Goal: Task Accomplishment & Management: Complete application form

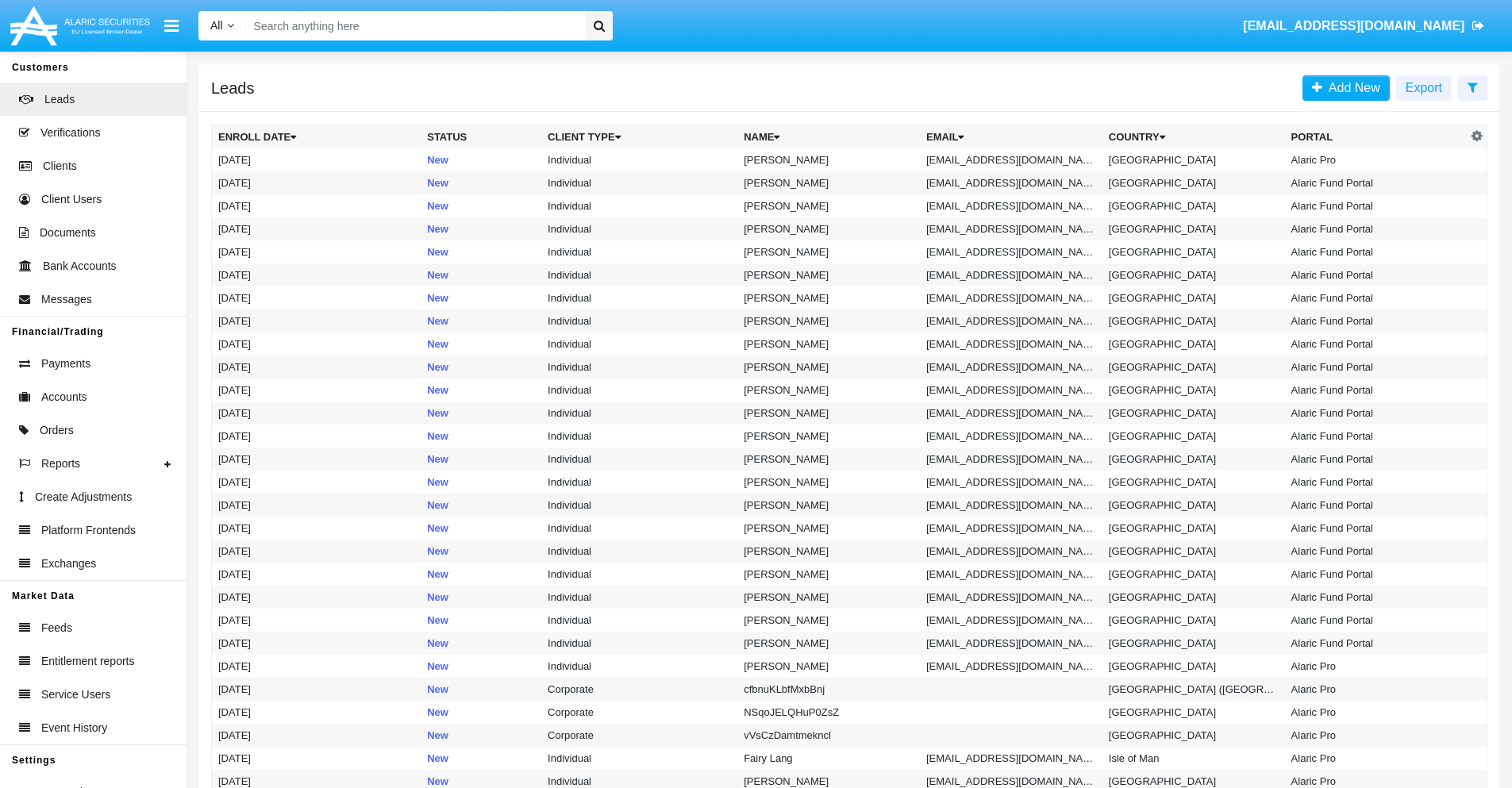
click at [1472, 86] on icon at bounding box center [1472, 87] width 10 height 13
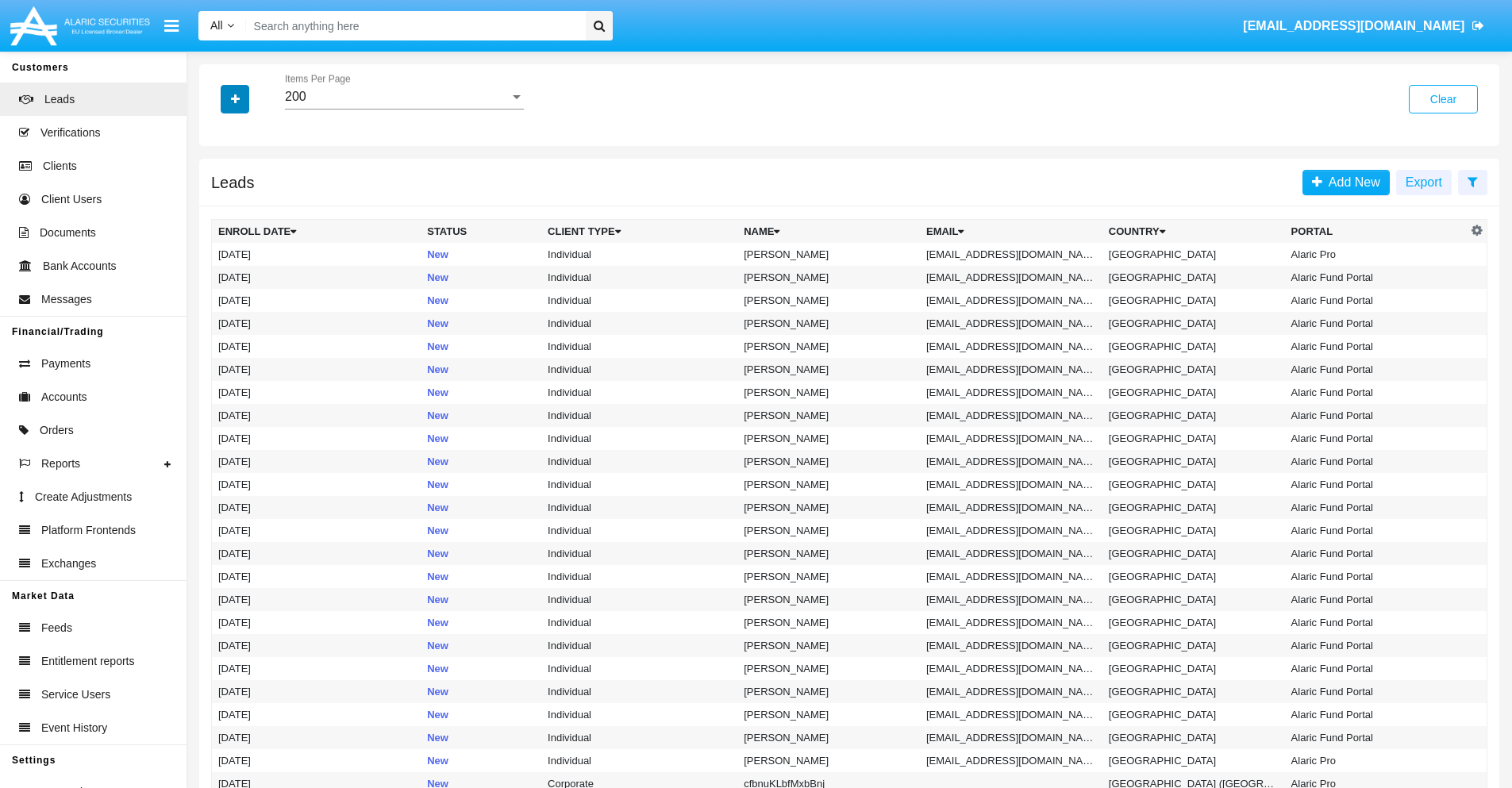
click at [235, 98] on icon "button" at bounding box center [235, 99] width 9 height 11
click at [247, 201] on span "Email" at bounding box center [246, 201] width 31 height 19
click at [218, 207] on input "Email" at bounding box center [217, 207] width 1 height 1
checkbox input "true"
click at [235, 98] on icon "button" at bounding box center [235, 99] width 9 height 11
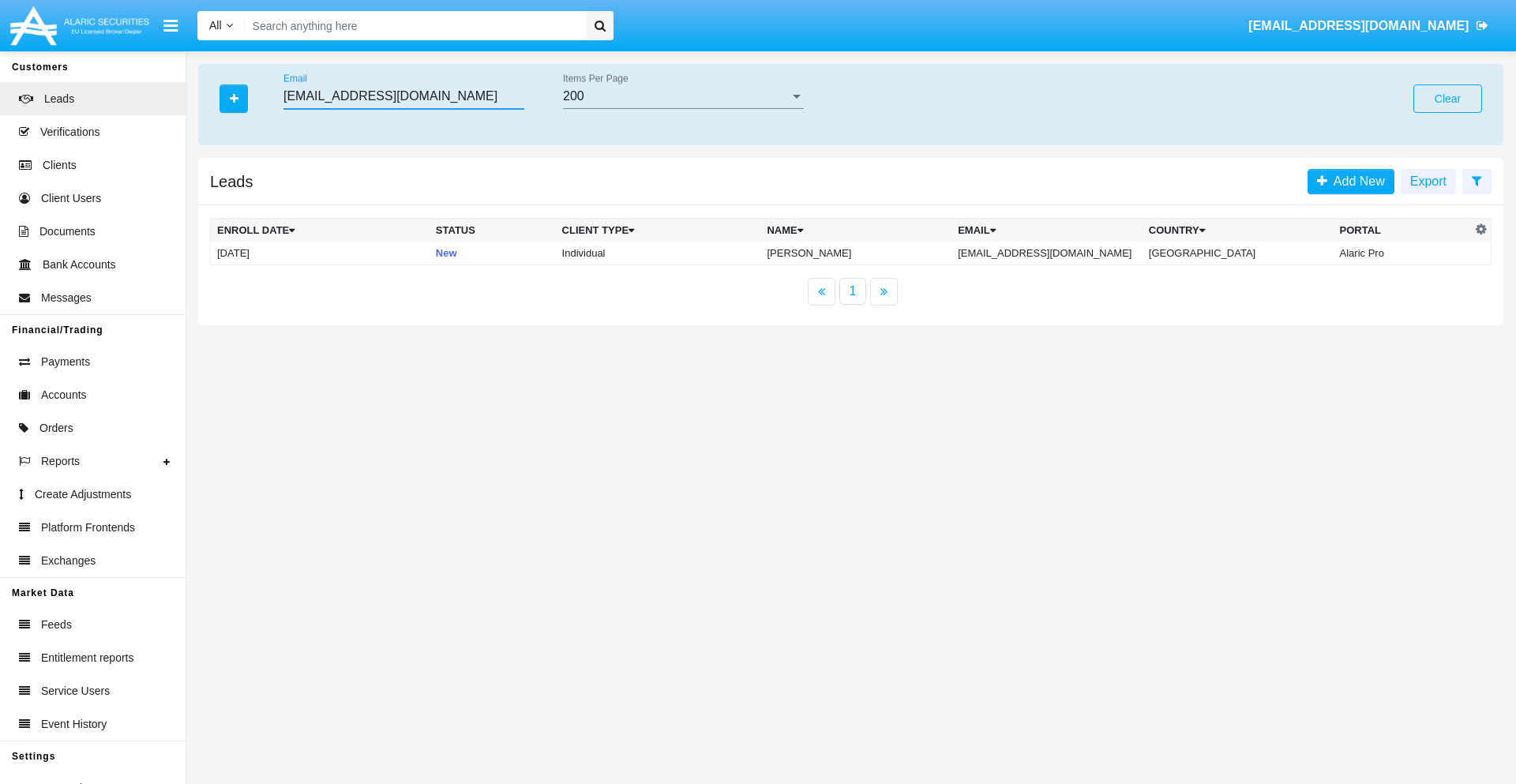
type input "[EMAIL_ADDRESS][DOMAIN_NAME]"
click at [1057, 253] on td "[EMAIL_ADDRESS][DOMAIN_NAME]" at bounding box center [1047, 253] width 191 height 23
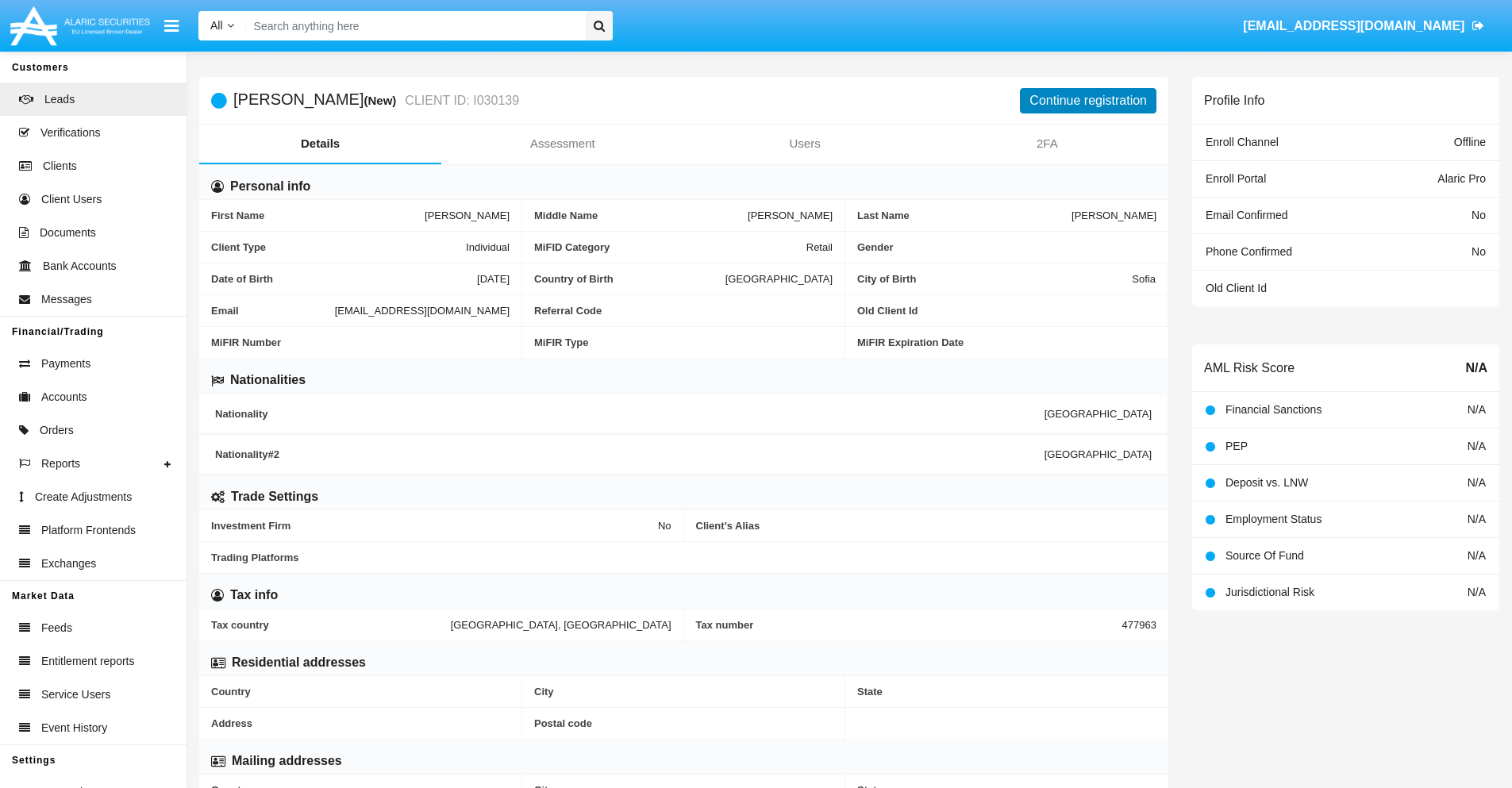
click at [1088, 100] on button "Continue registration" at bounding box center [1087, 100] width 136 height 25
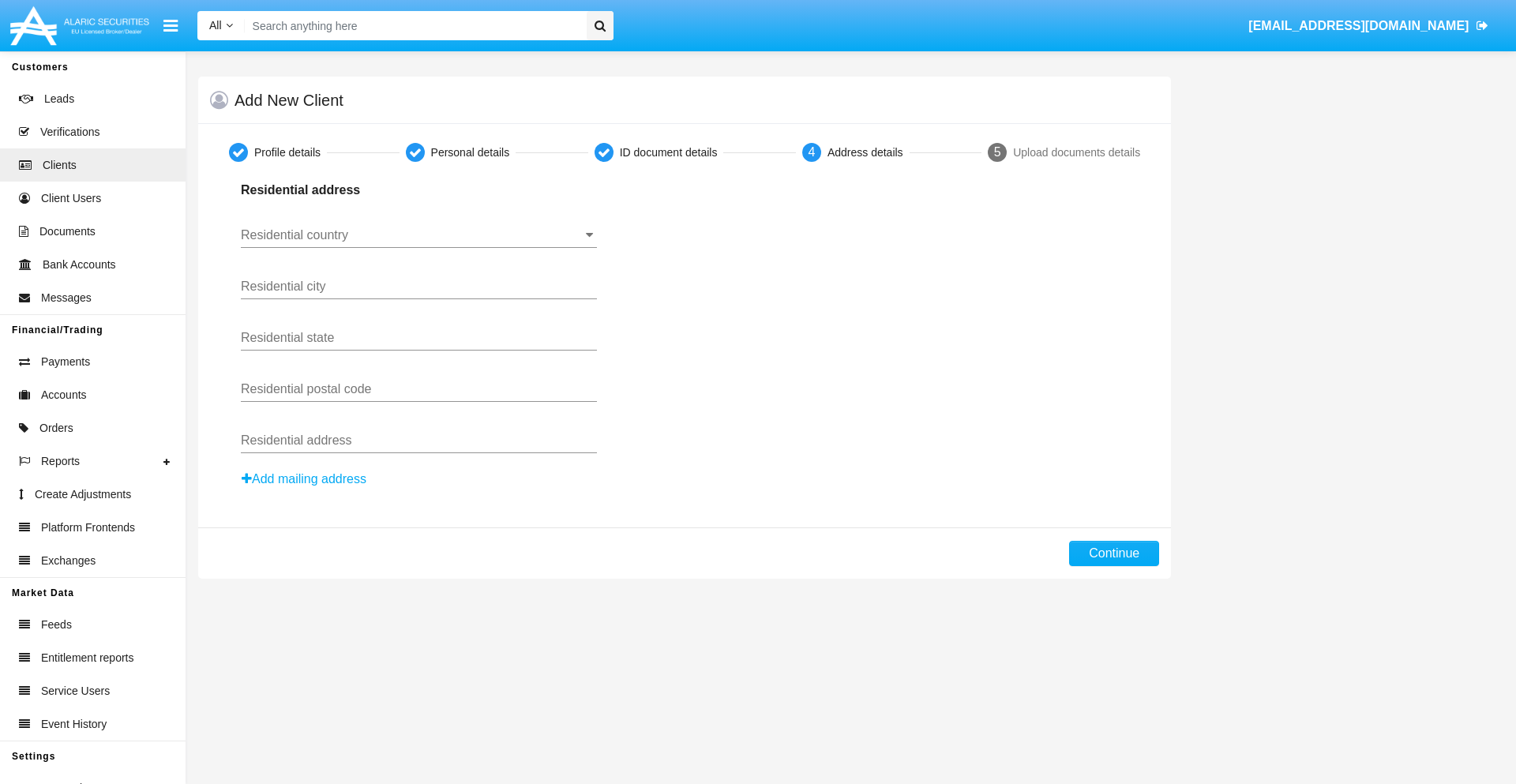
click at [419, 235] on input "Residential country" at bounding box center [419, 235] width 356 height 14
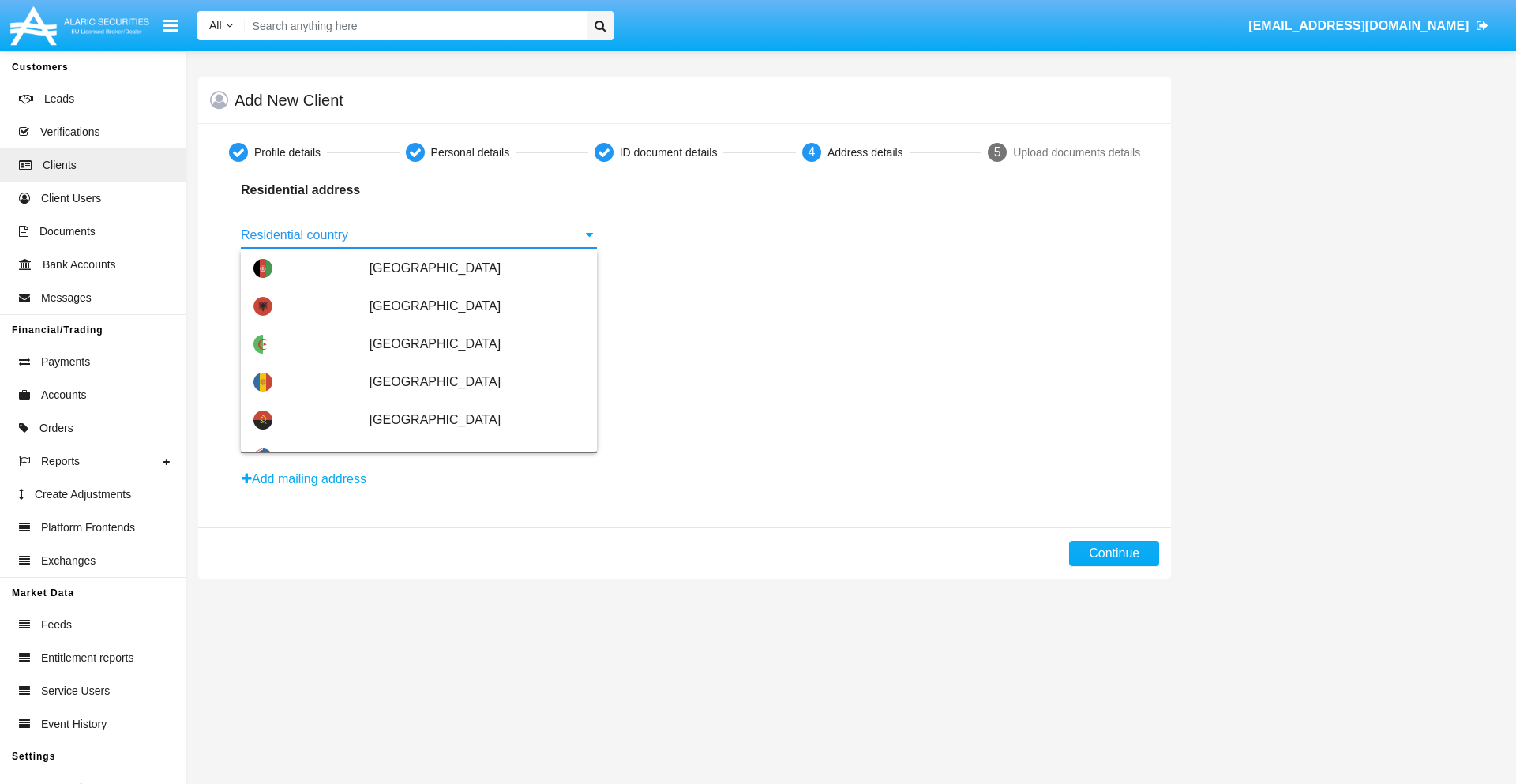
type input "[GEOGRAPHIC_DATA]"
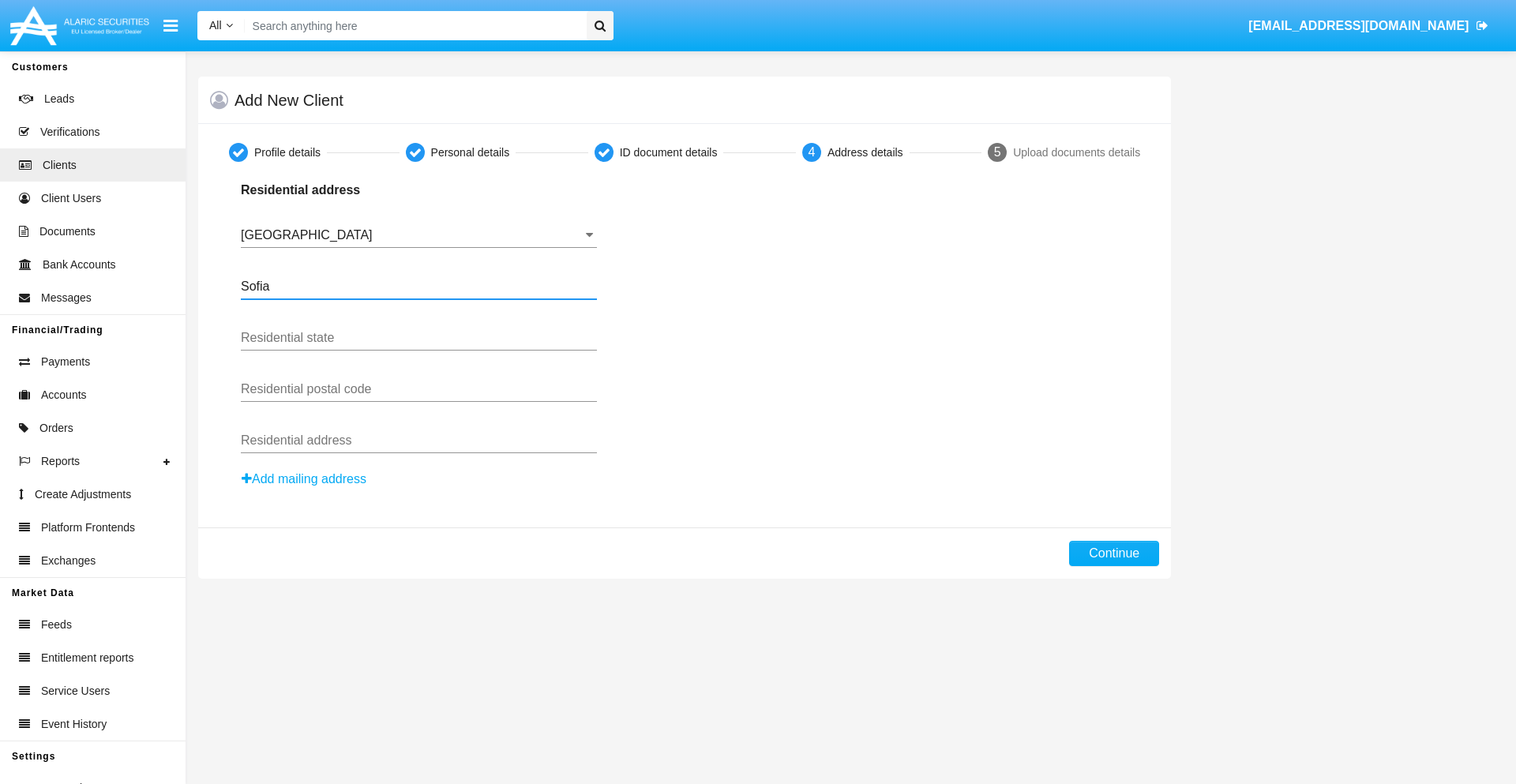
type input "Sofia"
type input "1000"
type input "[PERSON_NAME]"
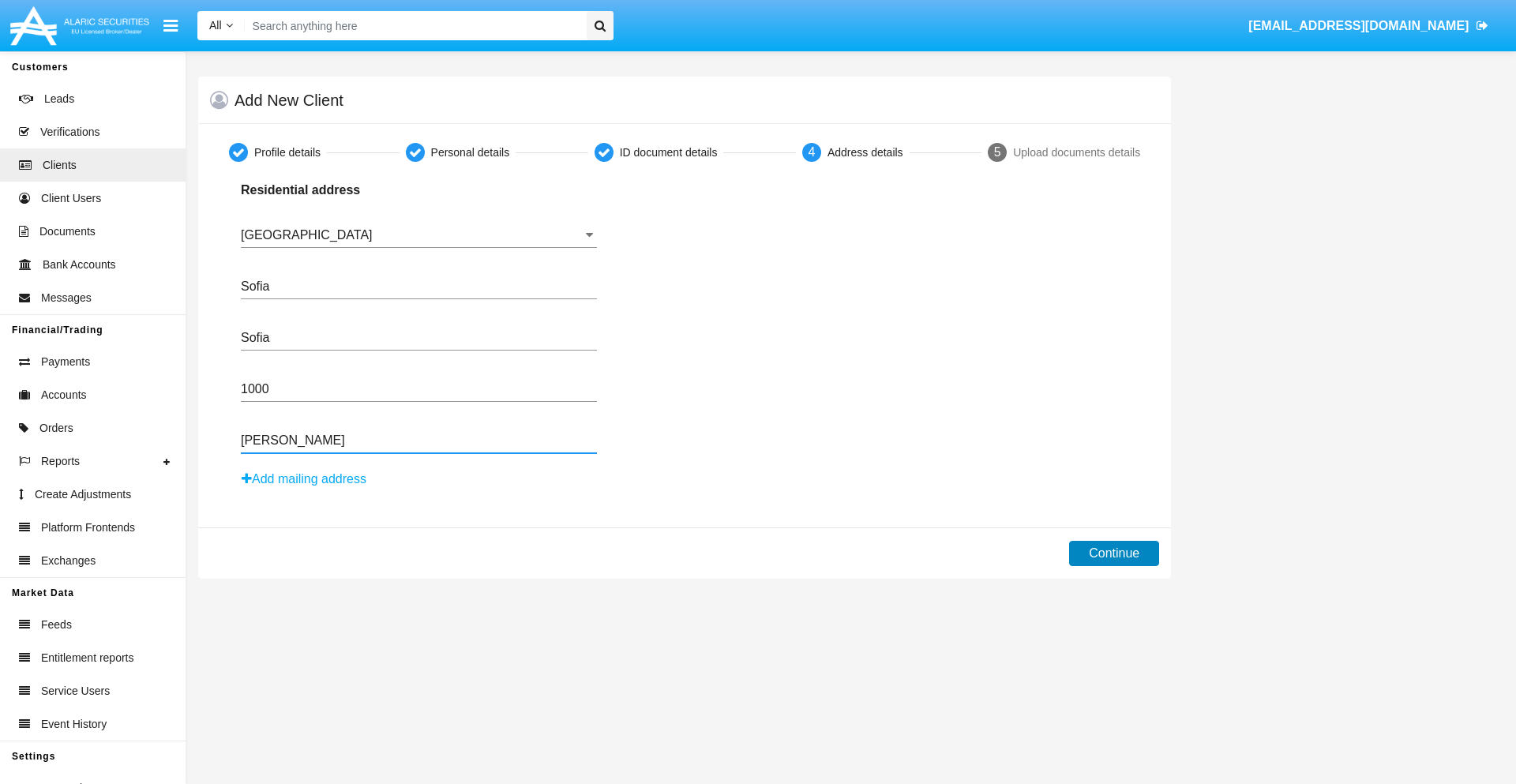
click at [1114, 553] on button "Continue" at bounding box center [1114, 553] width 90 height 25
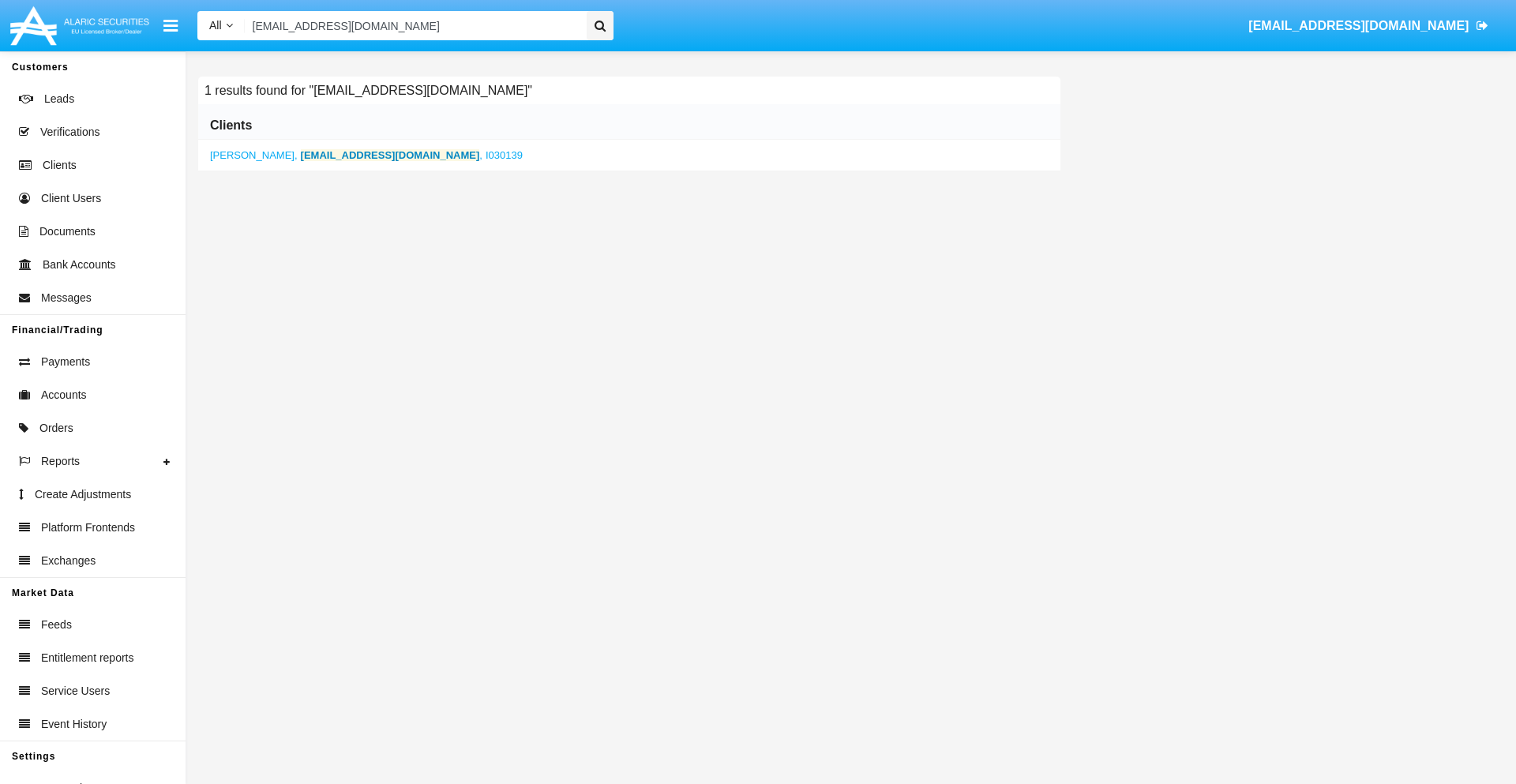
type input "[EMAIL_ADDRESS][DOMAIN_NAME]"
click at [321, 155] on b "[EMAIL_ADDRESS][DOMAIN_NAME]" at bounding box center [390, 155] width 179 height 12
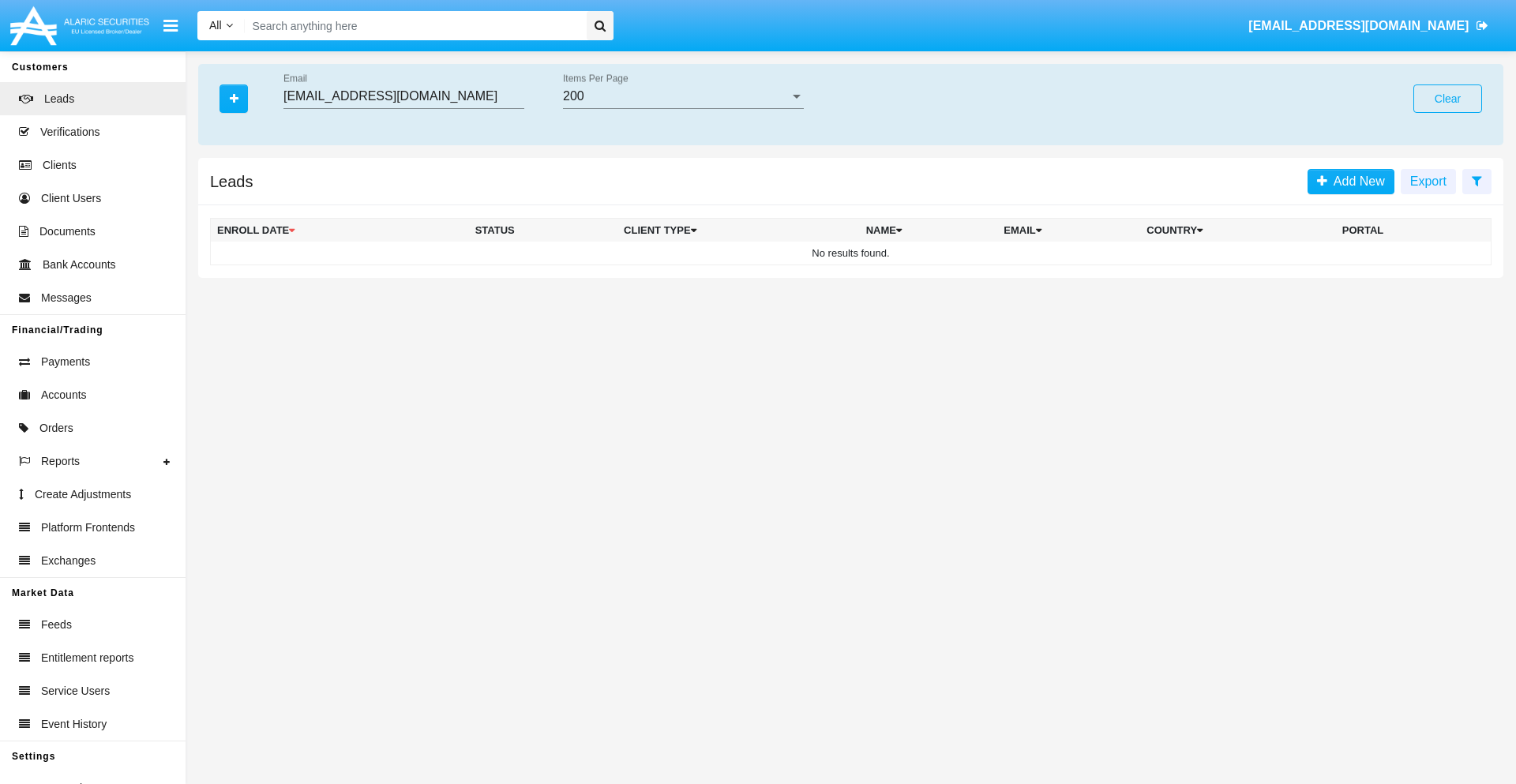
click at [1448, 99] on button "Clear" at bounding box center [1449, 98] width 69 height 28
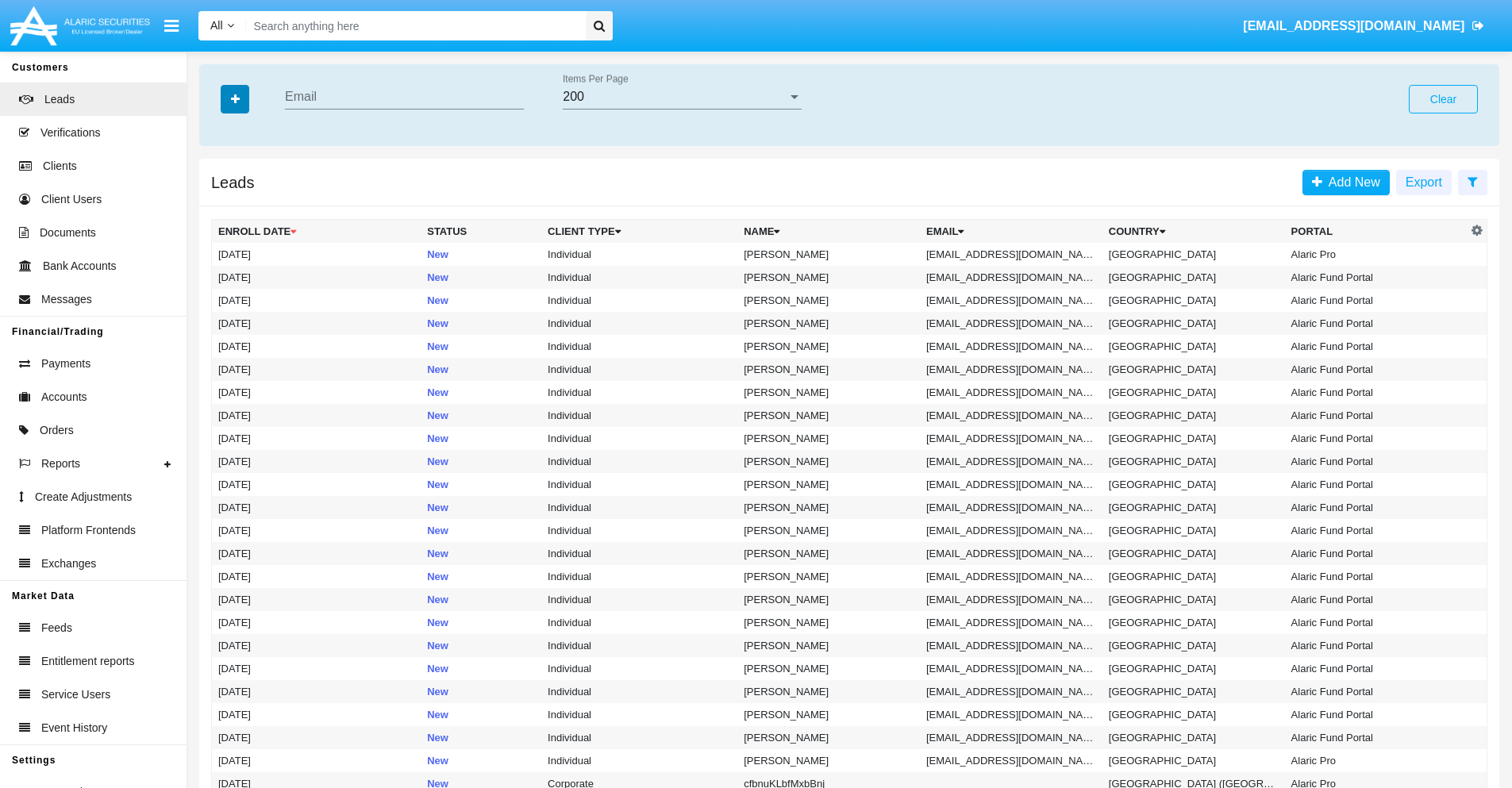
click at [235, 98] on icon "button" at bounding box center [235, 99] width 9 height 11
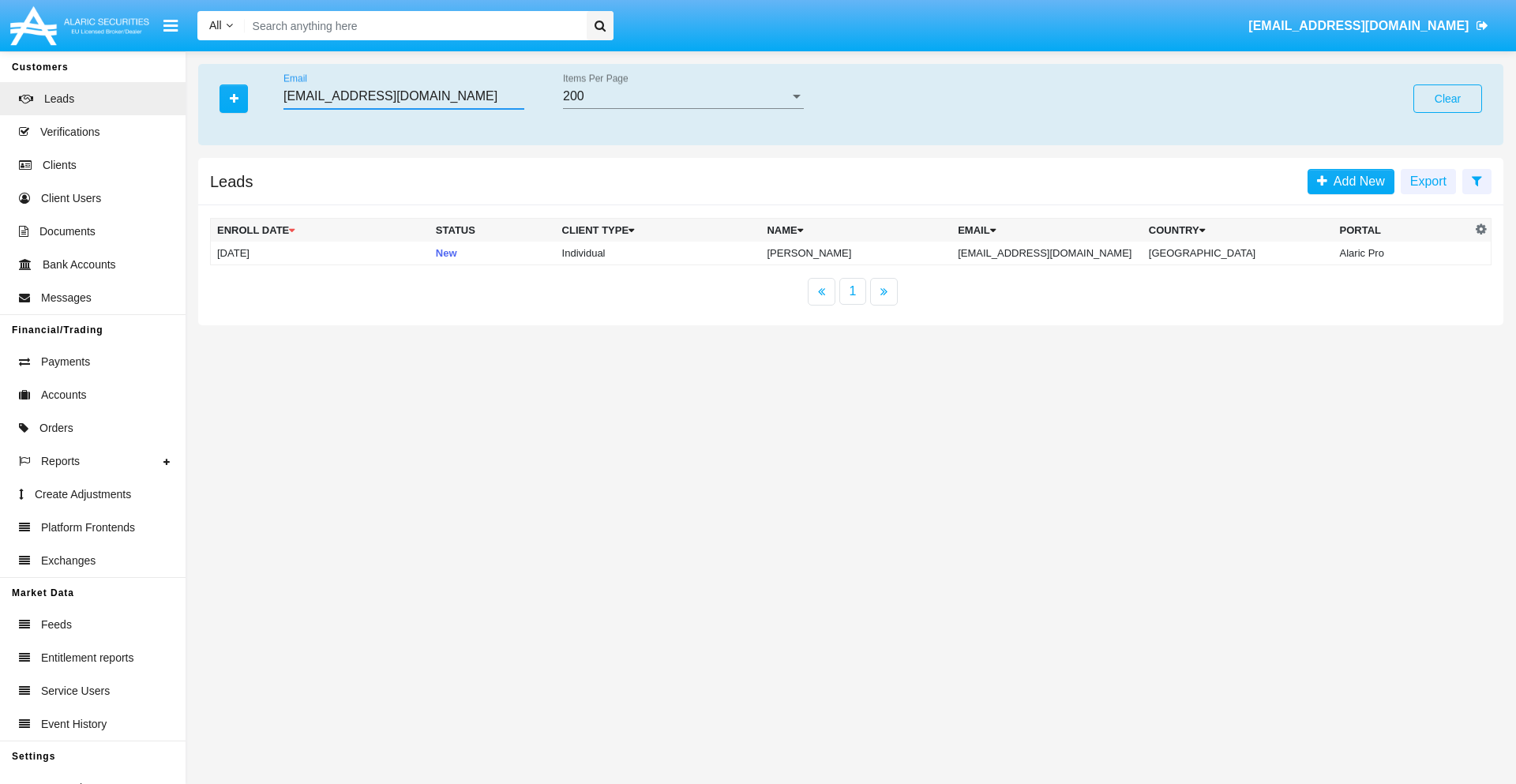
type input "p87m46n@ic-hit.edu"
click at [1064, 253] on td "p87m46n@ic-hit.edu" at bounding box center [1047, 253] width 191 height 23
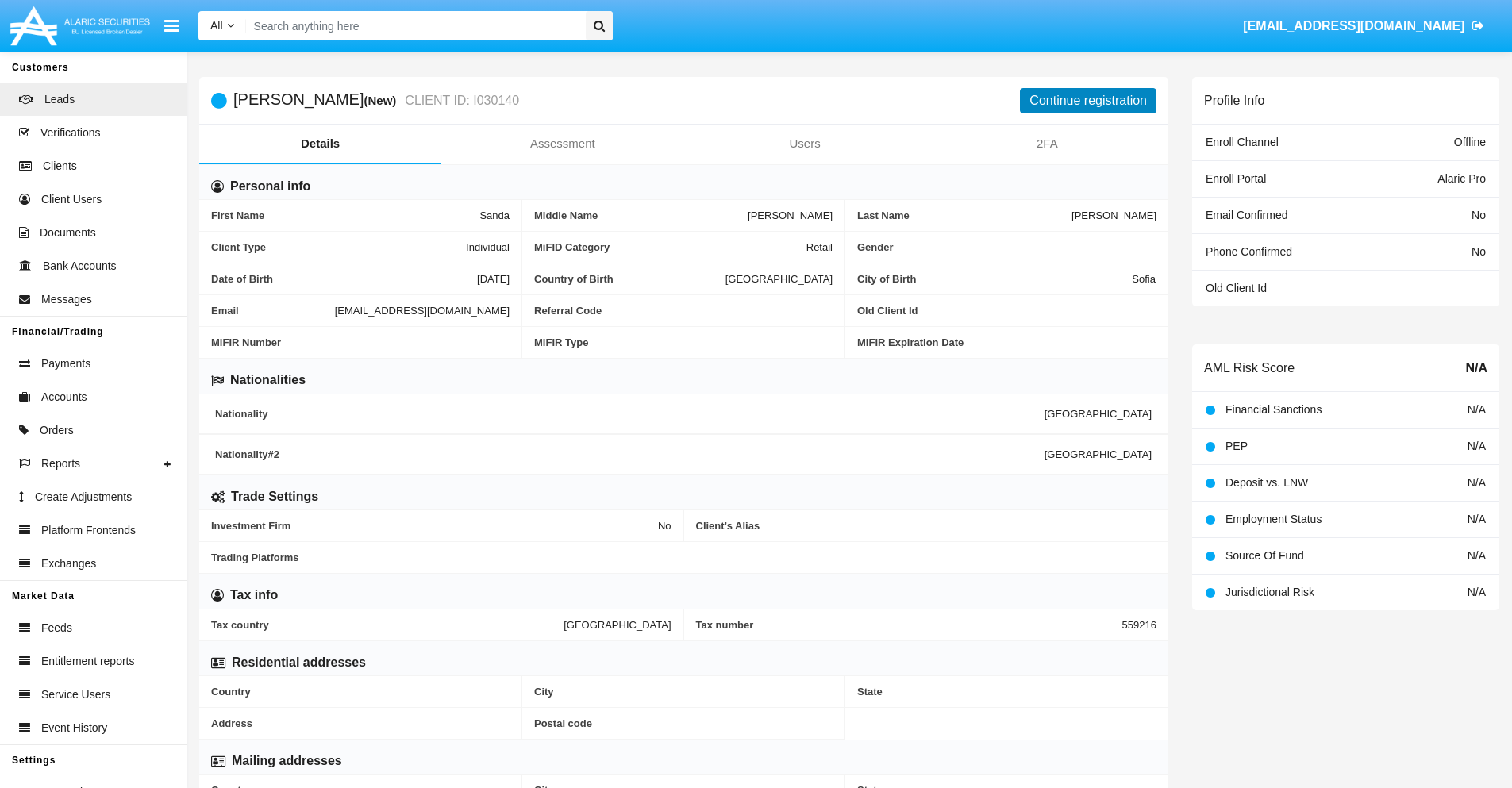
click at [1088, 100] on button "Continue registration" at bounding box center [1087, 100] width 136 height 25
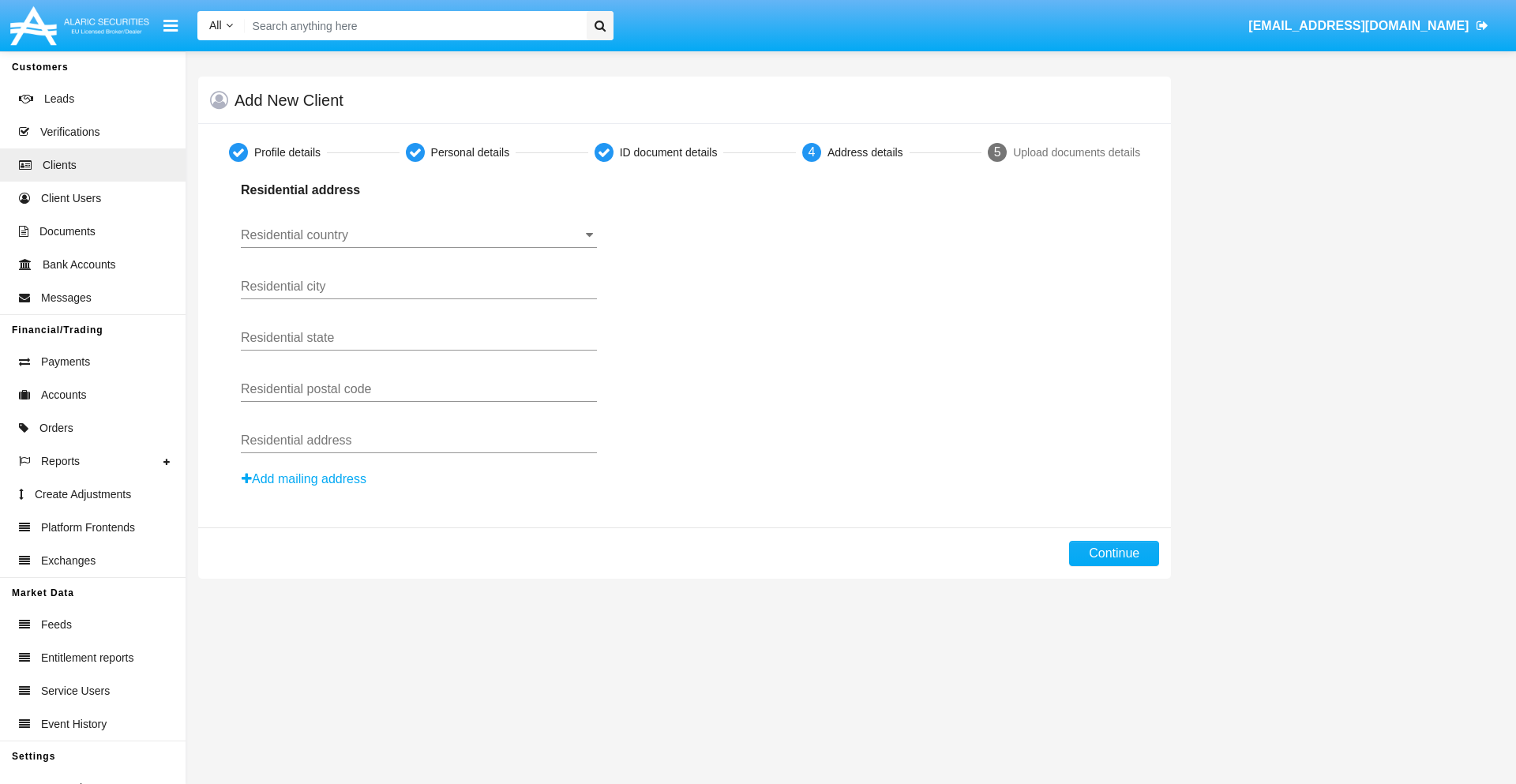
click at [304, 480] on button "Add mailing address" at bounding box center [304, 480] width 126 height 21
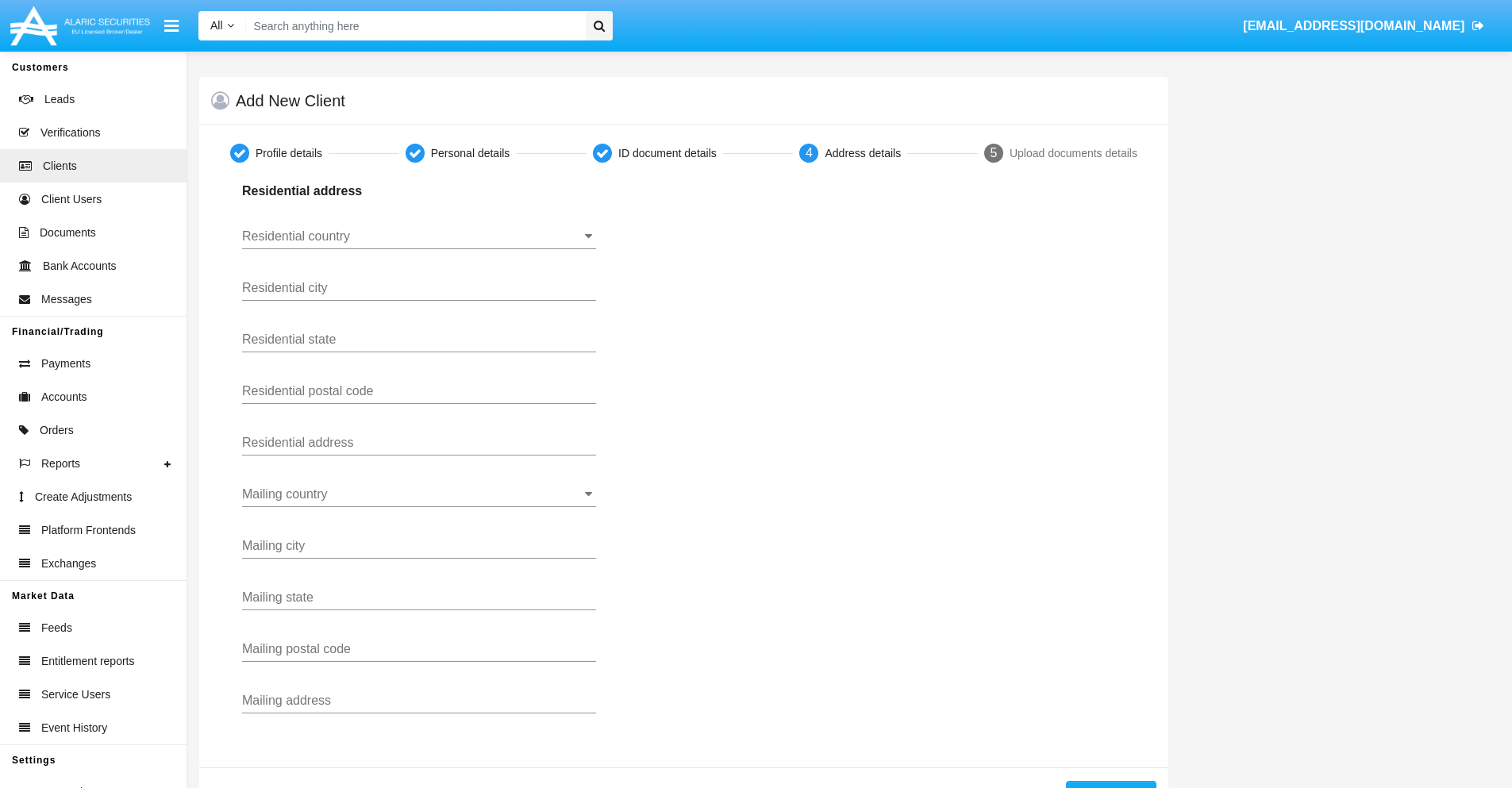
click at [419, 237] on input "Residential country" at bounding box center [419, 237] width 354 height 15
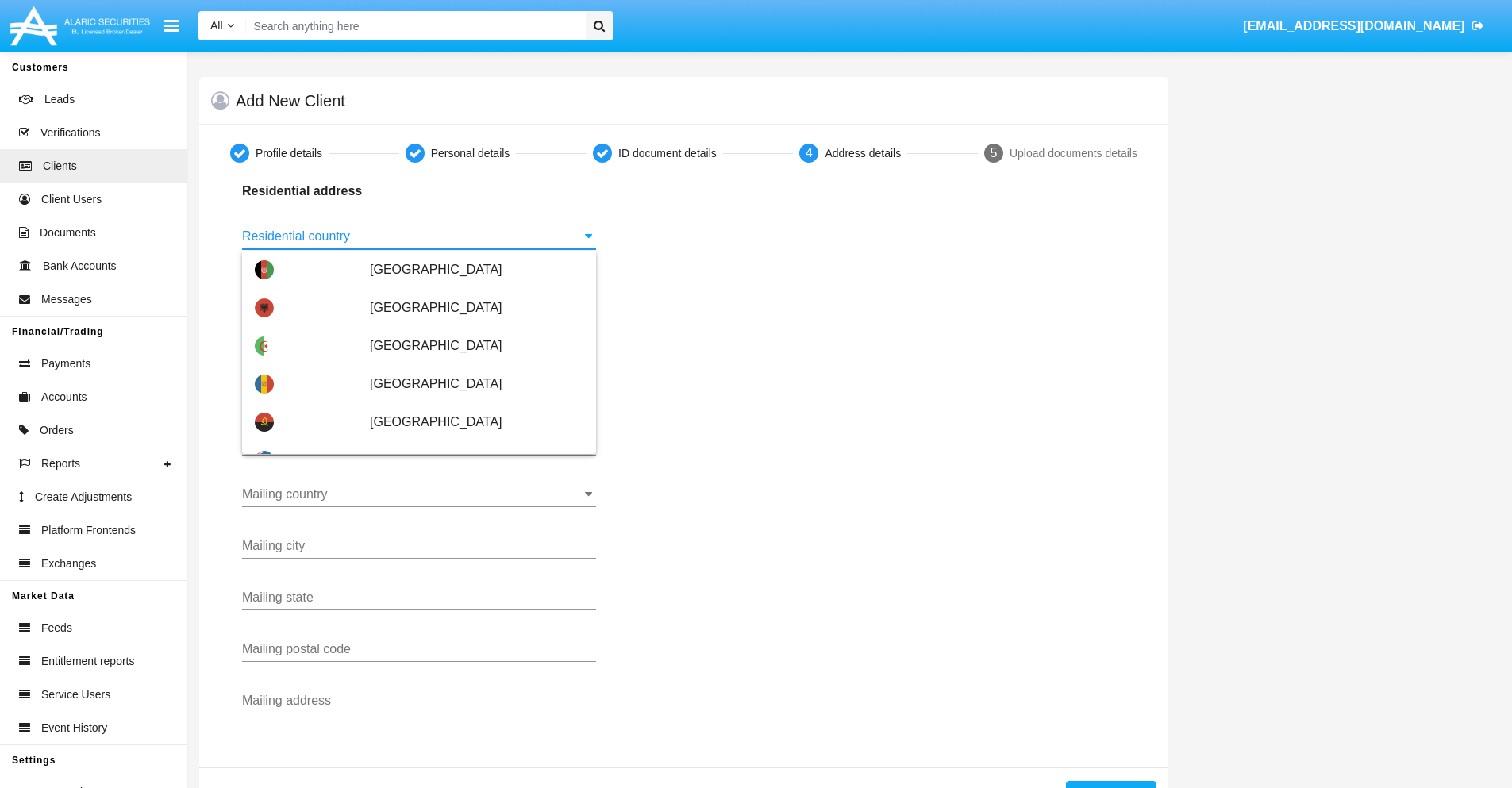
scroll to position [940, 0]
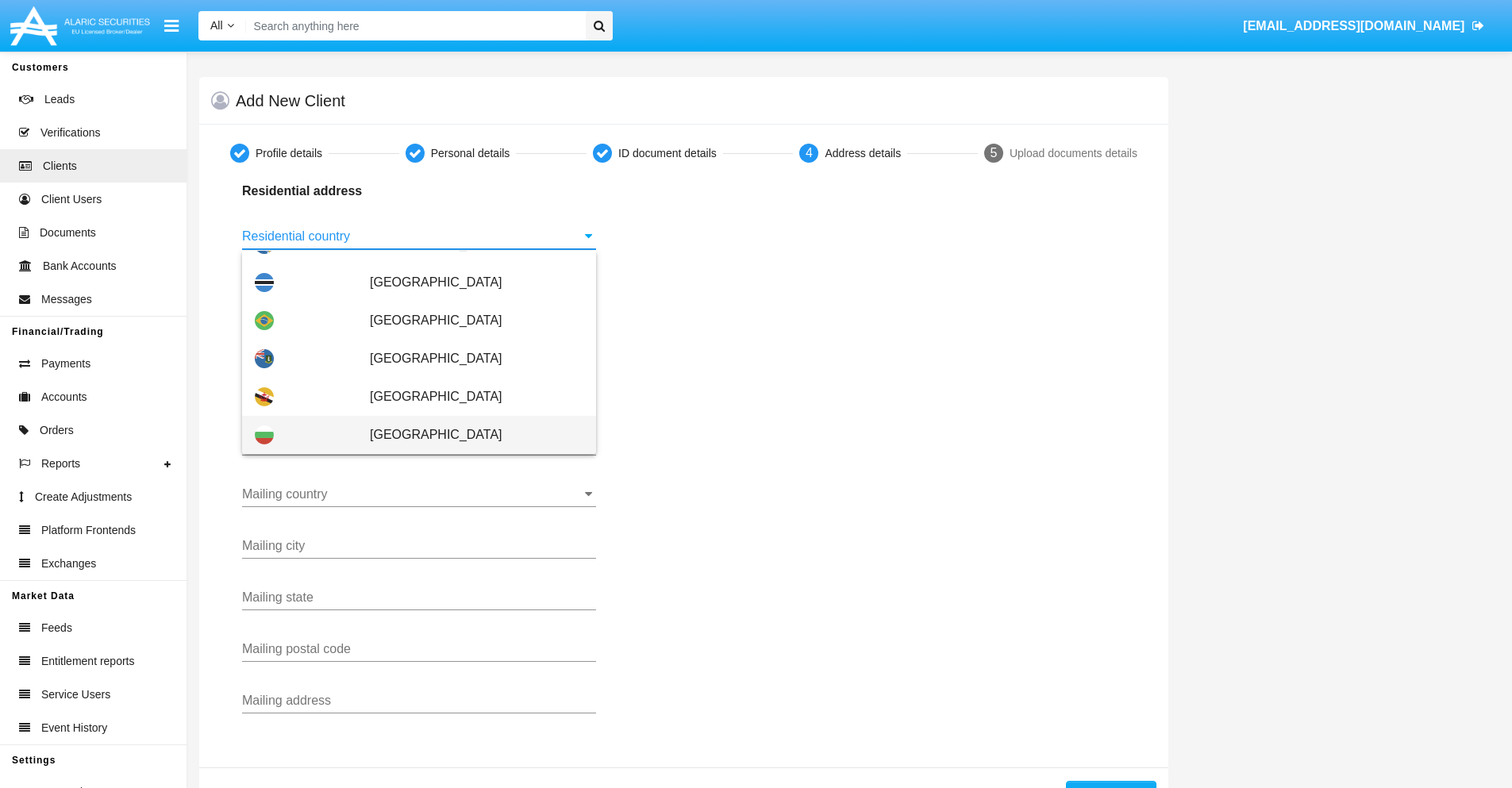
click at [468, 435] on span "[GEOGRAPHIC_DATA]" at bounding box center [476, 434] width 213 height 38
type input "[GEOGRAPHIC_DATA]"
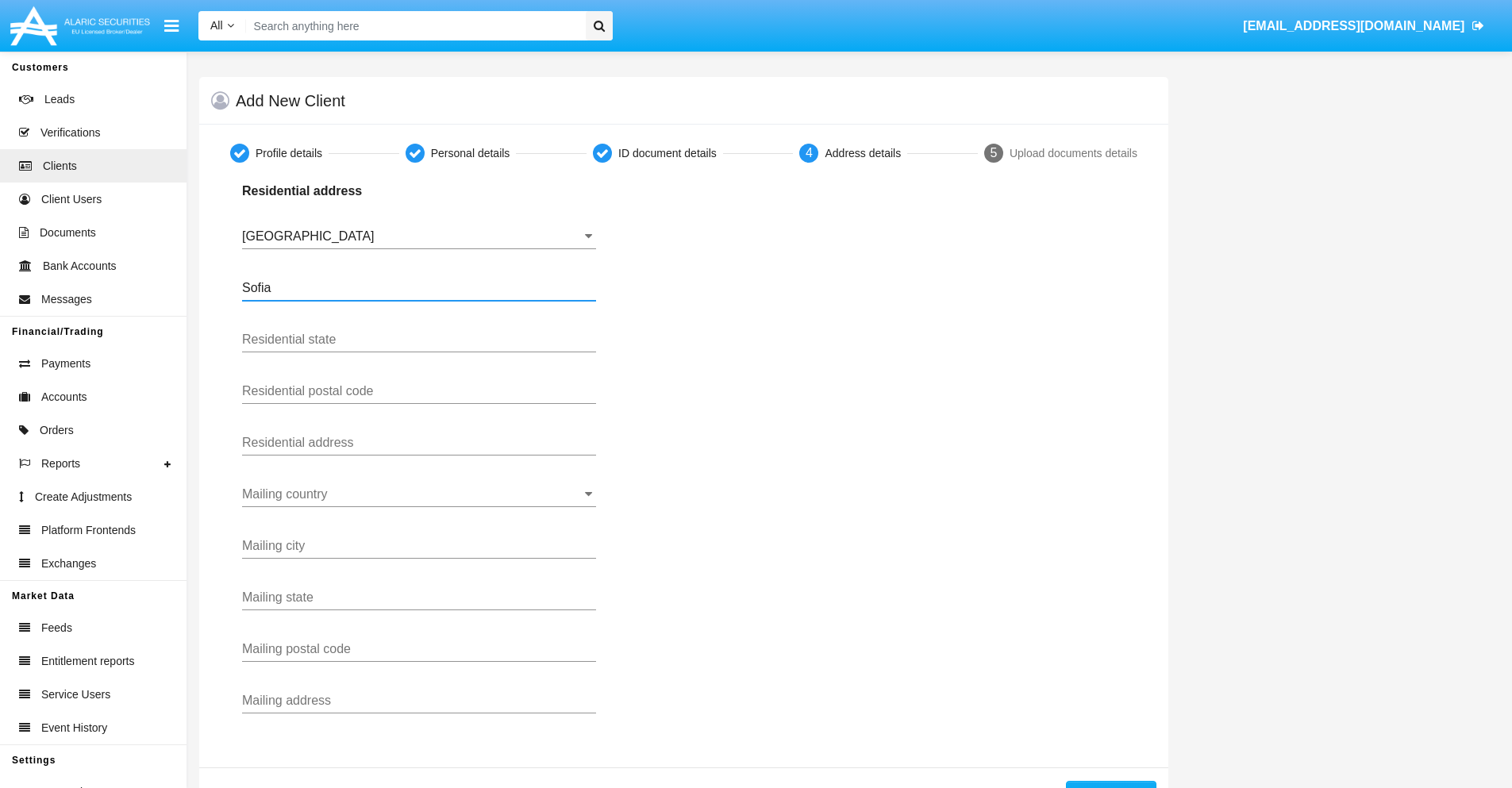
type input "Sofia"
type input "1000"
type input "Vasil Levski"
click at [419, 494] on input "Mailing country" at bounding box center [419, 495] width 354 height 15
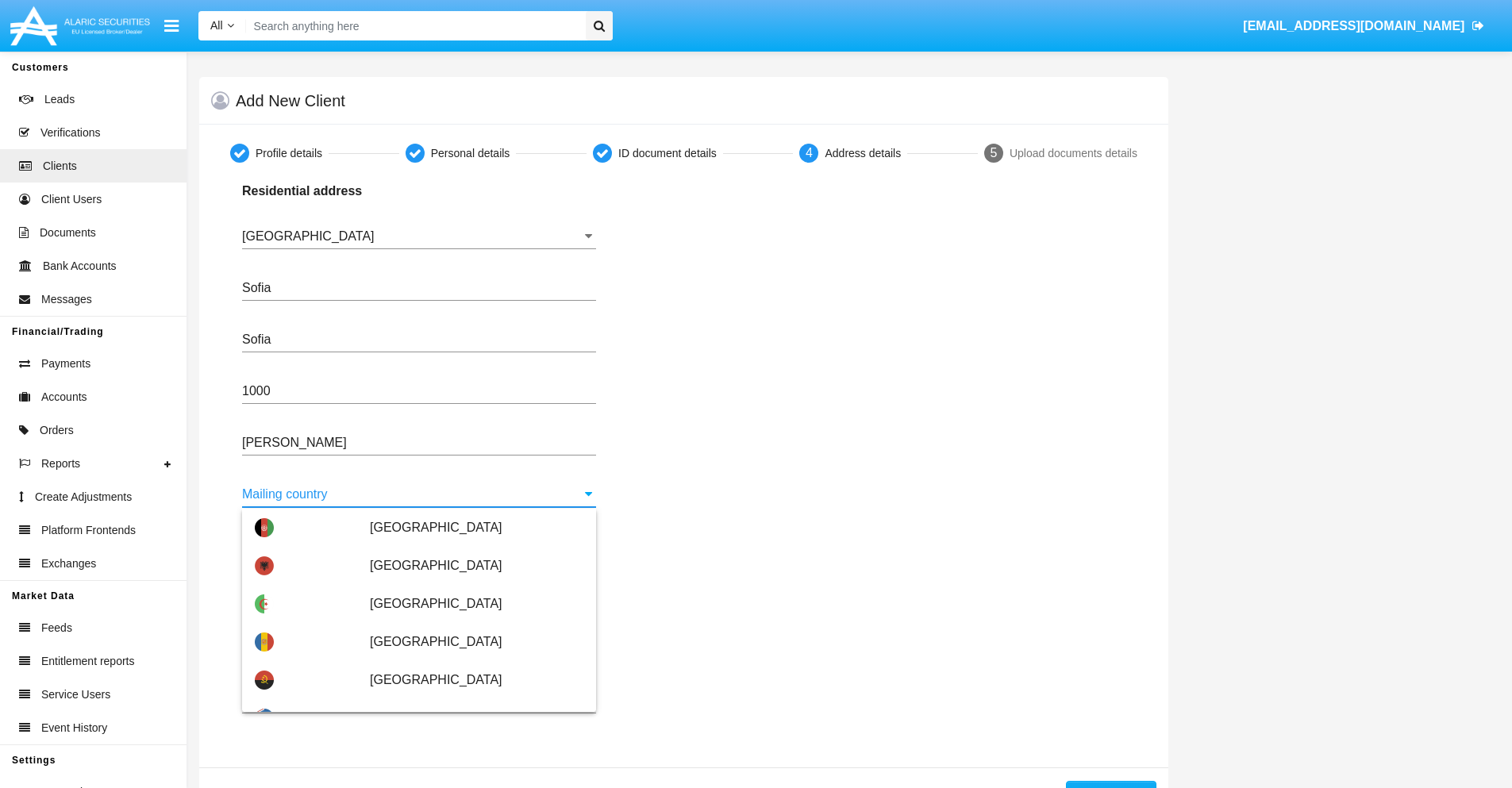
click at [468, 775] on span "[GEOGRAPHIC_DATA]" at bounding box center [476, 794] width 213 height 38
type input "[GEOGRAPHIC_DATA]"
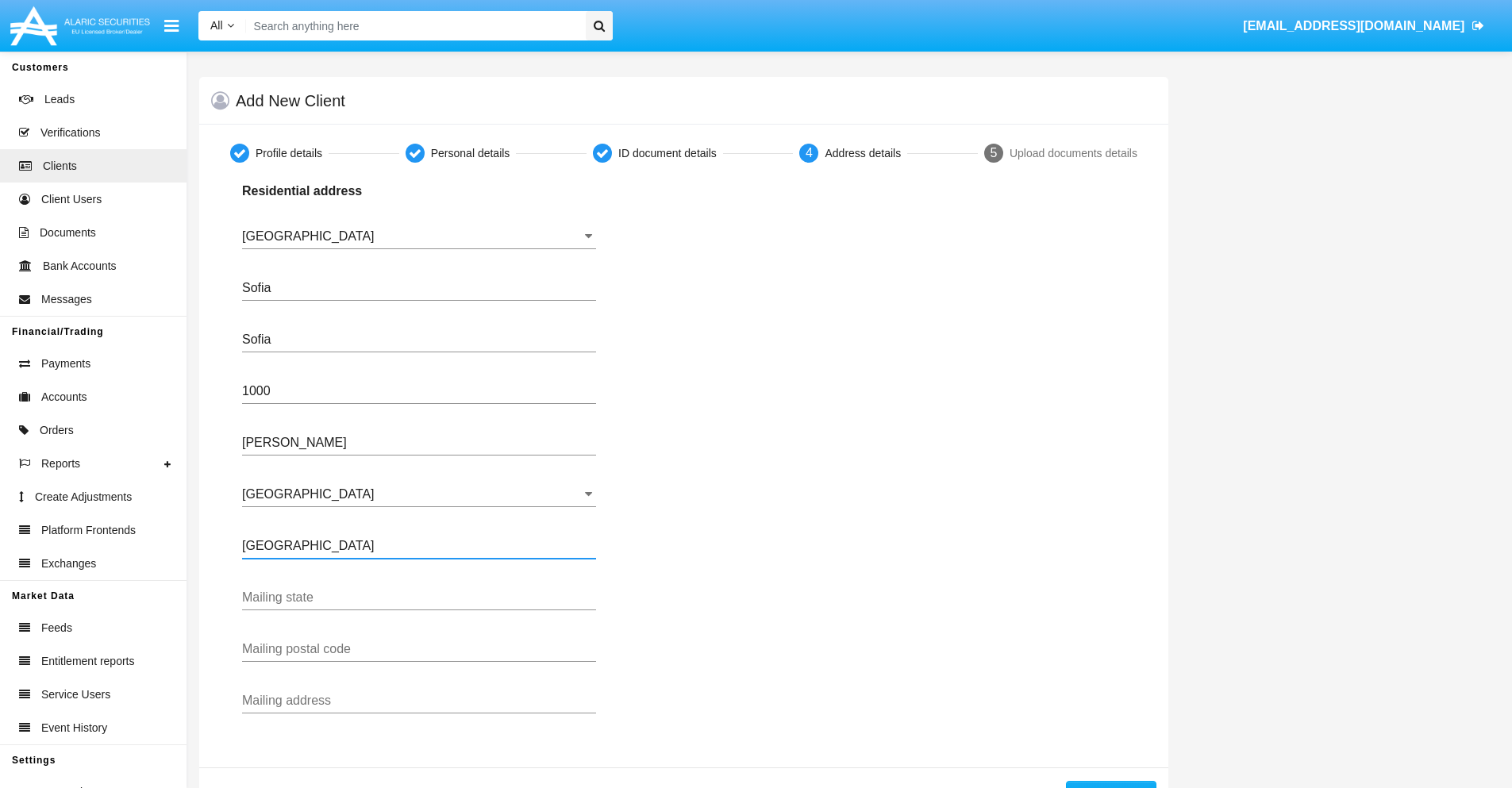
type input "Buenos Aires"
type input "7777"
type input "Test Mail Address"
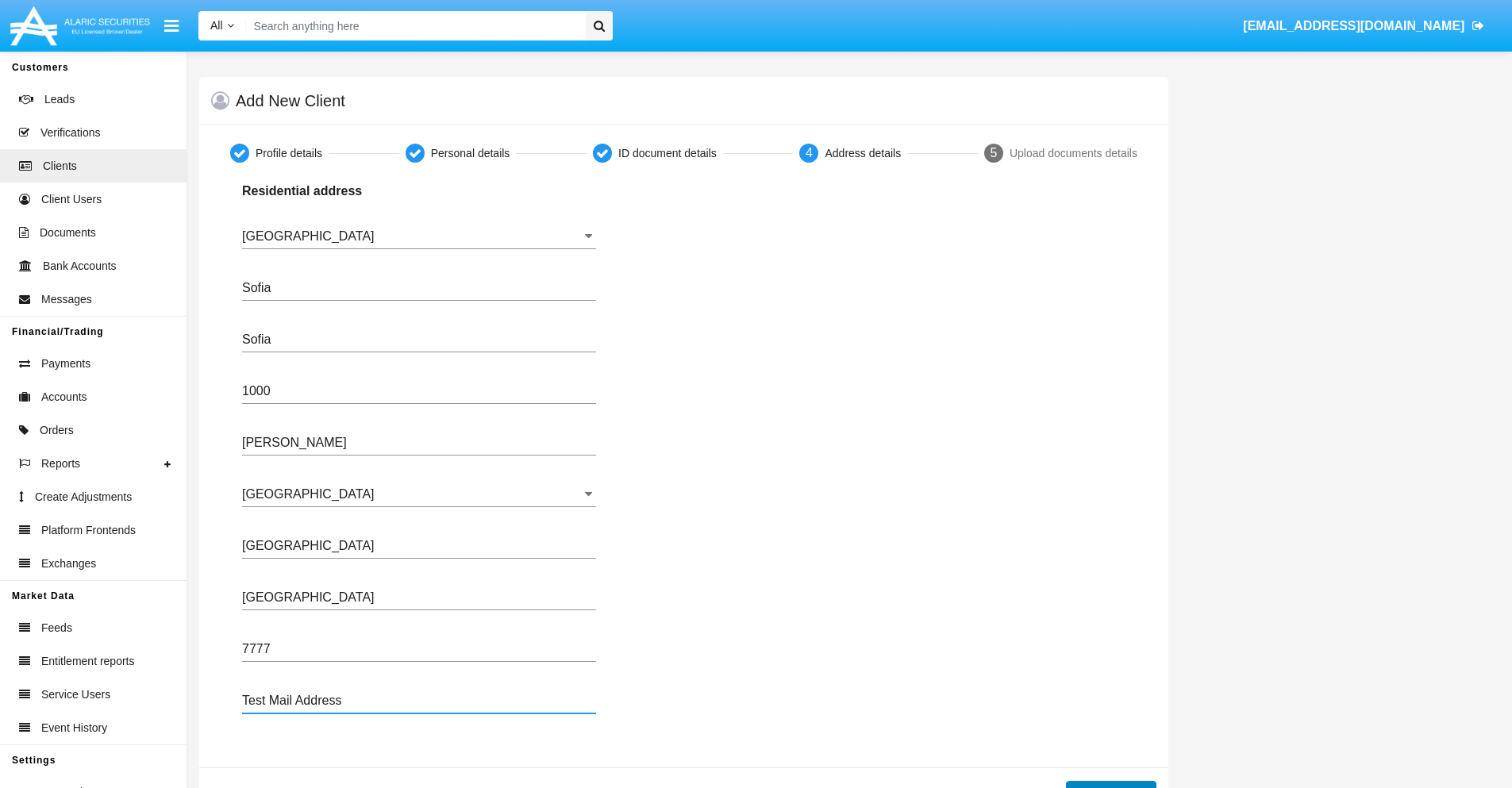
click at [1110, 784] on button "Continue" at bounding box center [1111, 793] width 90 height 25
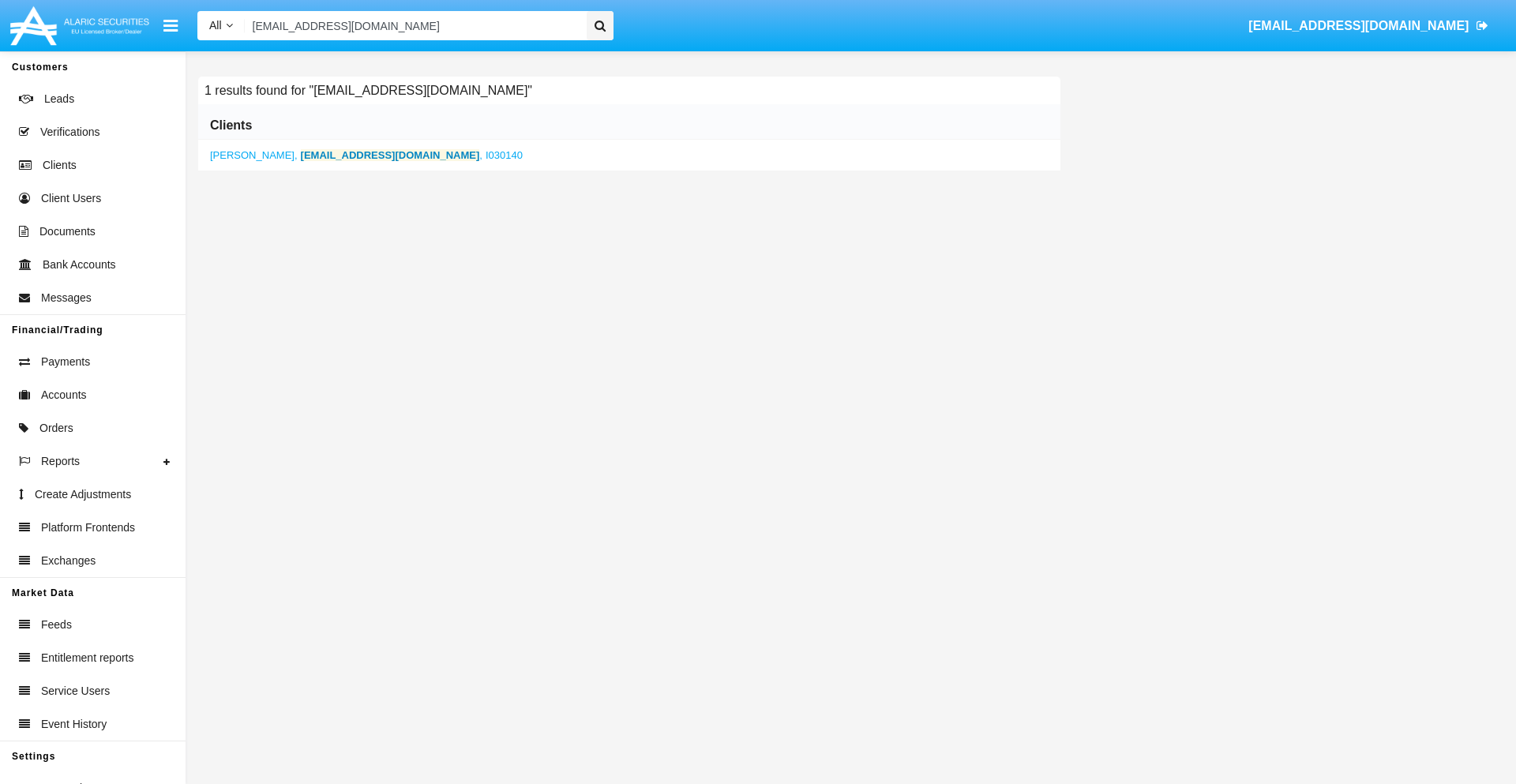
type input "p87m46n@ic-hit.edu"
click at [344, 155] on b "p87m46n@ic-hit.edu" at bounding box center [390, 155] width 179 height 12
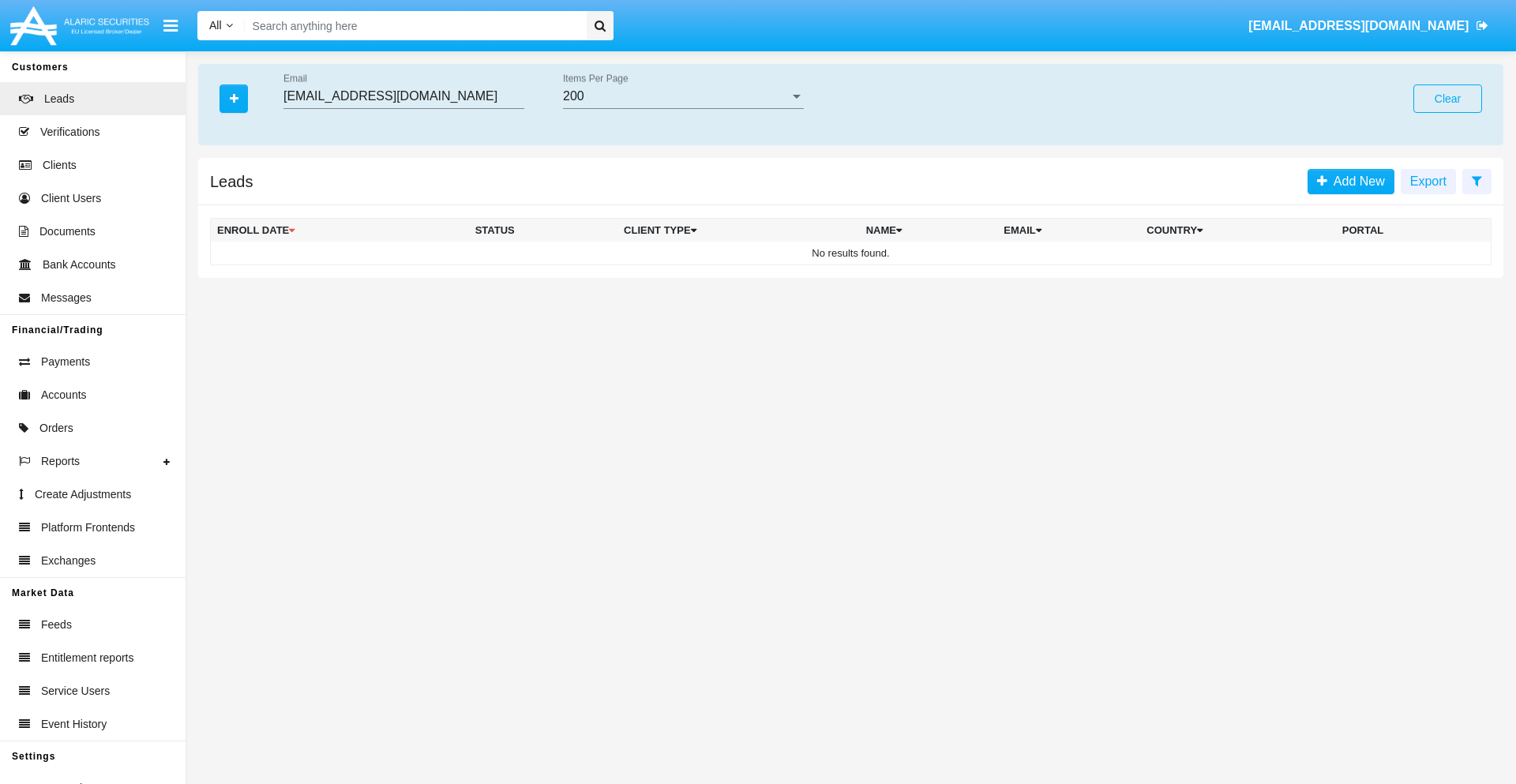
click at [1448, 99] on button "Clear" at bounding box center [1449, 98] width 69 height 28
click at [234, 98] on icon "button" at bounding box center [234, 99] width 9 height 11
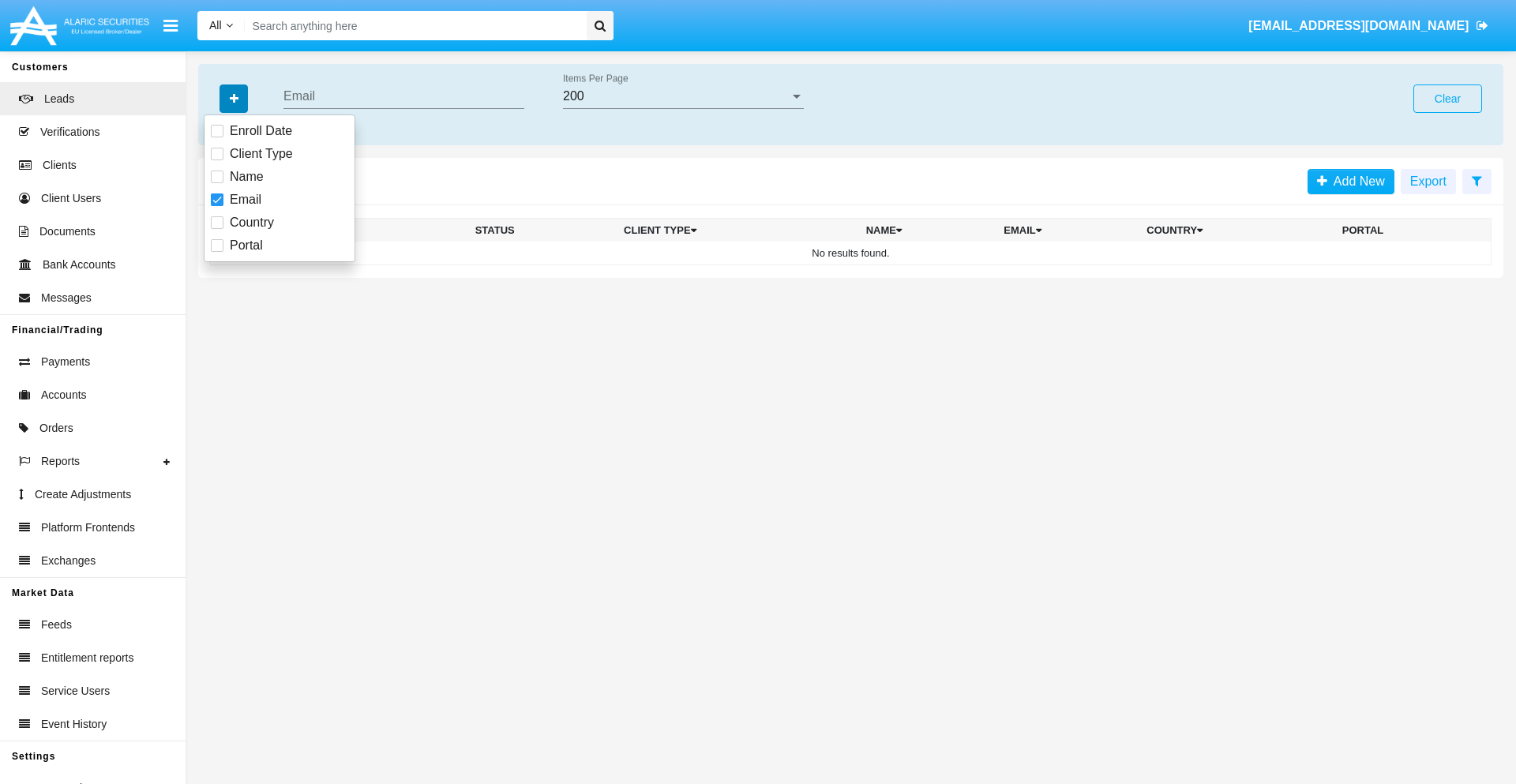
click at [234, 98] on icon "button" at bounding box center [234, 99] width 9 height 11
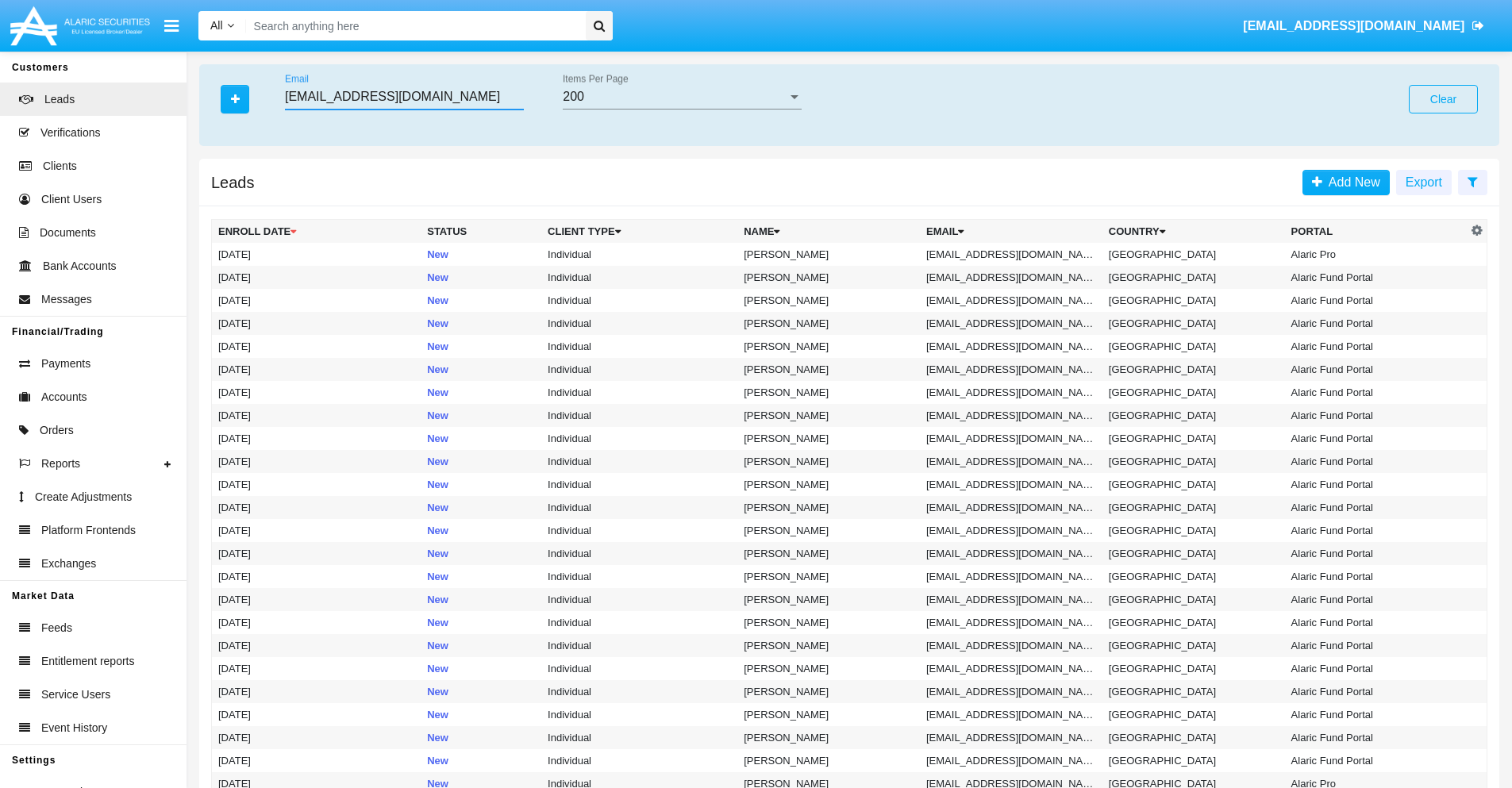
type input "knj4glo_3pre@t4zui9e.vn"
click at [1016, 254] on td "knj4glo_3pre@t4zui9e.vn" at bounding box center [1011, 254] width 182 height 23
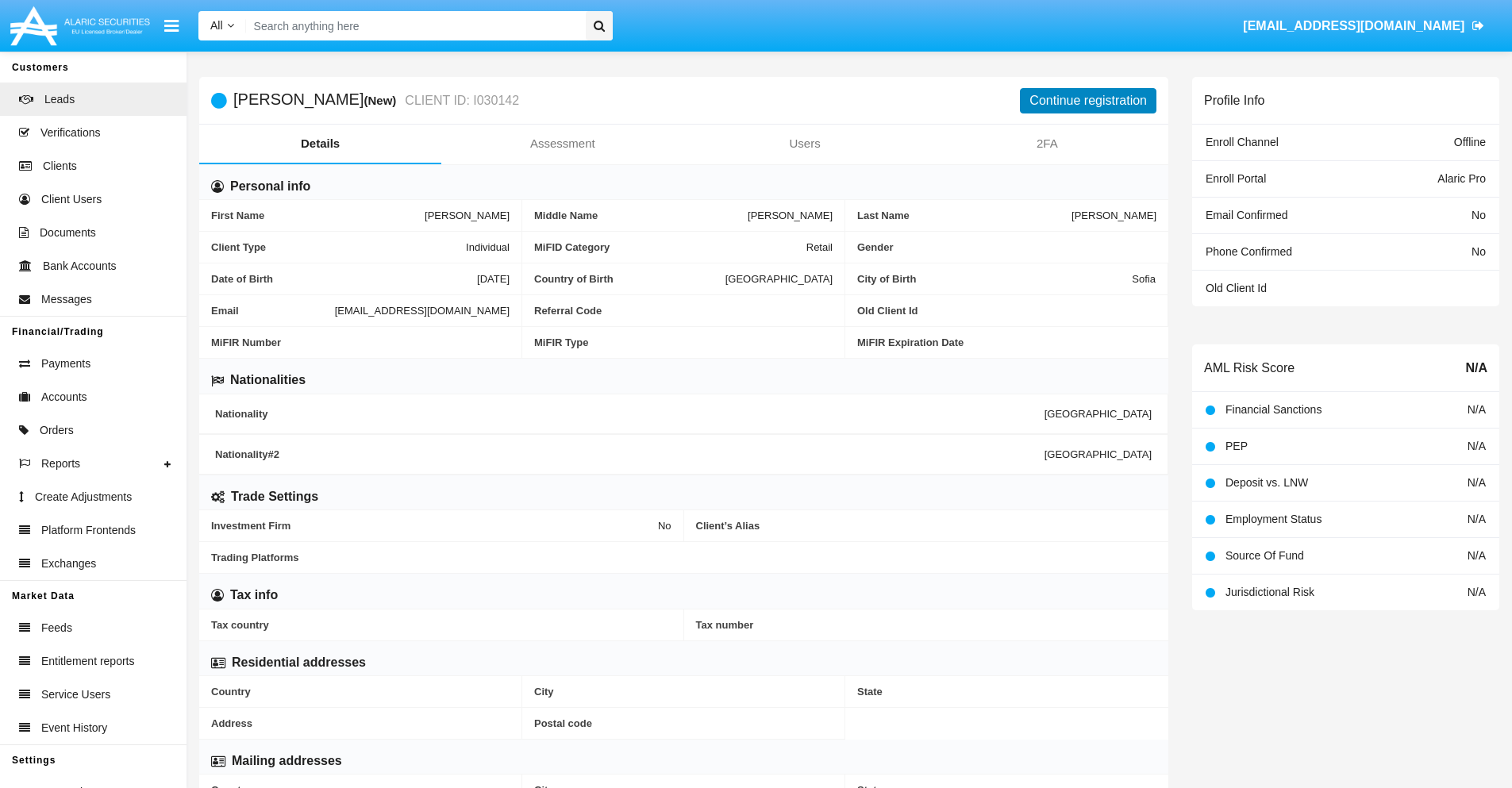
click at [1088, 100] on button "Continue registration" at bounding box center [1087, 100] width 136 height 25
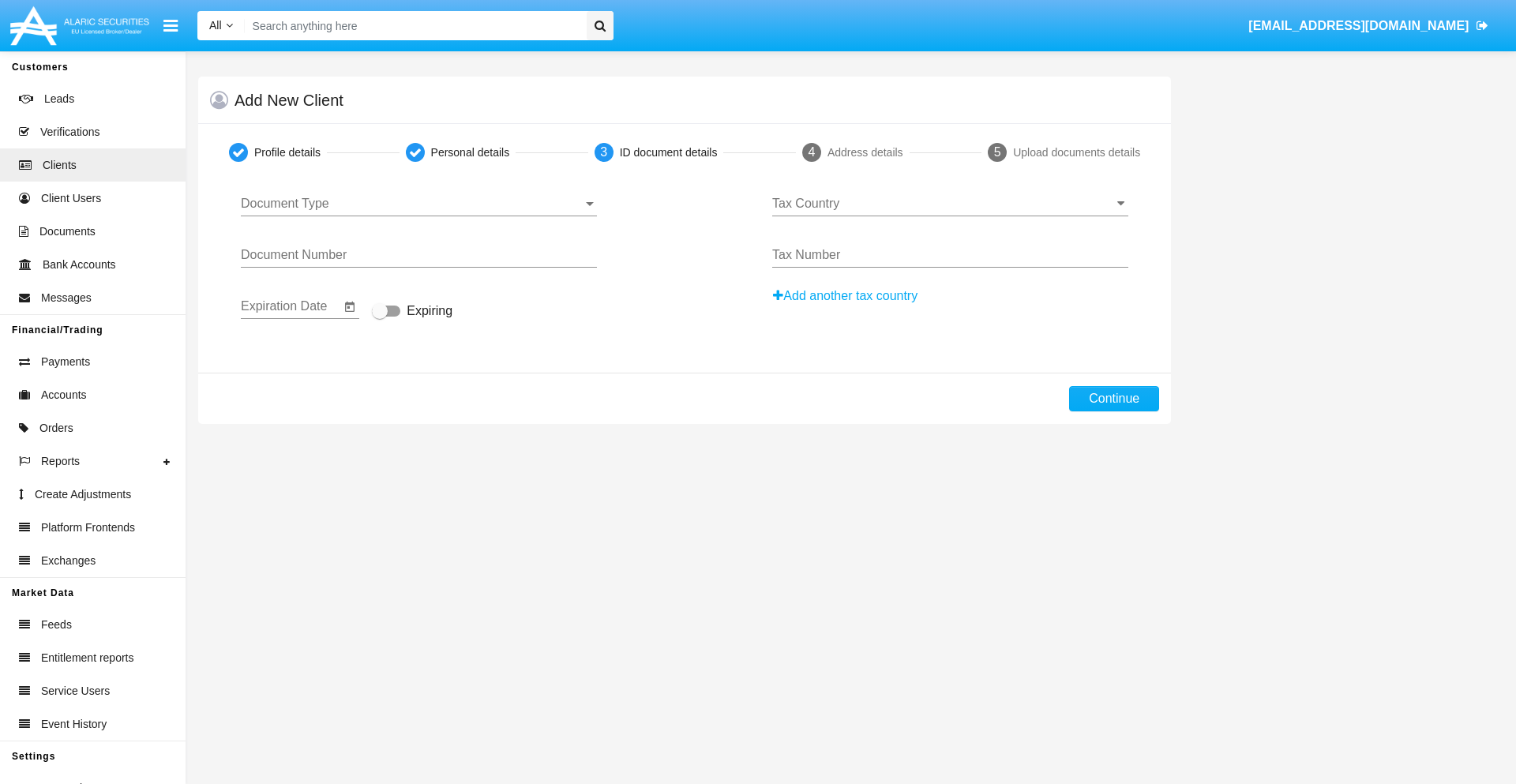
click at [419, 204] on span "Document Type" at bounding box center [412, 204] width 342 height 14
click at [419, 215] on span "Passport" at bounding box center [419, 215] width 356 height 38
type input "DAIgKFRTBqyJmUq"
click at [412, 312] on span "Expiring" at bounding box center [429, 311] width 46 height 19
click at [380, 316] on input "Expiring" at bounding box center [379, 316] width 1 height 1
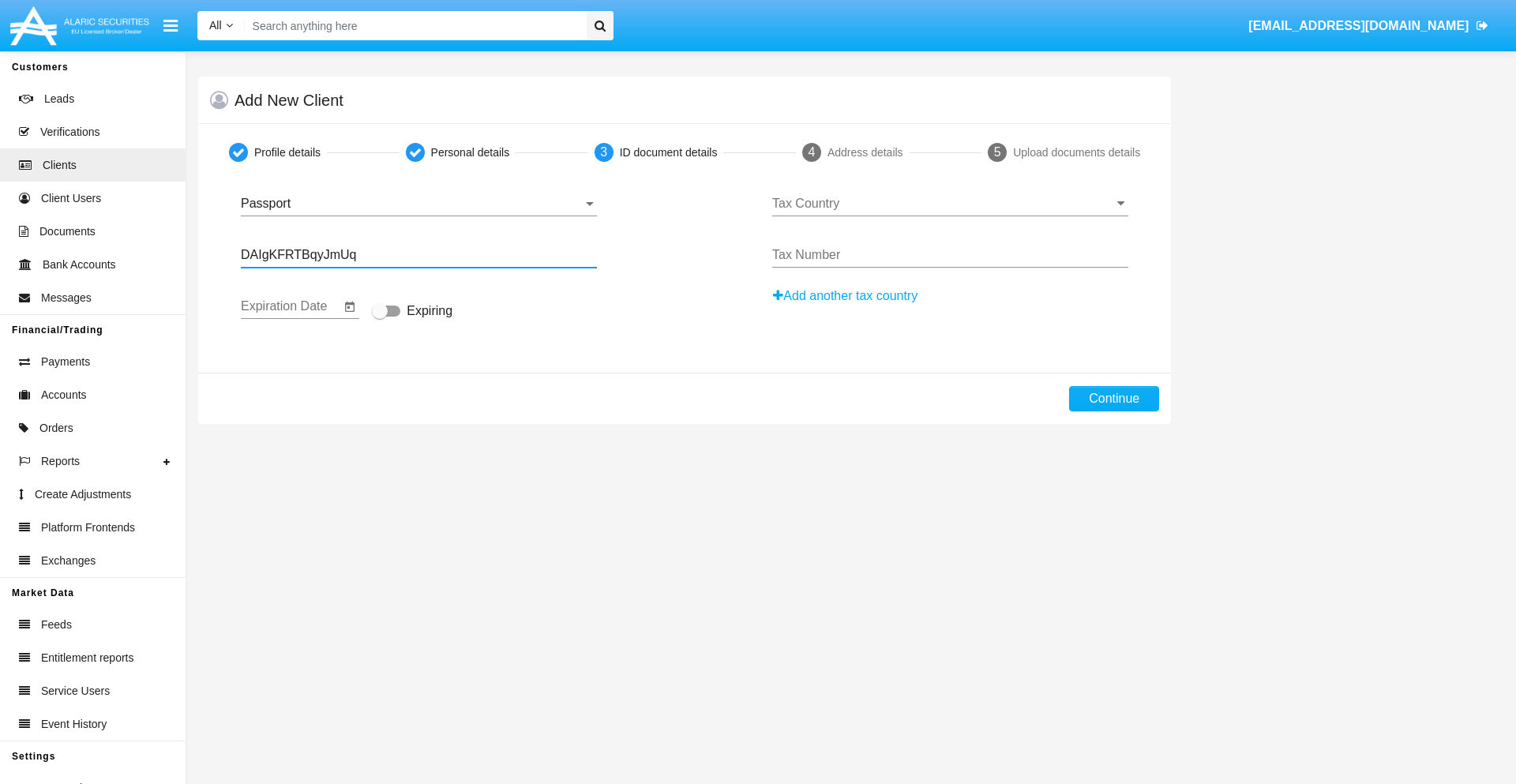
checkbox input "true"
click at [950, 204] on input "Tax Country" at bounding box center [950, 204] width 356 height 14
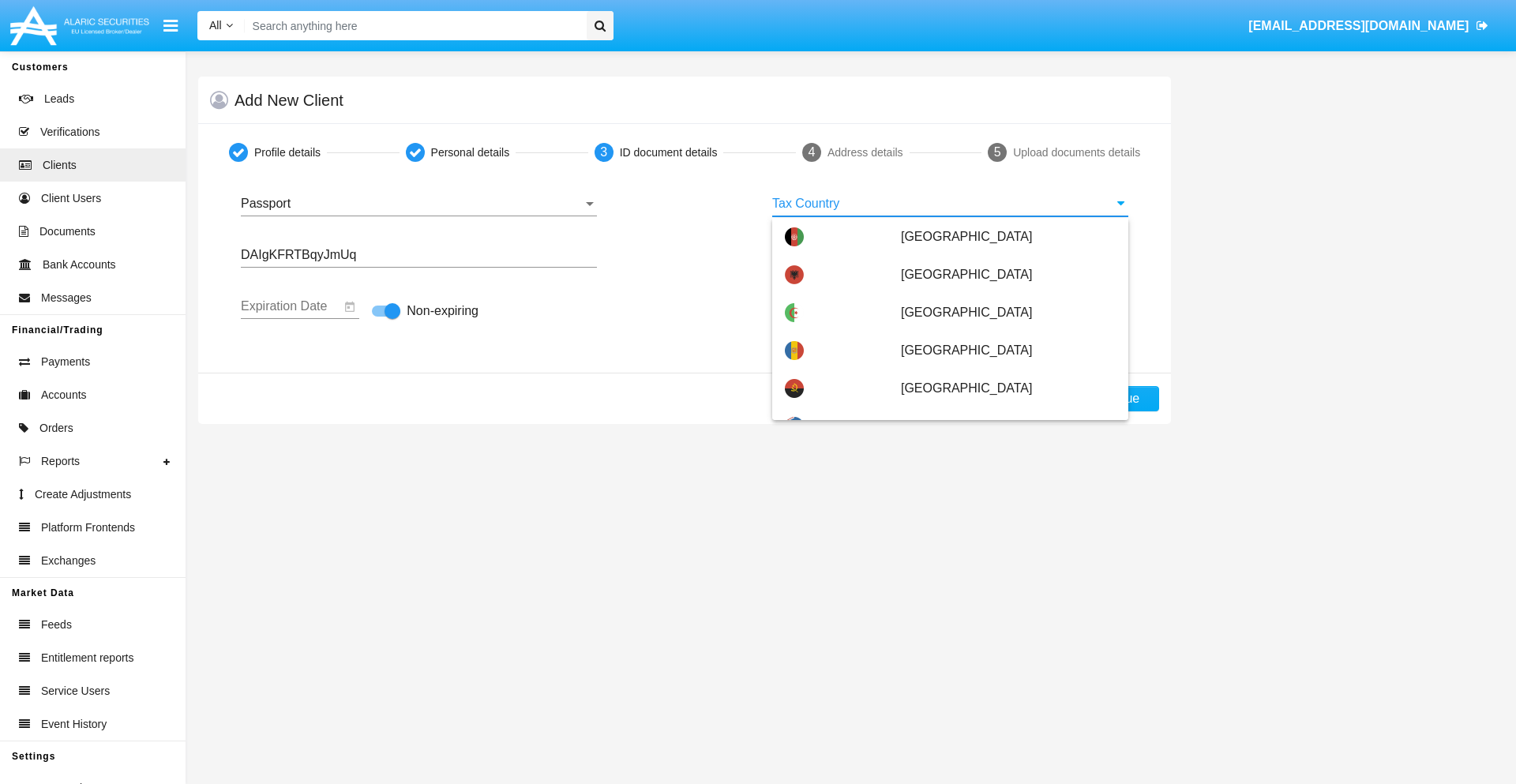
type input "Cocos (Keeling) Islands"
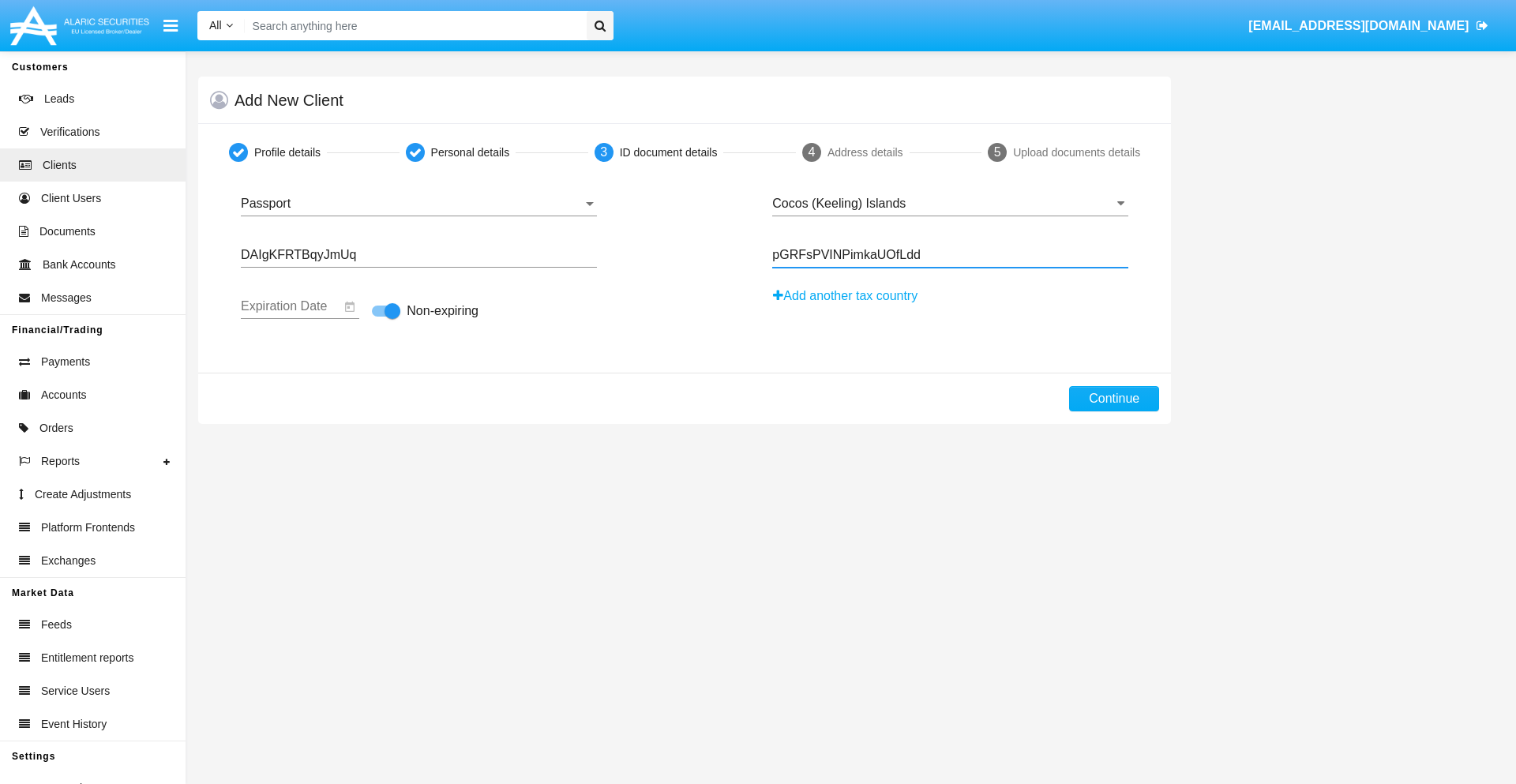
type input "pGRFsPVINPimkaUOfLdd"
click at [1114, 398] on button "Continue" at bounding box center [1114, 398] width 90 height 25
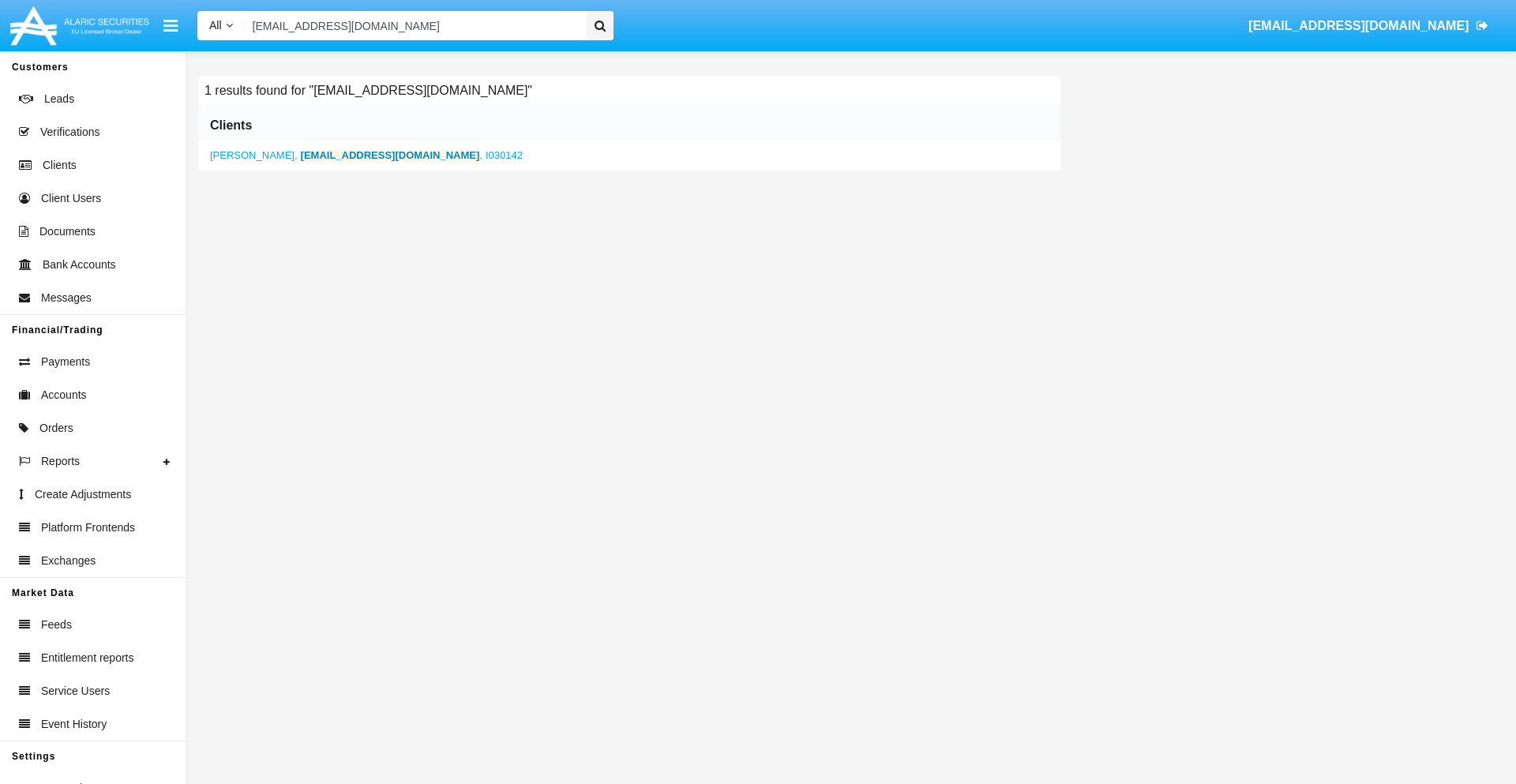
type input "knj4glo_3pre@t4zui9e.vn"
click at [349, 155] on b "knj4glo_3pre@t4zui9e.vn" at bounding box center [390, 155] width 179 height 12
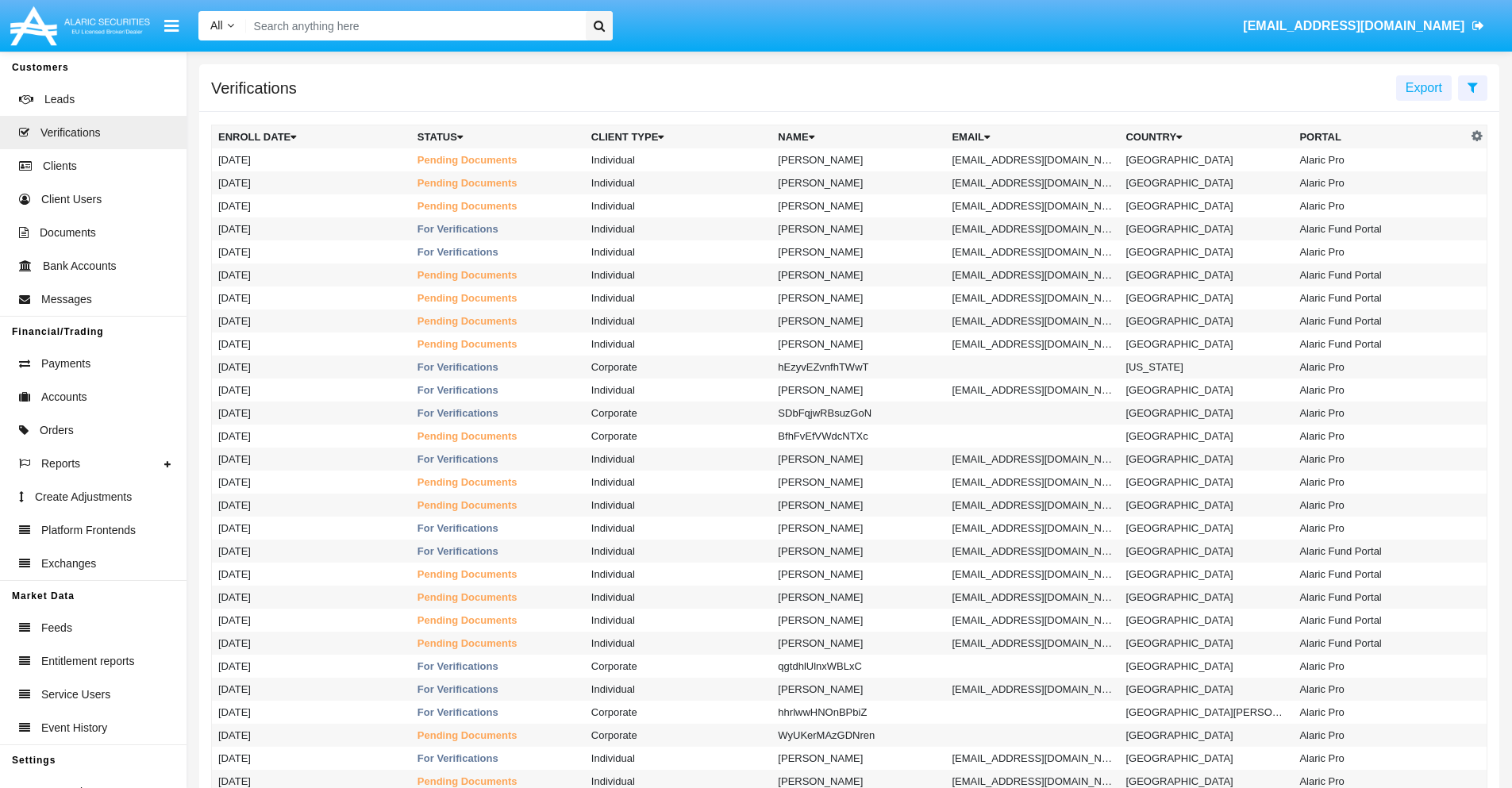
click at [1472, 86] on icon at bounding box center [1472, 87] width 10 height 13
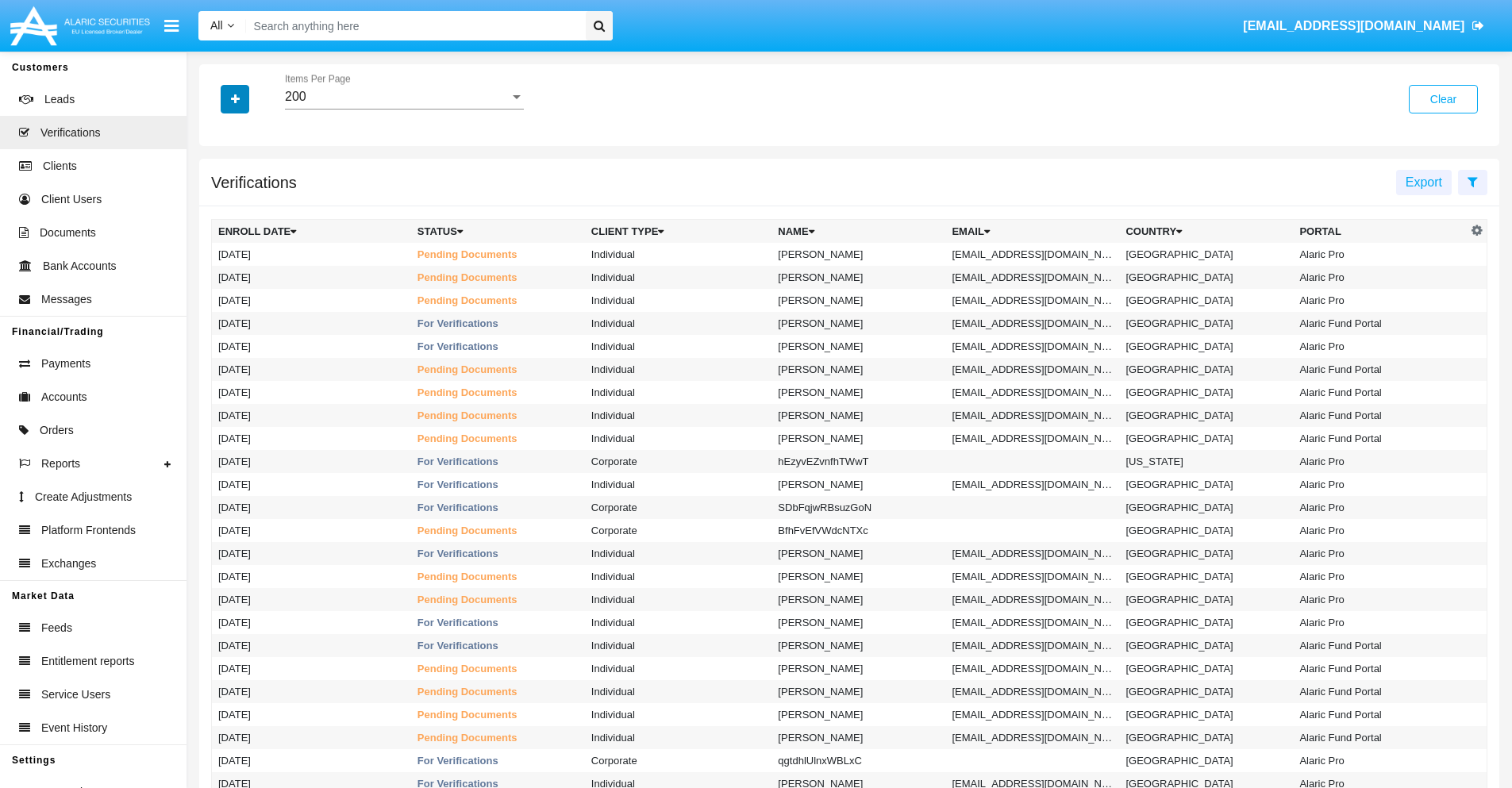
click at [235, 98] on icon "button" at bounding box center [235, 99] width 9 height 11
click at [247, 224] on span "Email" at bounding box center [246, 224] width 31 height 19
click at [218, 230] on input "Email" at bounding box center [217, 230] width 1 height 1
checkbox input "true"
click at [235, 98] on icon "button" at bounding box center [235, 99] width 9 height 11
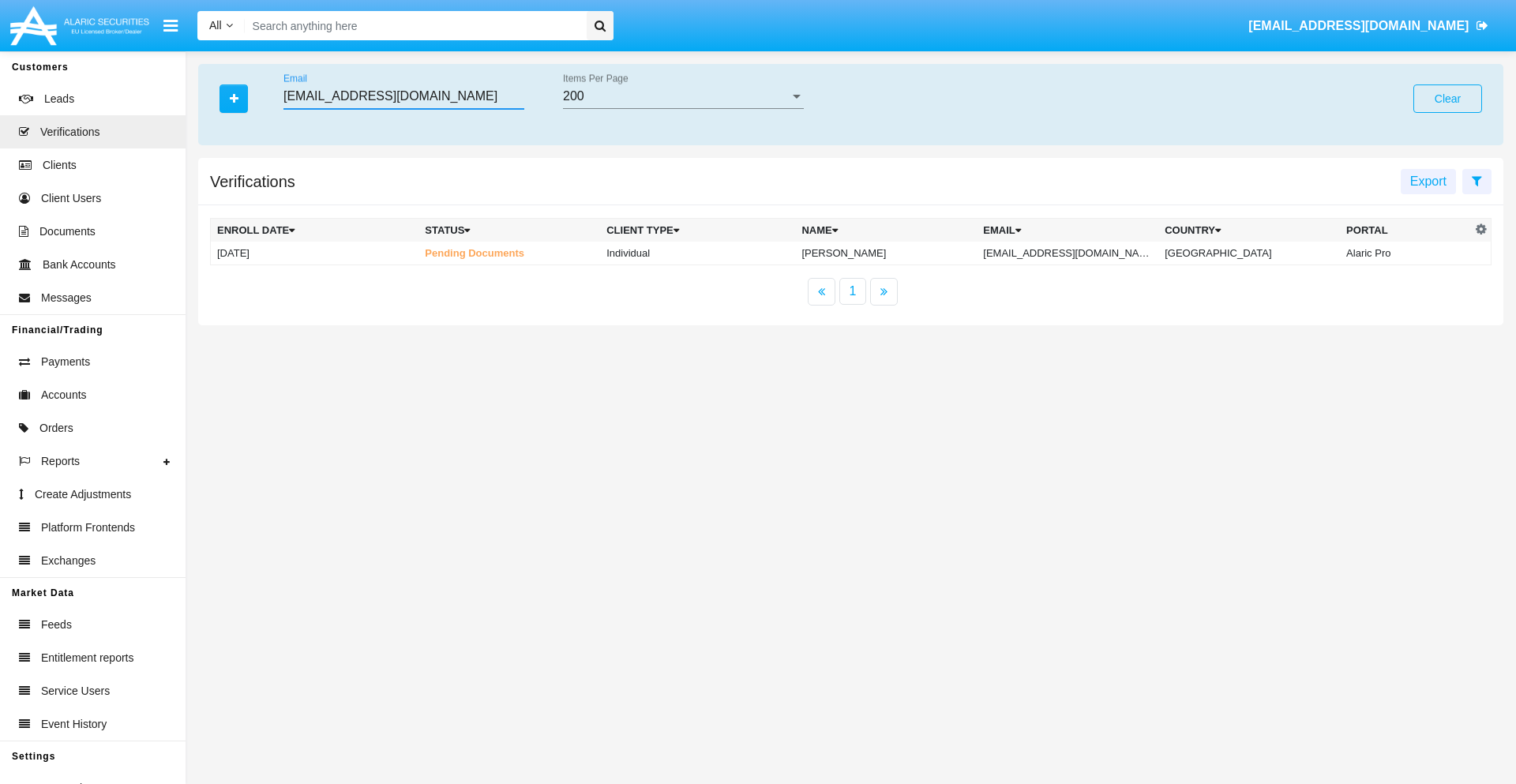
type input "4ae-diw@bt.1.mo"
click at [1084, 253] on td "4ae-diw@bt.1.mo" at bounding box center [1068, 253] width 182 height 23
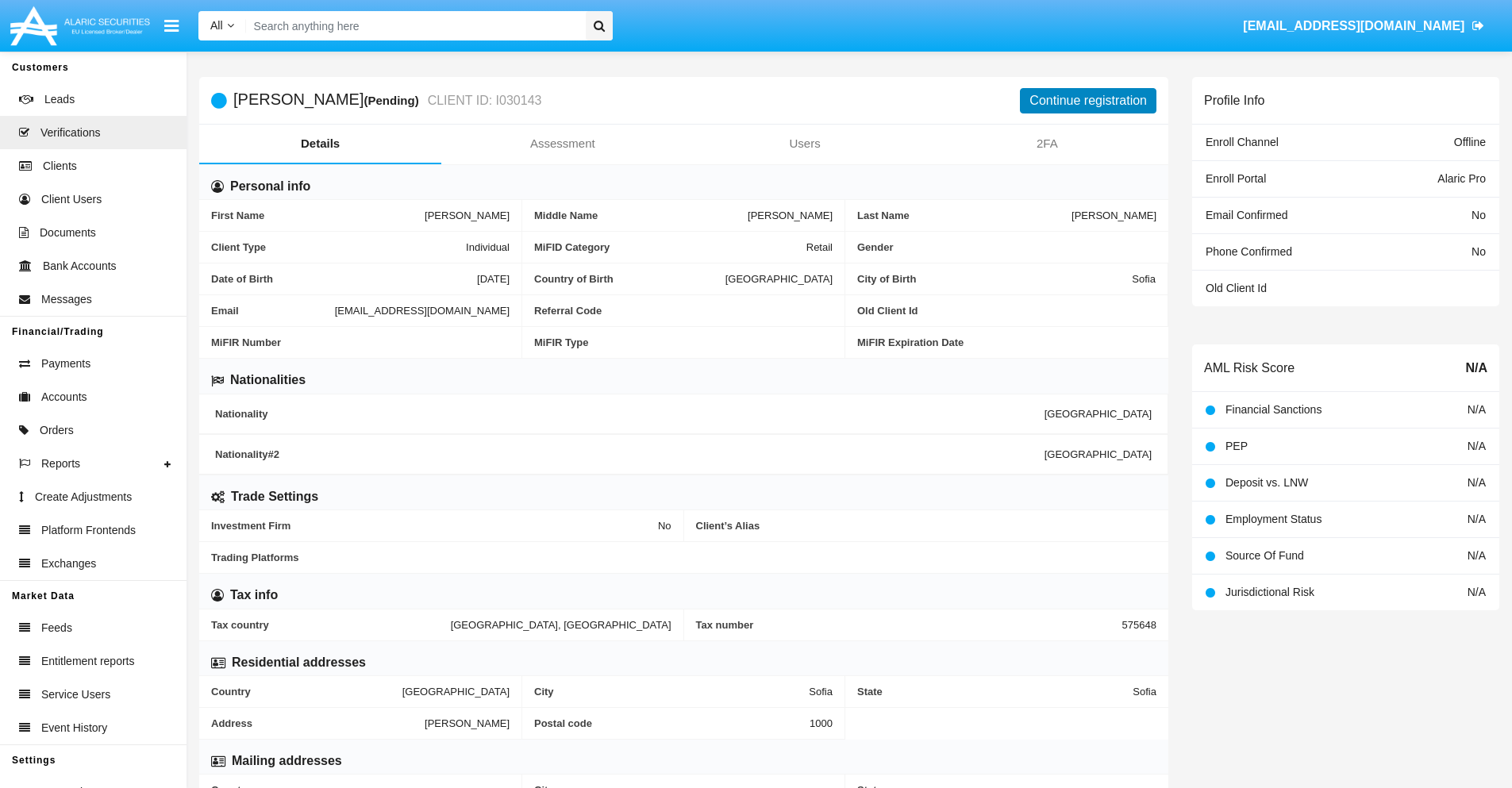
click at [1088, 100] on button "Continue registration" at bounding box center [1087, 100] width 136 height 25
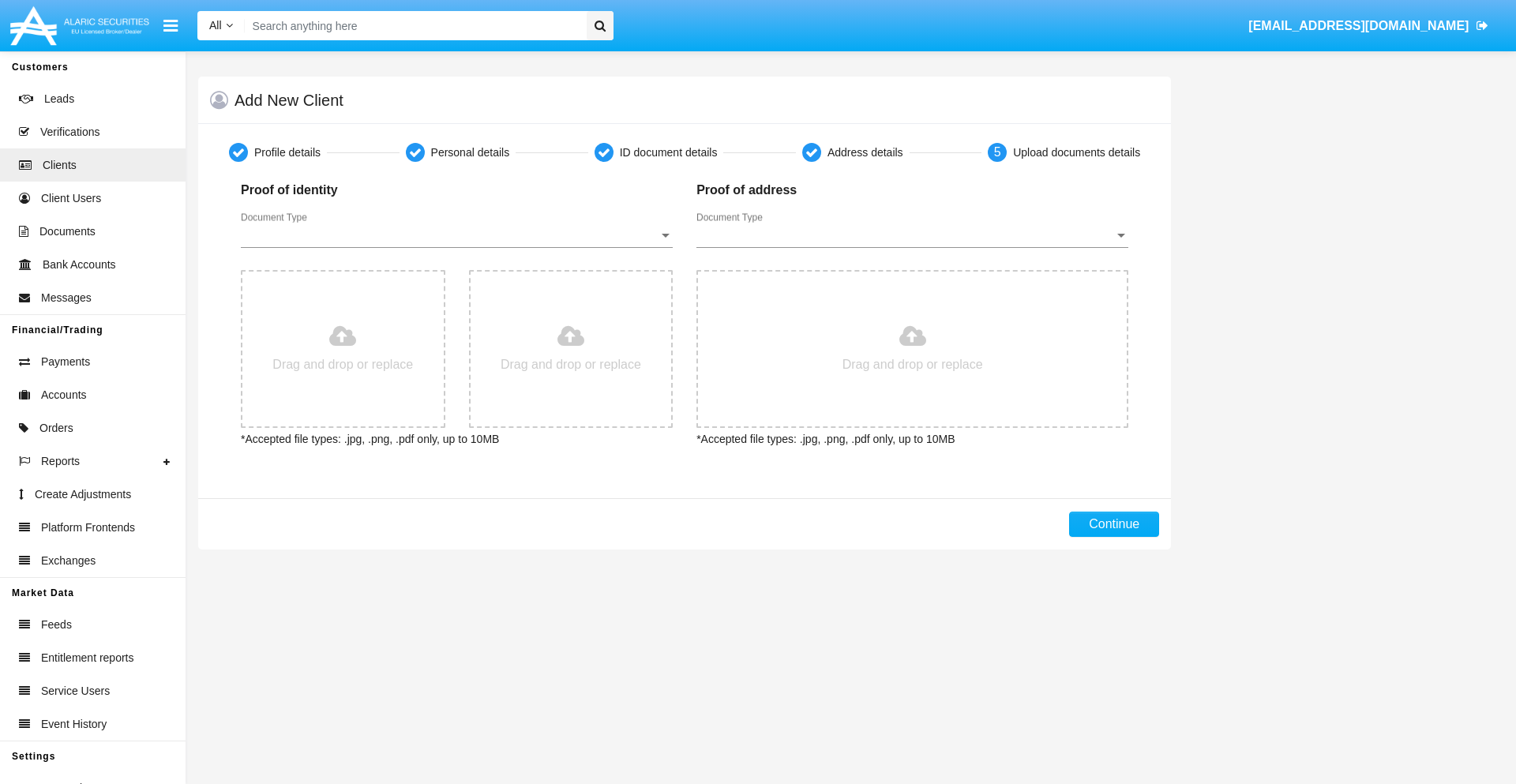
click at [456, 235] on span "Document Type" at bounding box center [450, 235] width 418 height 14
click at [456, 247] on span "Passport" at bounding box center [457, 247] width 432 height 38
type input "C:\fakepath\passport.png"
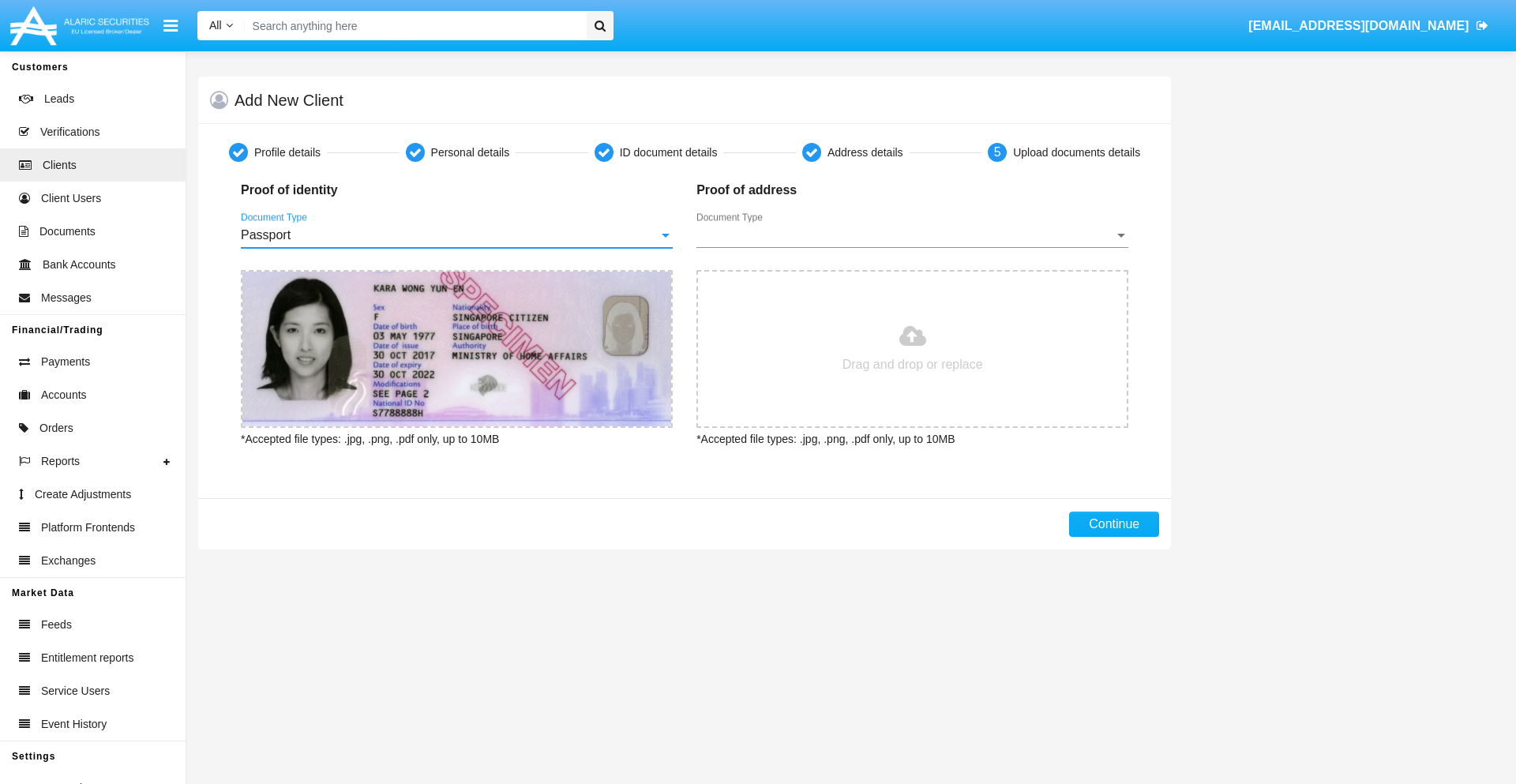
click at [912, 235] on span "Document Type" at bounding box center [905, 235] width 418 height 14
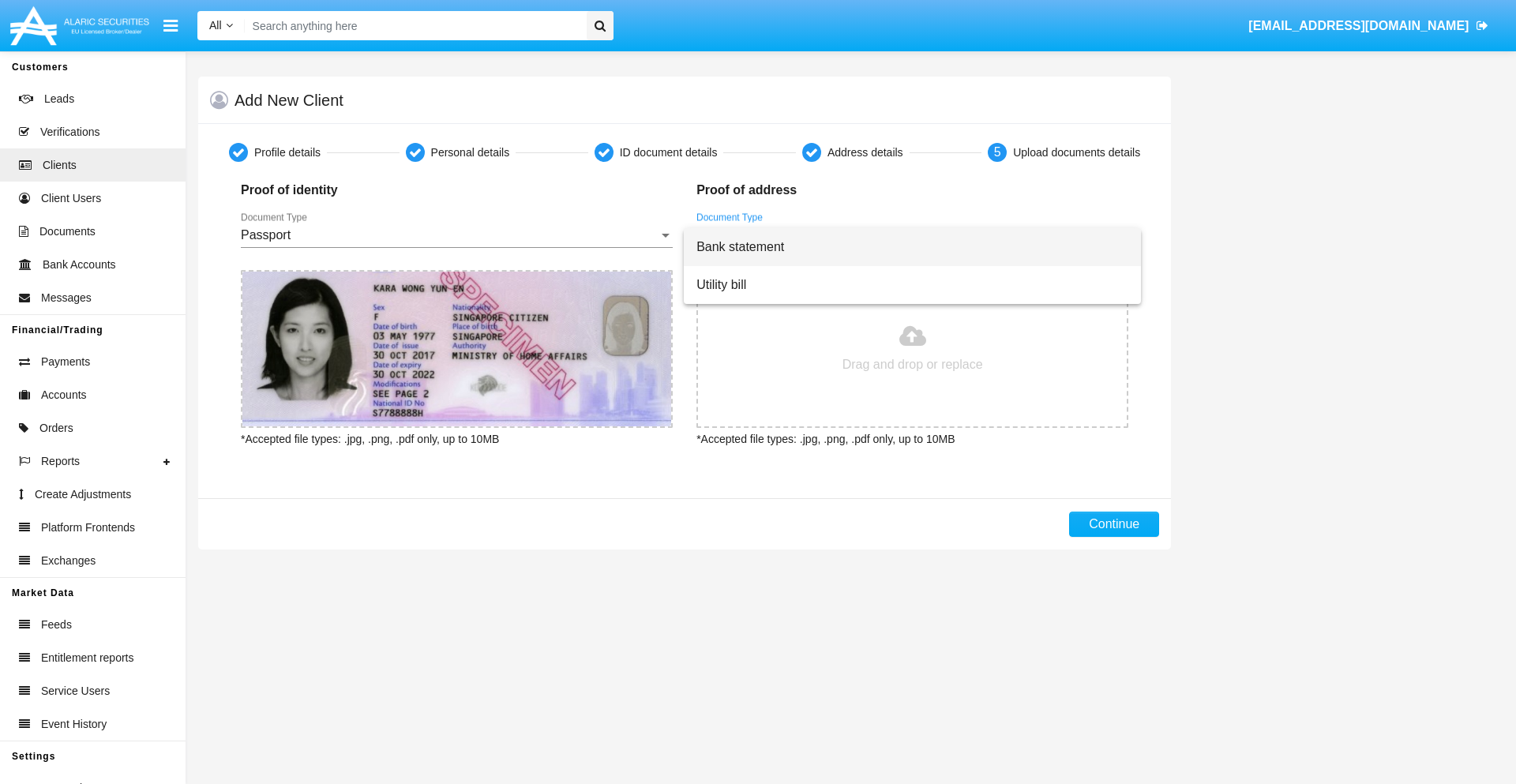
click at [912, 247] on span "Bank statement" at bounding box center [913, 247] width 432 height 38
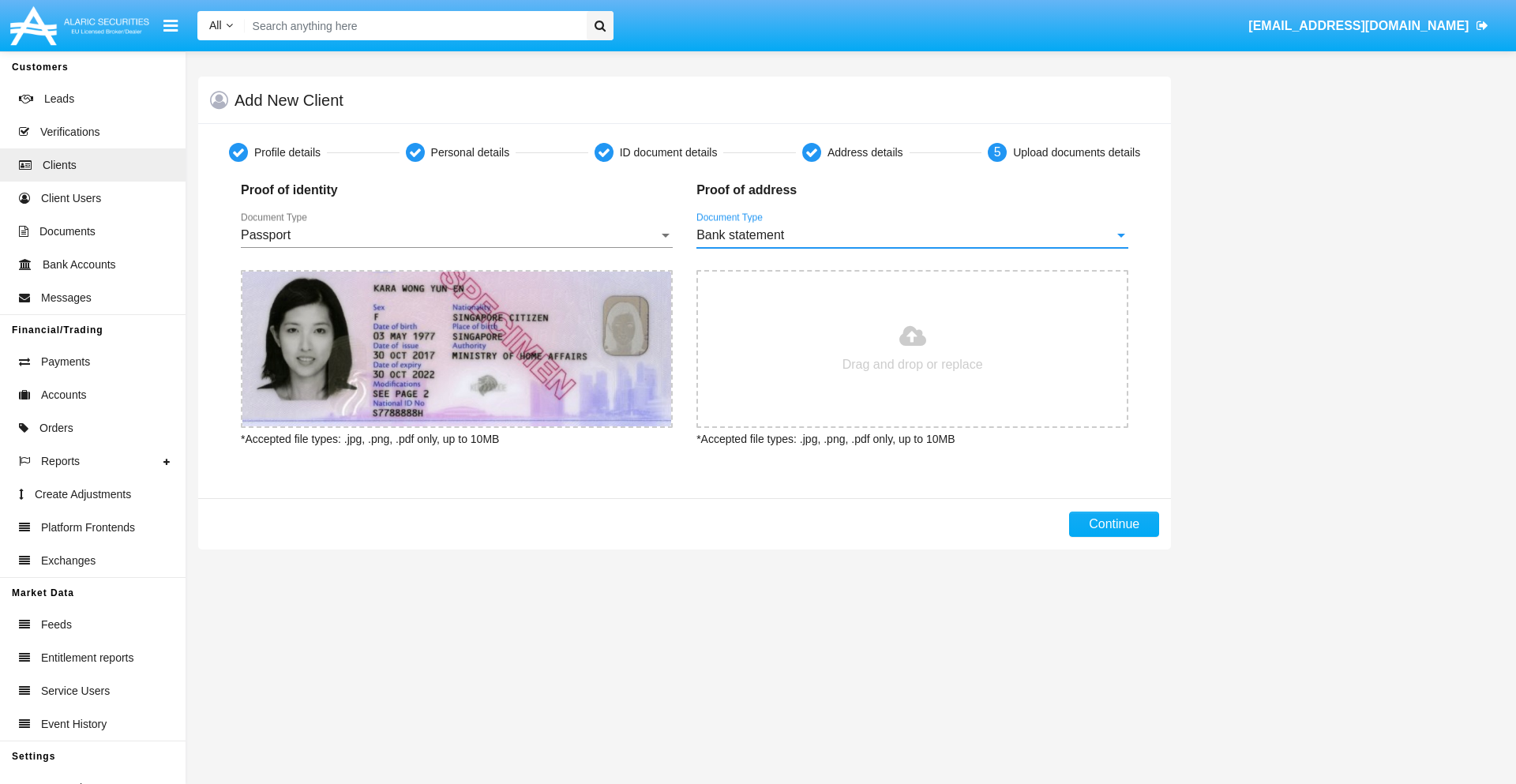
type input "C:\fakepath\bank-statement.png"
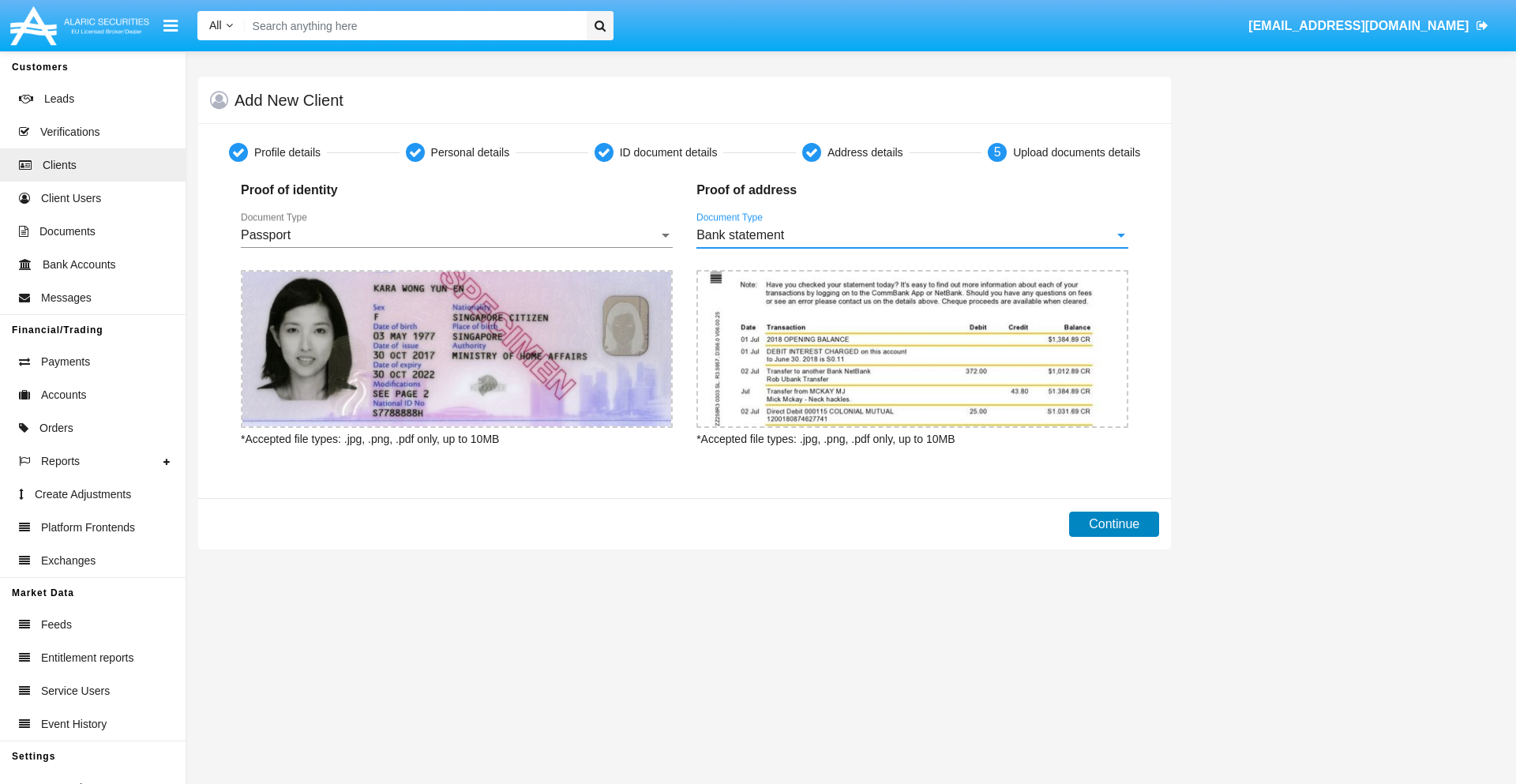
click at [1114, 525] on button "Continue" at bounding box center [1114, 524] width 90 height 25
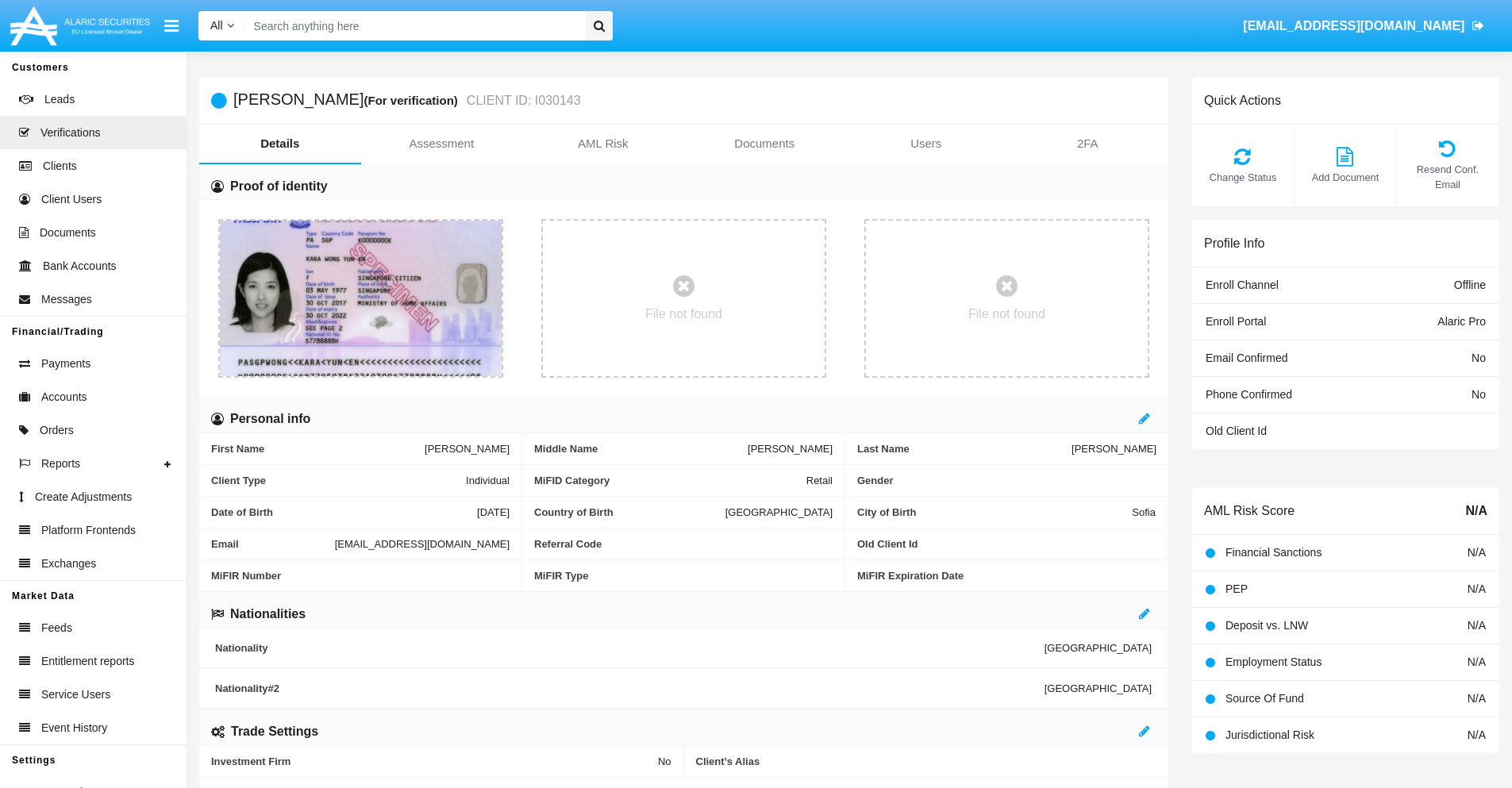
click at [764, 144] on link "Documents" at bounding box center [764, 143] width 162 height 38
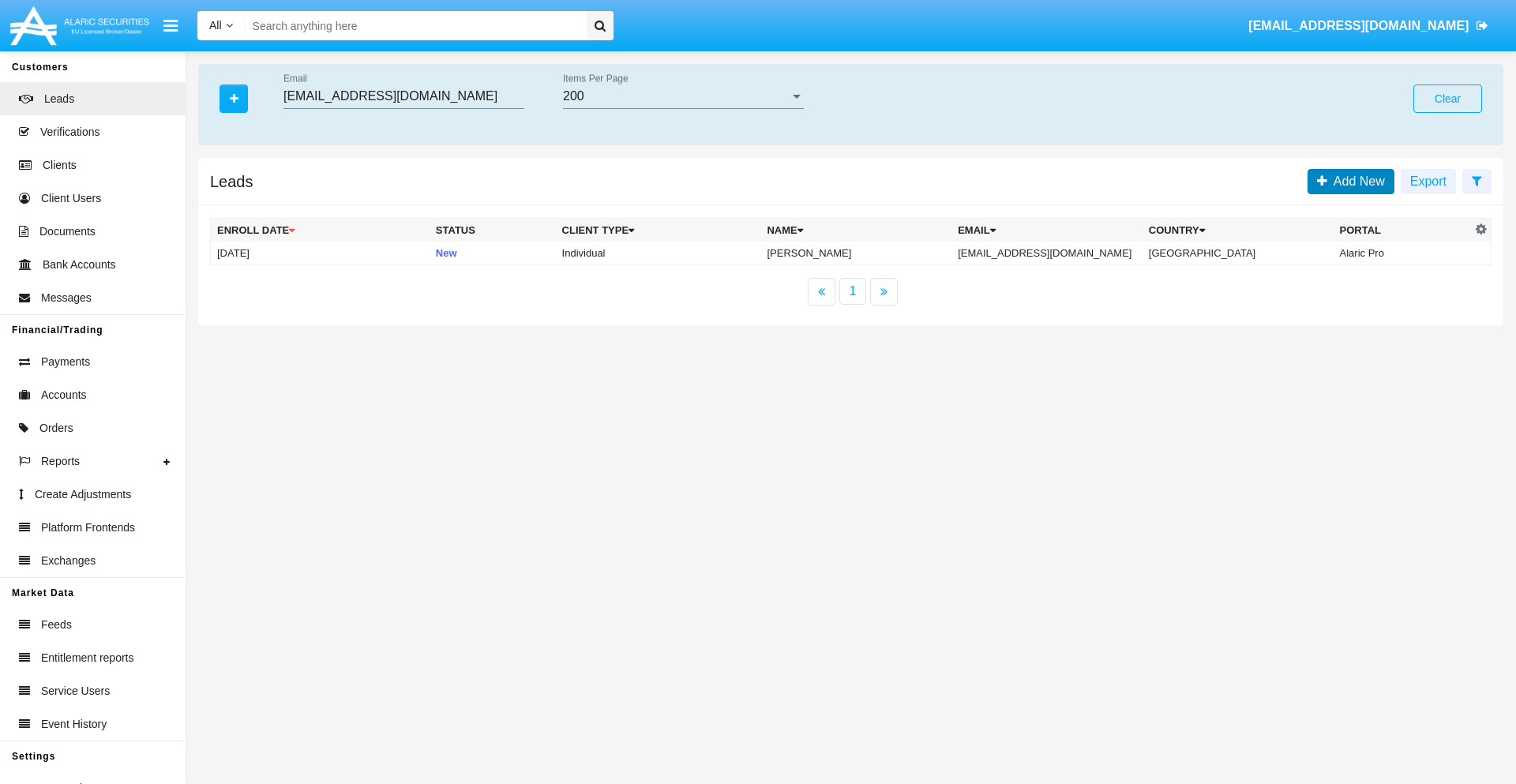
click at [1356, 181] on span "Add New" at bounding box center [1356, 181] width 58 height 14
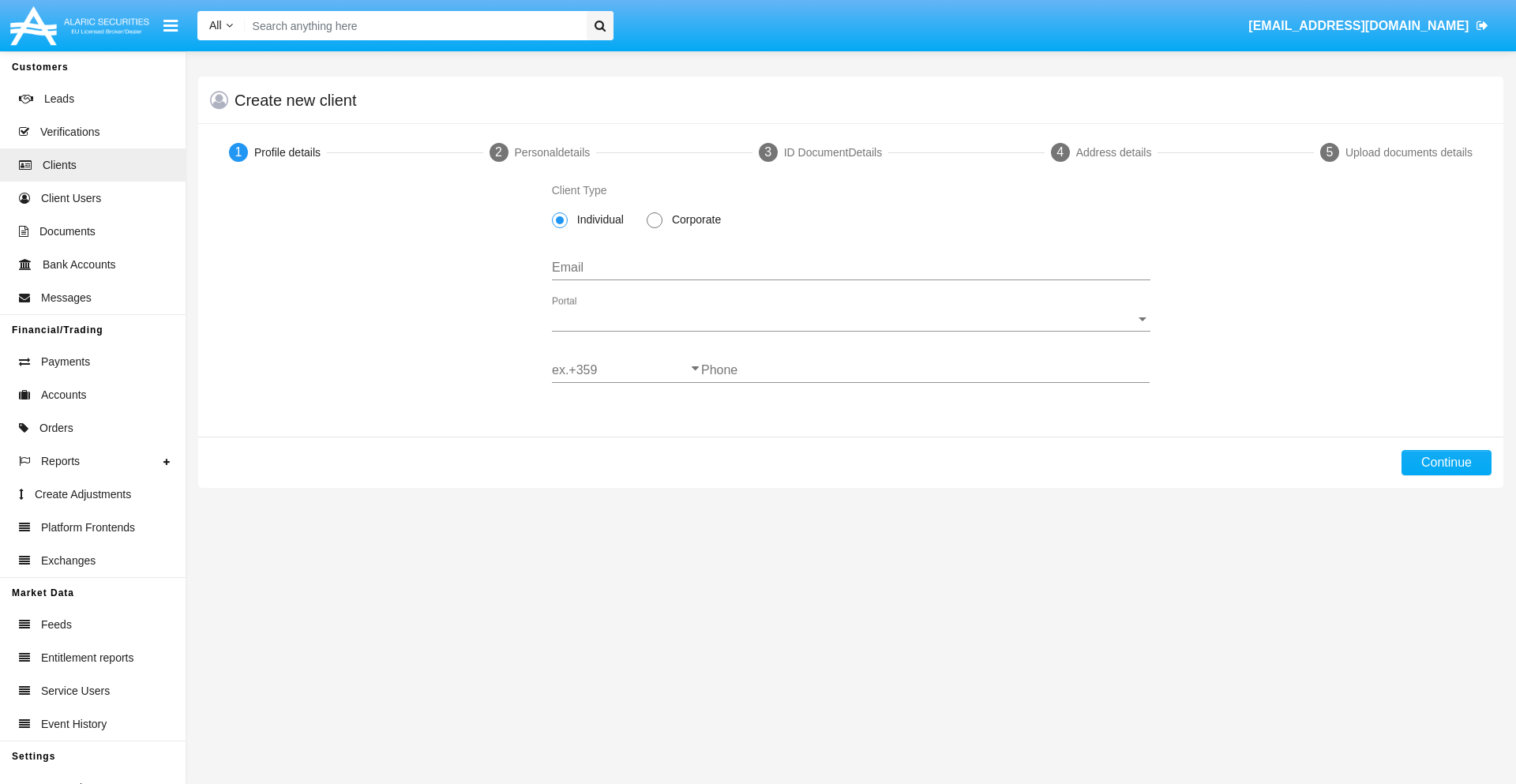
click at [597, 219] on span "Individual" at bounding box center [598, 219] width 60 height 17
click at [560, 228] on input "Individual" at bounding box center [559, 228] width 1 height 1
type input "[EMAIL_ADDRESS][DOMAIN_NAME]"
click at [851, 319] on span "Portal" at bounding box center [844, 319] width 584 height 14
click at [845, 331] on span "Alaric Pro" at bounding box center [851, 330] width 599 height 38
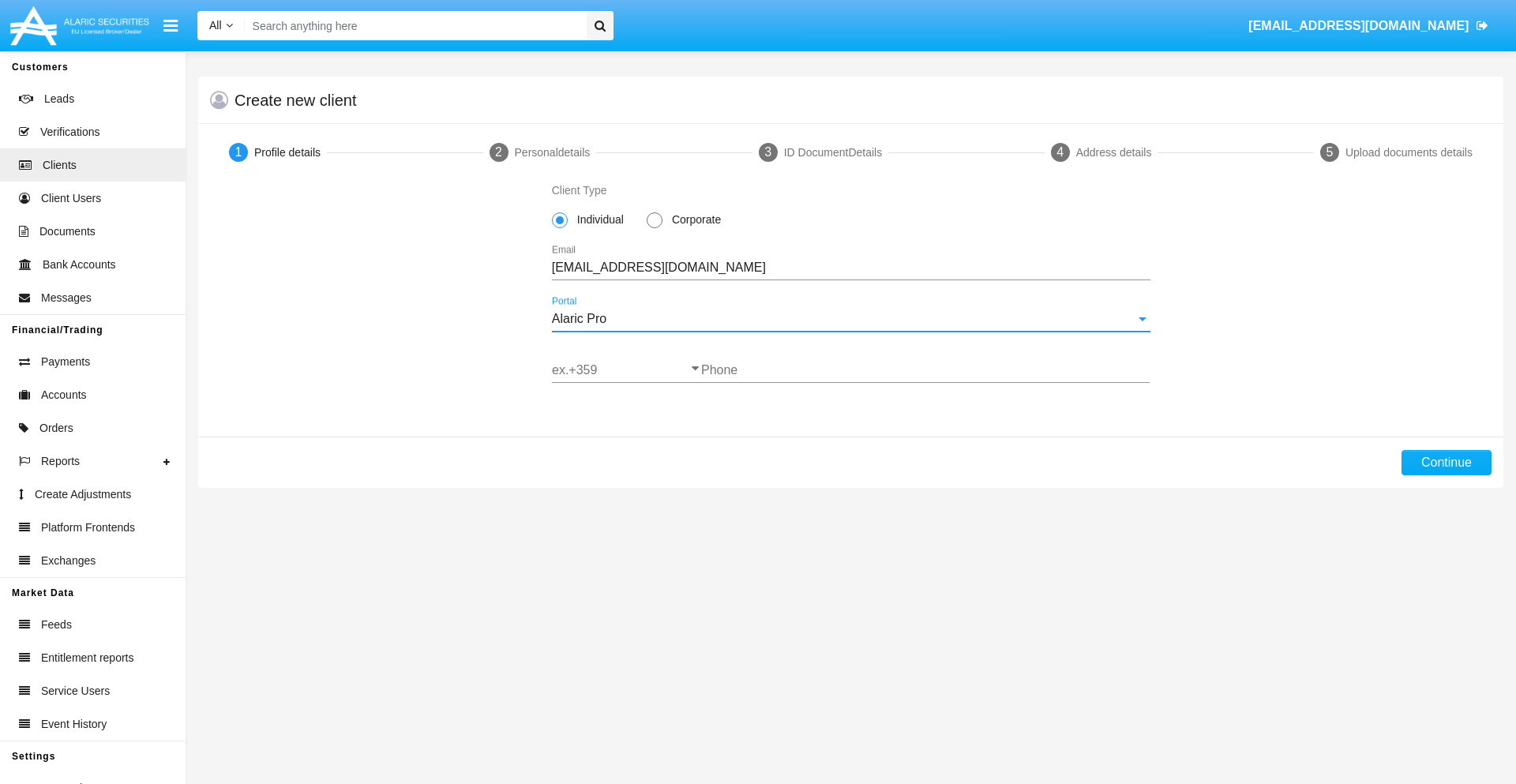
click at [626, 370] on input "ex.+359" at bounding box center [627, 370] width 149 height 14
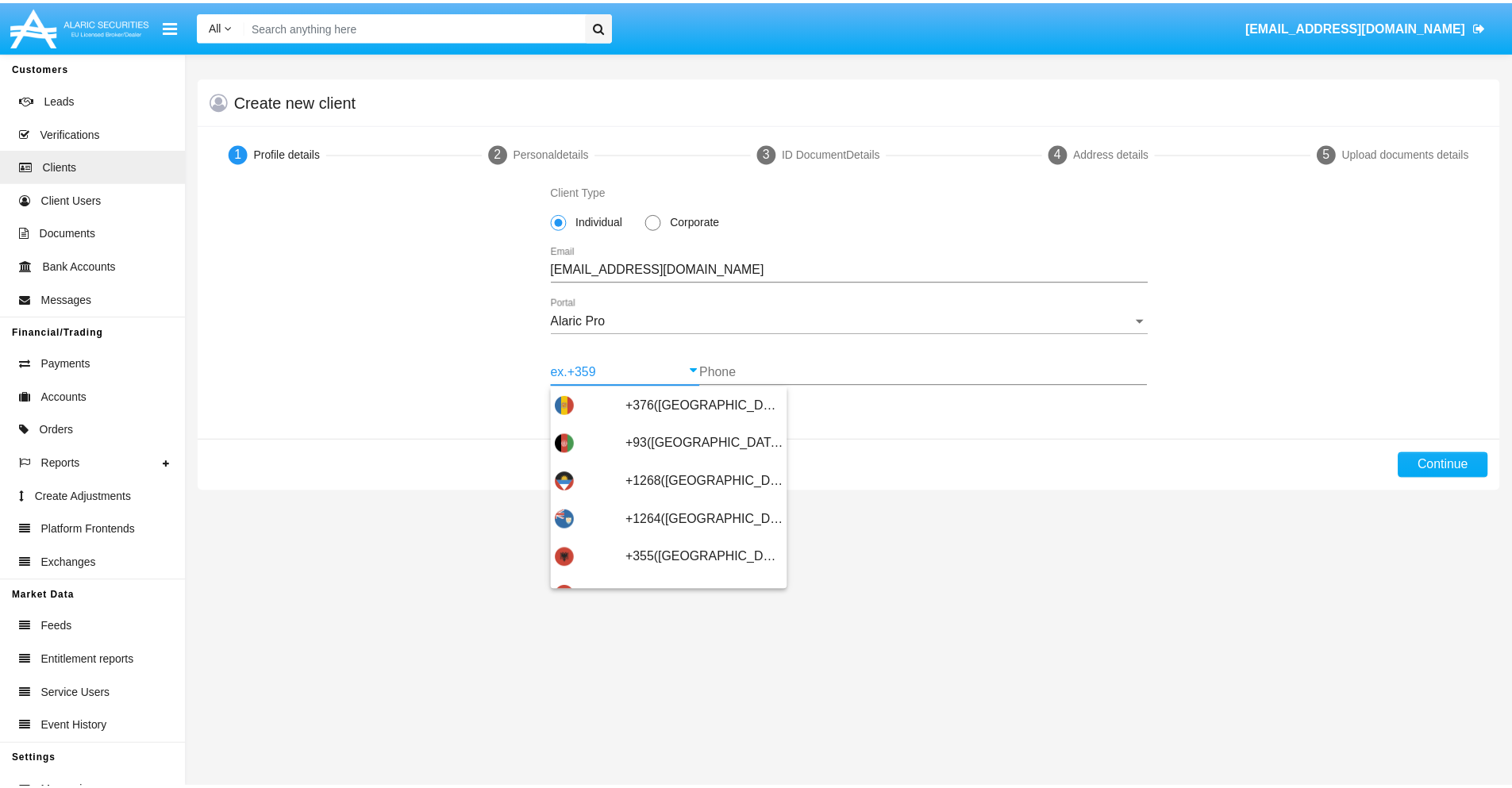
scroll to position [521, 0]
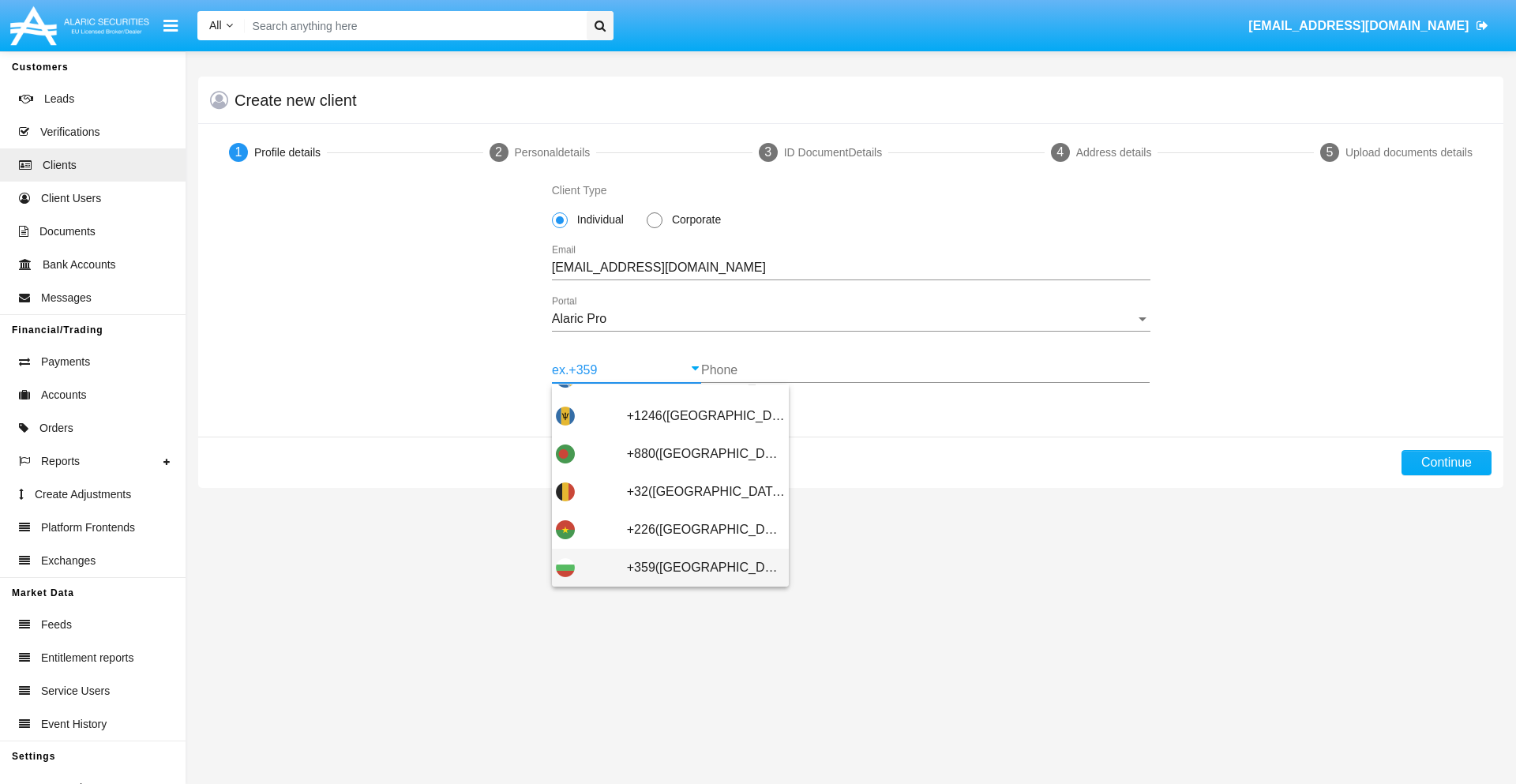
click at [693, 568] on span "+359([GEOGRAPHIC_DATA])" at bounding box center [705, 567] width 158 height 38
type input "+359([GEOGRAPHIC_DATA])"
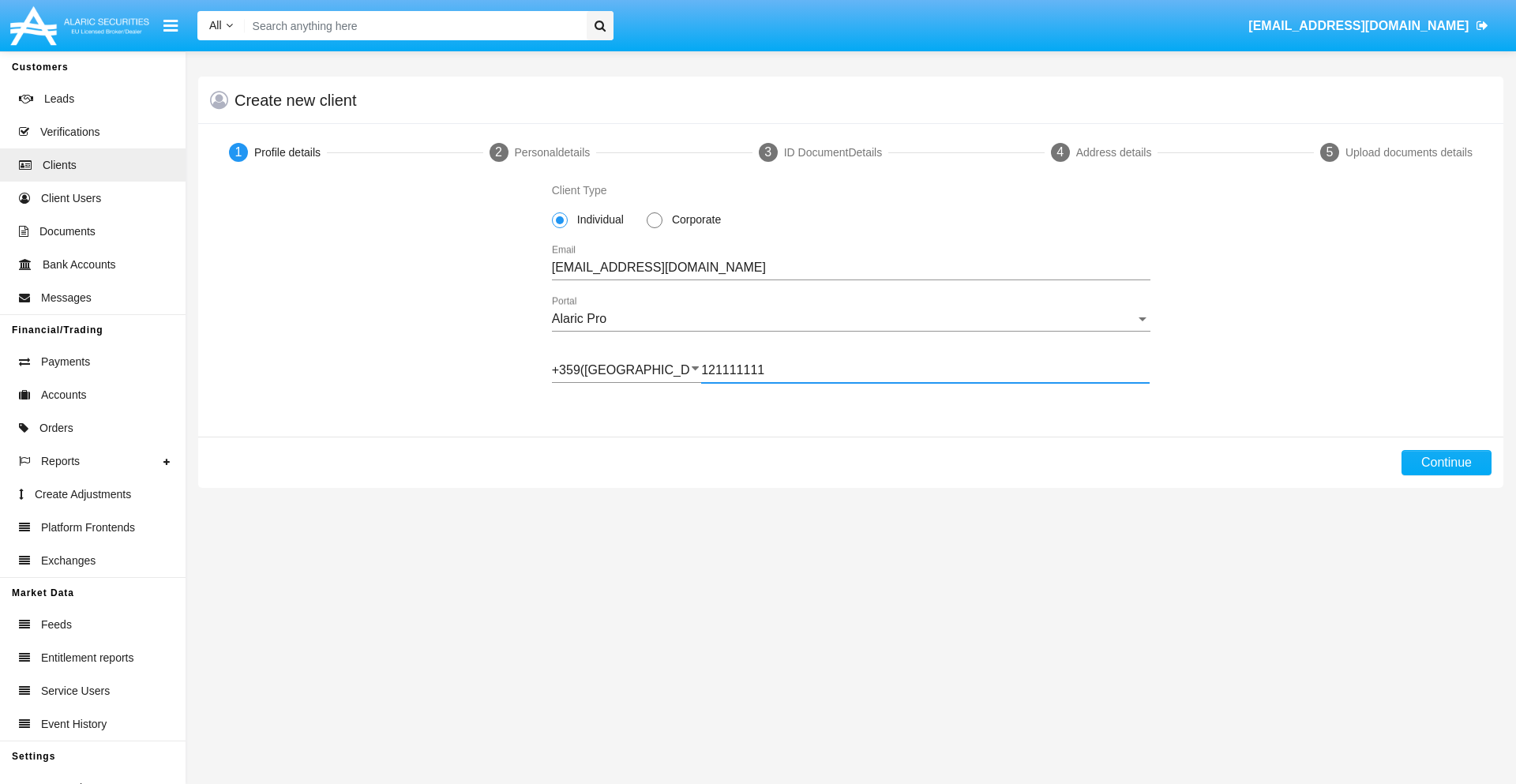
type input "121111111"
click at [1446, 463] on button "Continue" at bounding box center [1447, 462] width 90 height 25
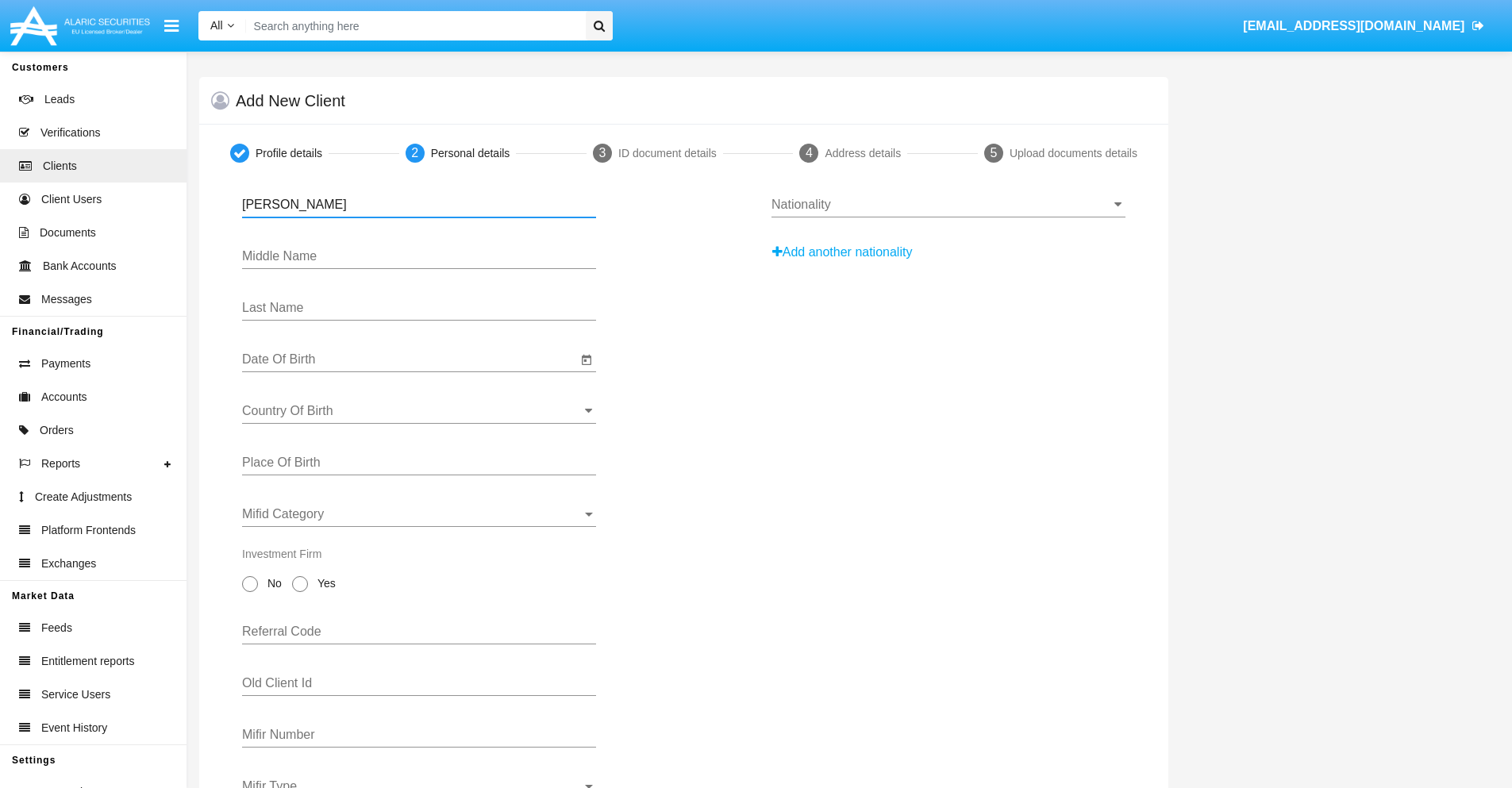
type input "[PERSON_NAME]"
click at [409, 359] on input "Date Of Birth" at bounding box center [409, 359] width 335 height 15
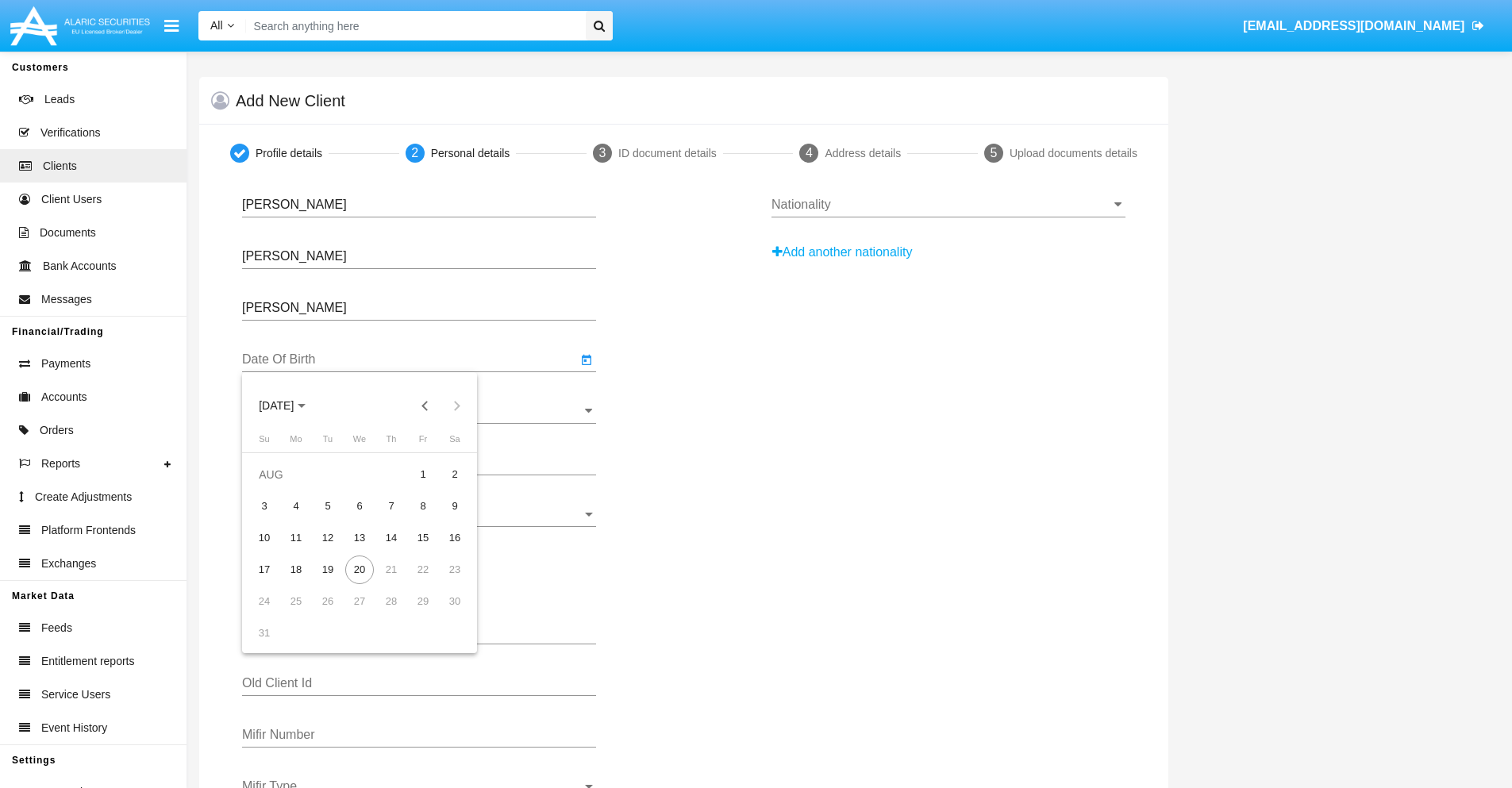
click at [291, 405] on span "[DATE]" at bounding box center [275, 406] width 35 height 13
click at [425, 405] on button "Previous 20 years" at bounding box center [425, 405] width 31 height 31
click at [387, 614] on div "2000" at bounding box center [387, 613] width 50 height 28
click at [276, 487] on div "JAN" at bounding box center [277, 486] width 50 height 28
click at [454, 474] on div "1" at bounding box center [454, 474] width 28 height 28
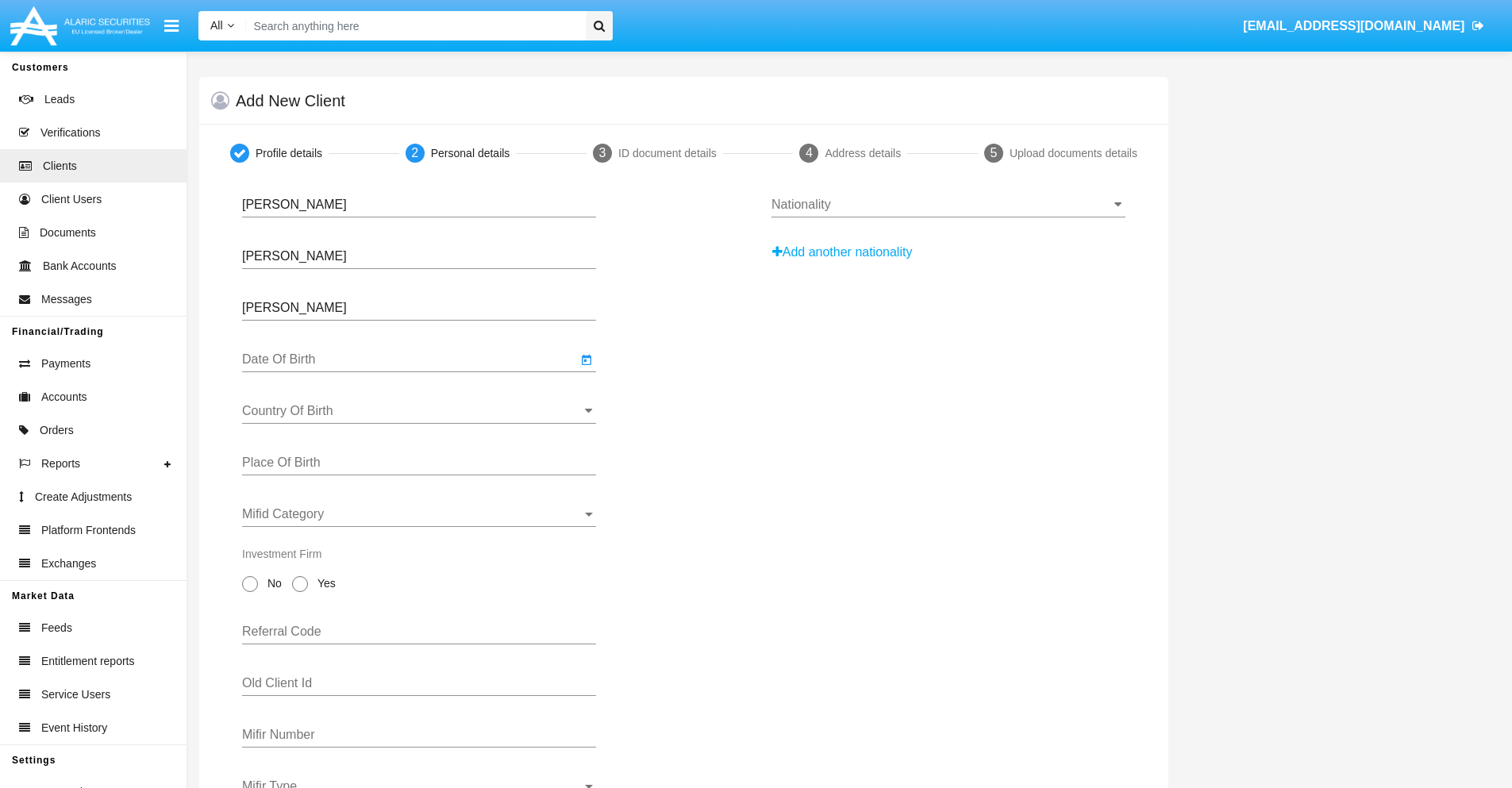
type input "[DATE]"
click at [419, 411] on input "Country Of Birth" at bounding box center [419, 411] width 354 height 15
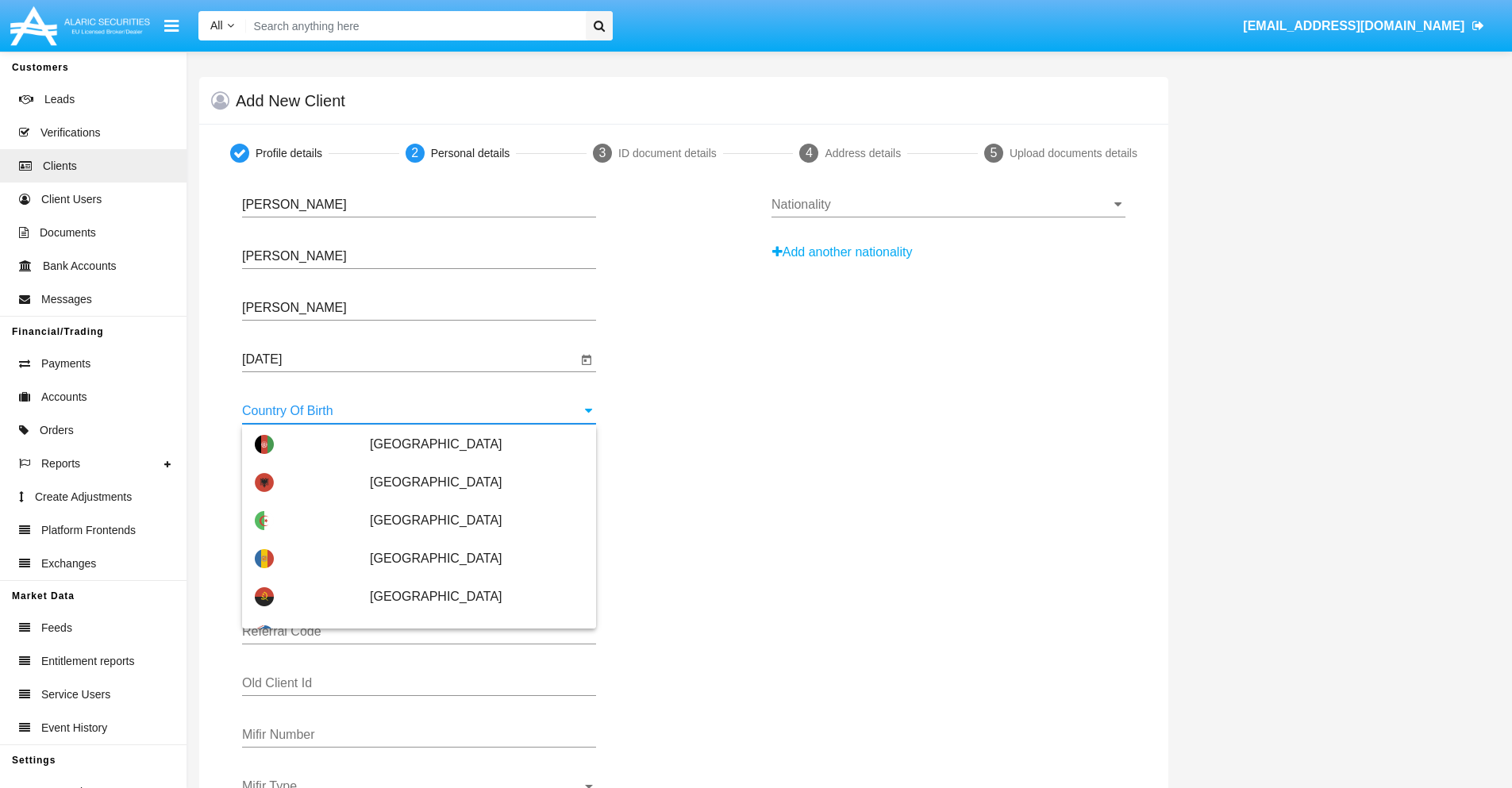
scroll to position [3035, 0]
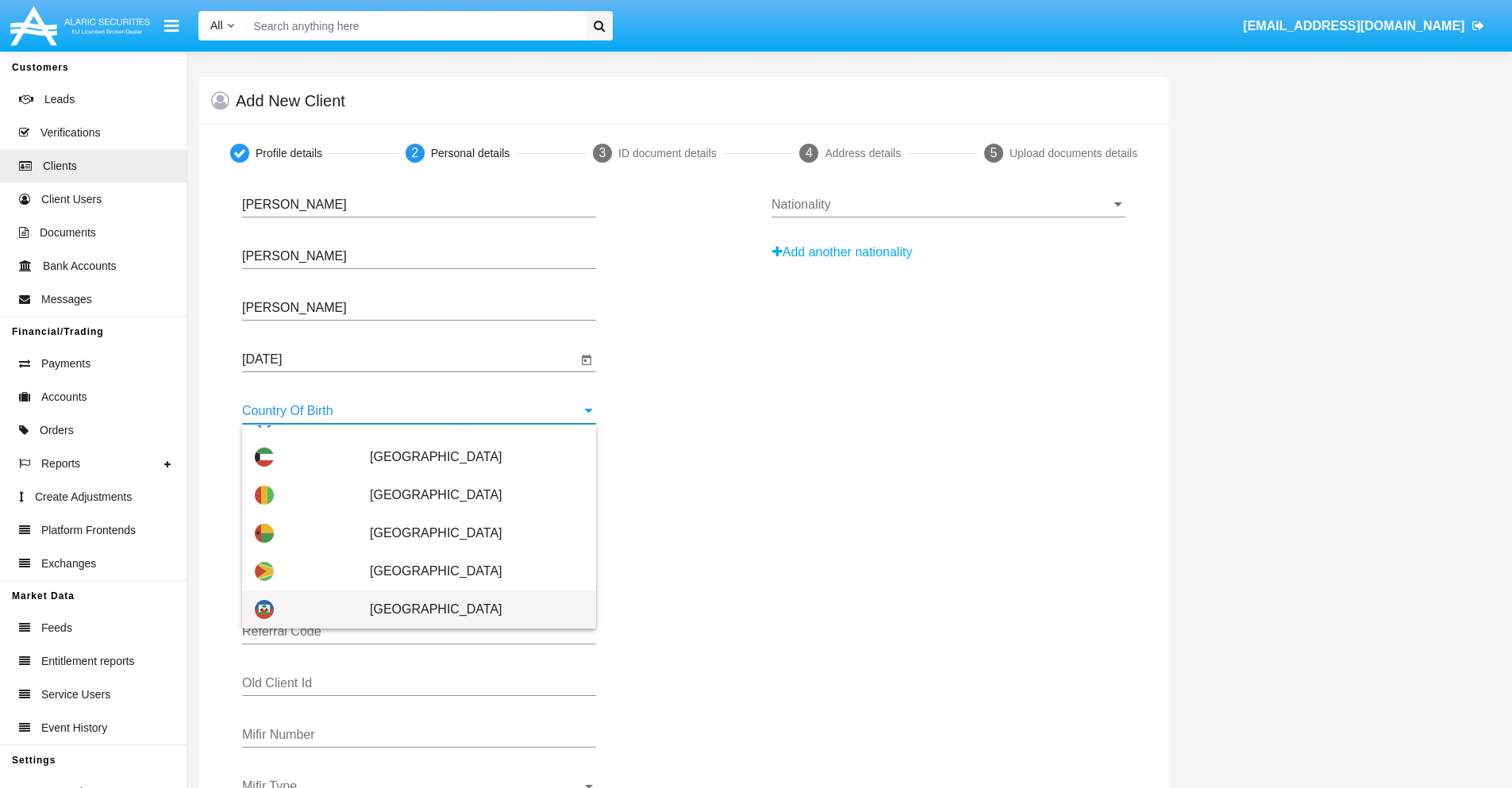
click at [468, 610] on span "[GEOGRAPHIC_DATA]" at bounding box center [476, 609] width 213 height 38
type input "[GEOGRAPHIC_DATA]"
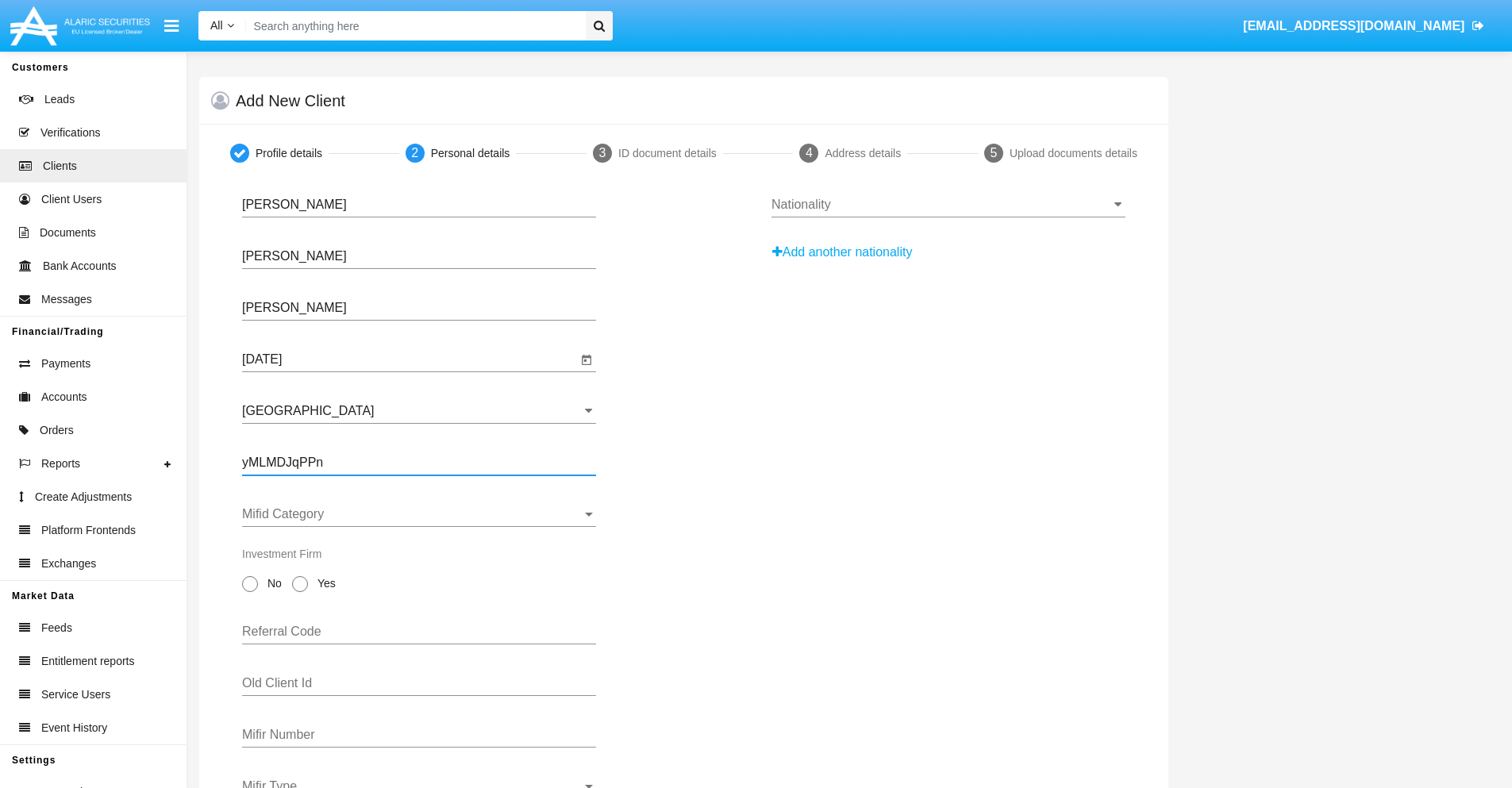
type input "yMLMDJqPPn"
click at [419, 514] on span "Mifid Category" at bounding box center [412, 514] width 340 height 15
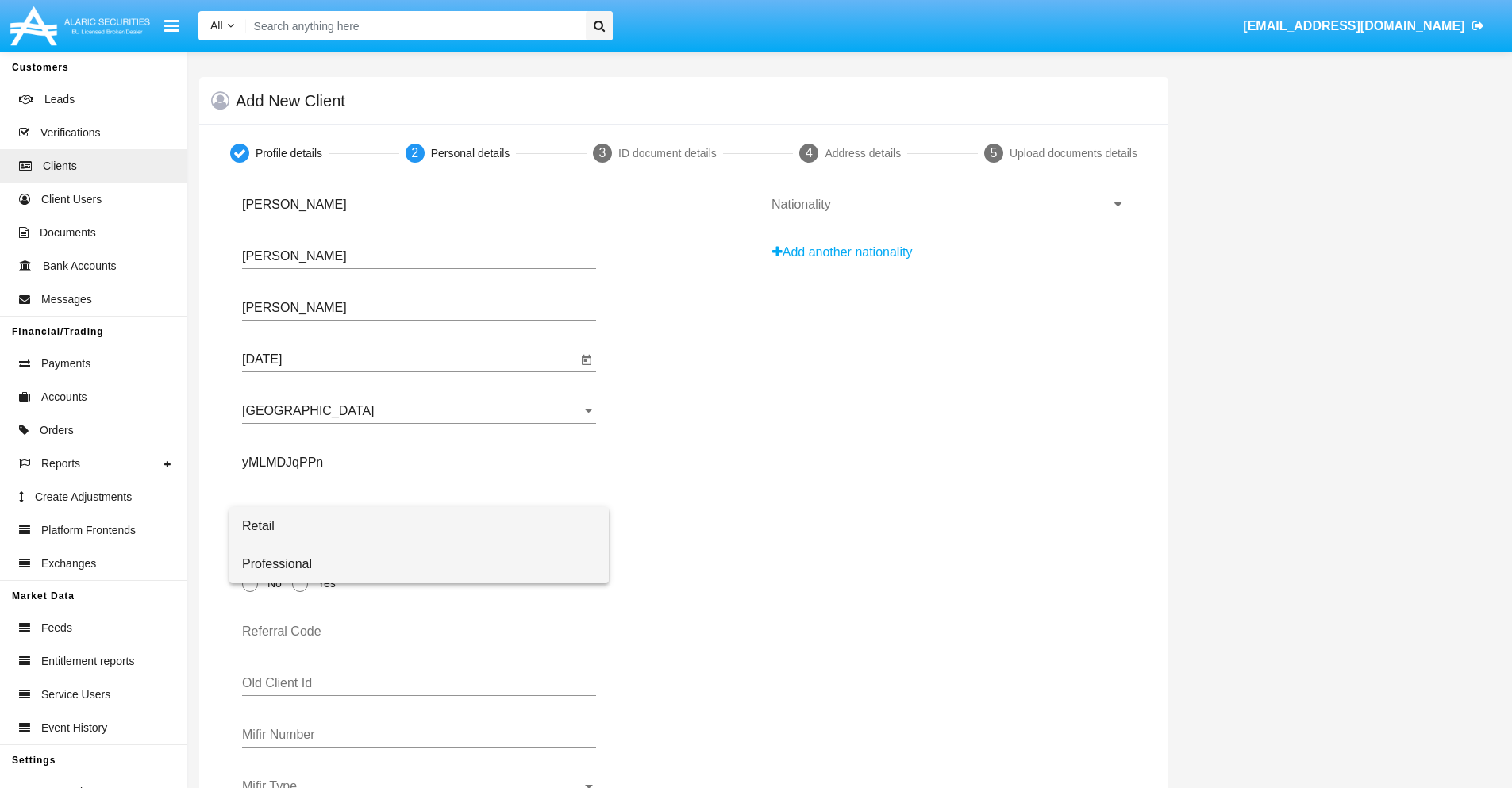
click at [419, 564] on span "Professional" at bounding box center [419, 564] width 354 height 38
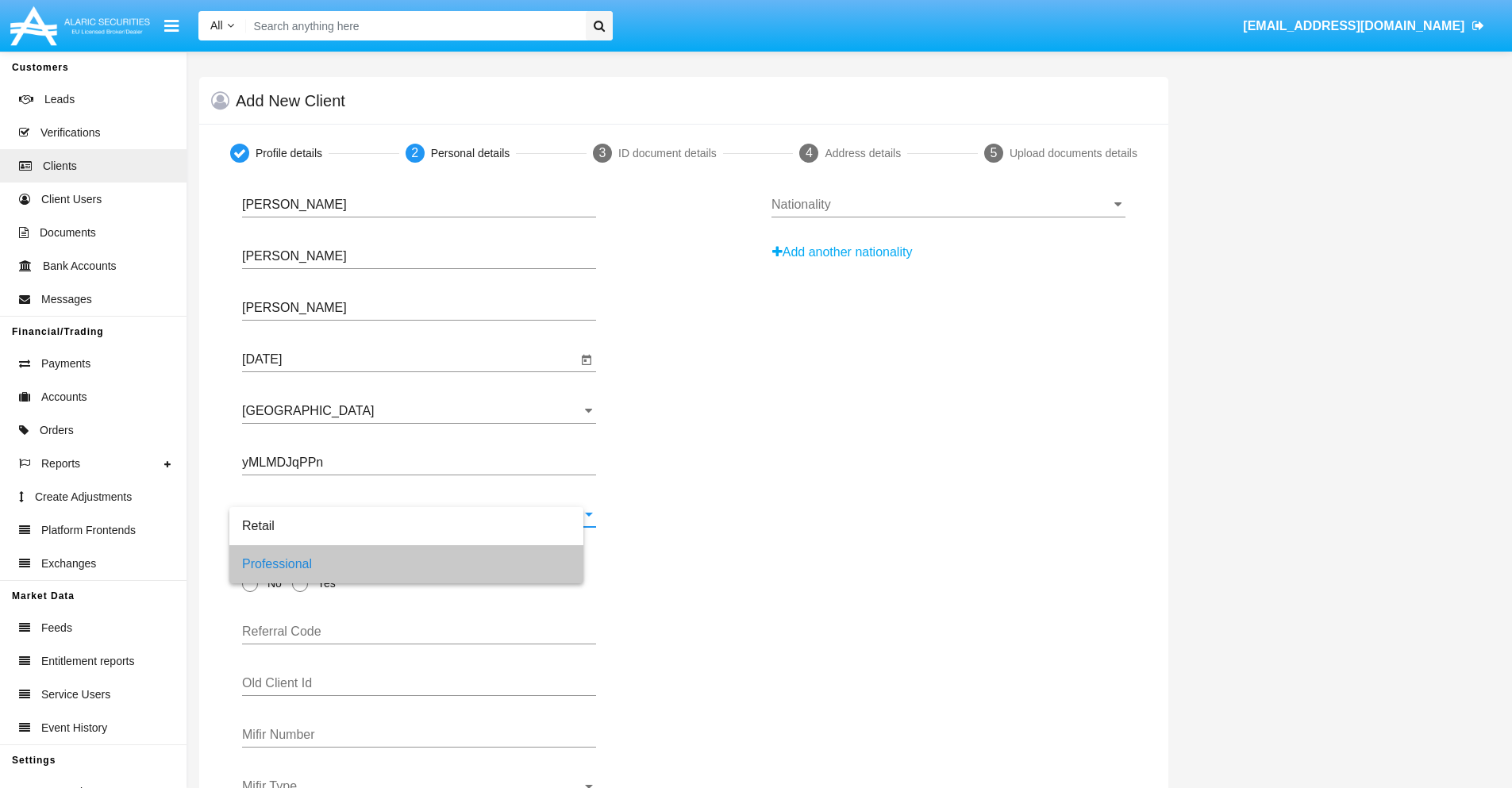
click at [271, 583] on span "No" at bounding box center [271, 584] width 27 height 17
click at [250, 592] on input "No" at bounding box center [249, 592] width 1 height 1
radio input "true"
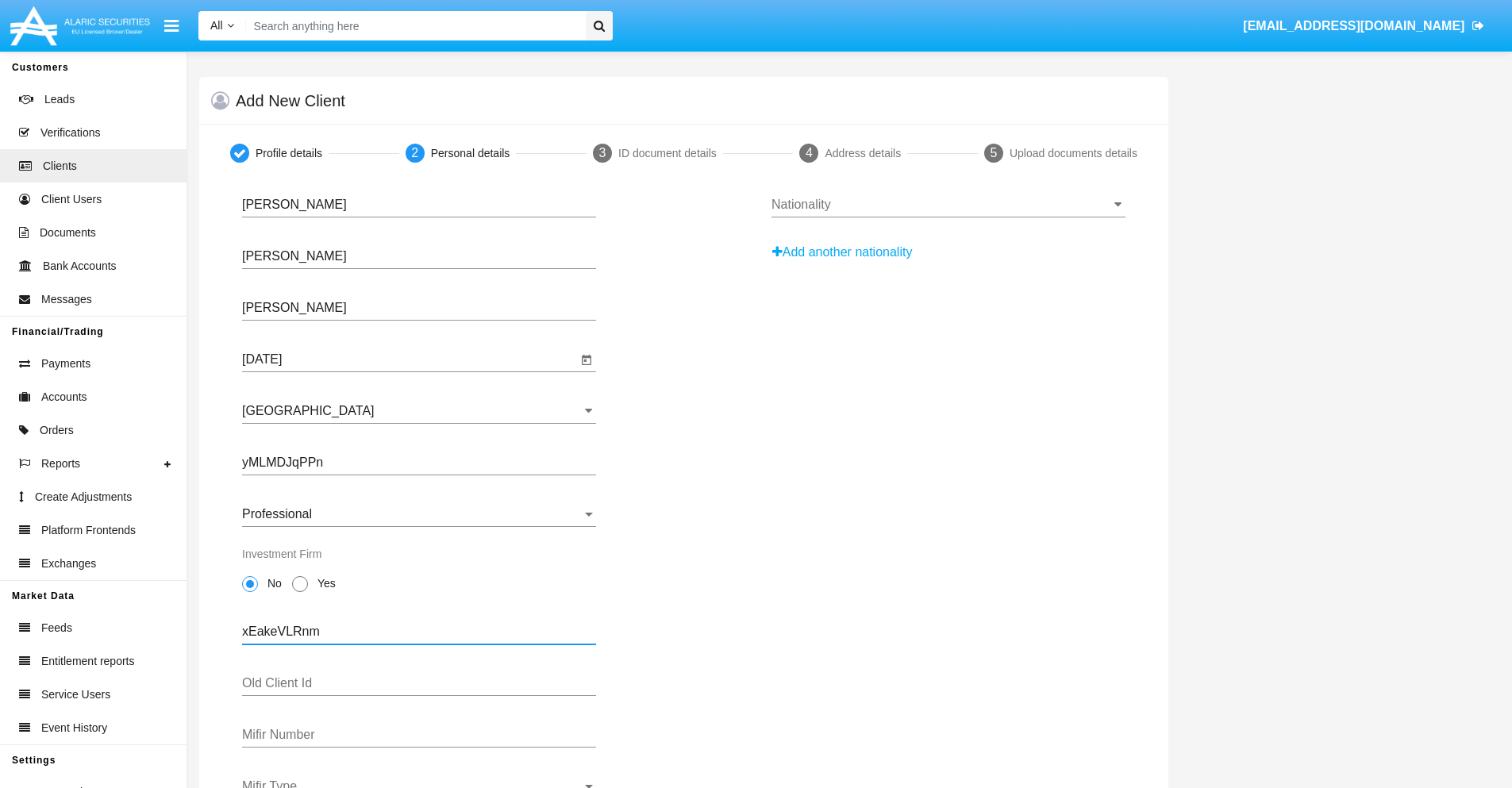
type input "xEakeVLRnm"
type input "uGDetcFKZw"
type input "T763"
click at [419, 783] on span "Mifir Type" at bounding box center [412, 786] width 340 height 15
click at [419, 736] on span "CONCAT" at bounding box center [419, 736] width 354 height 38
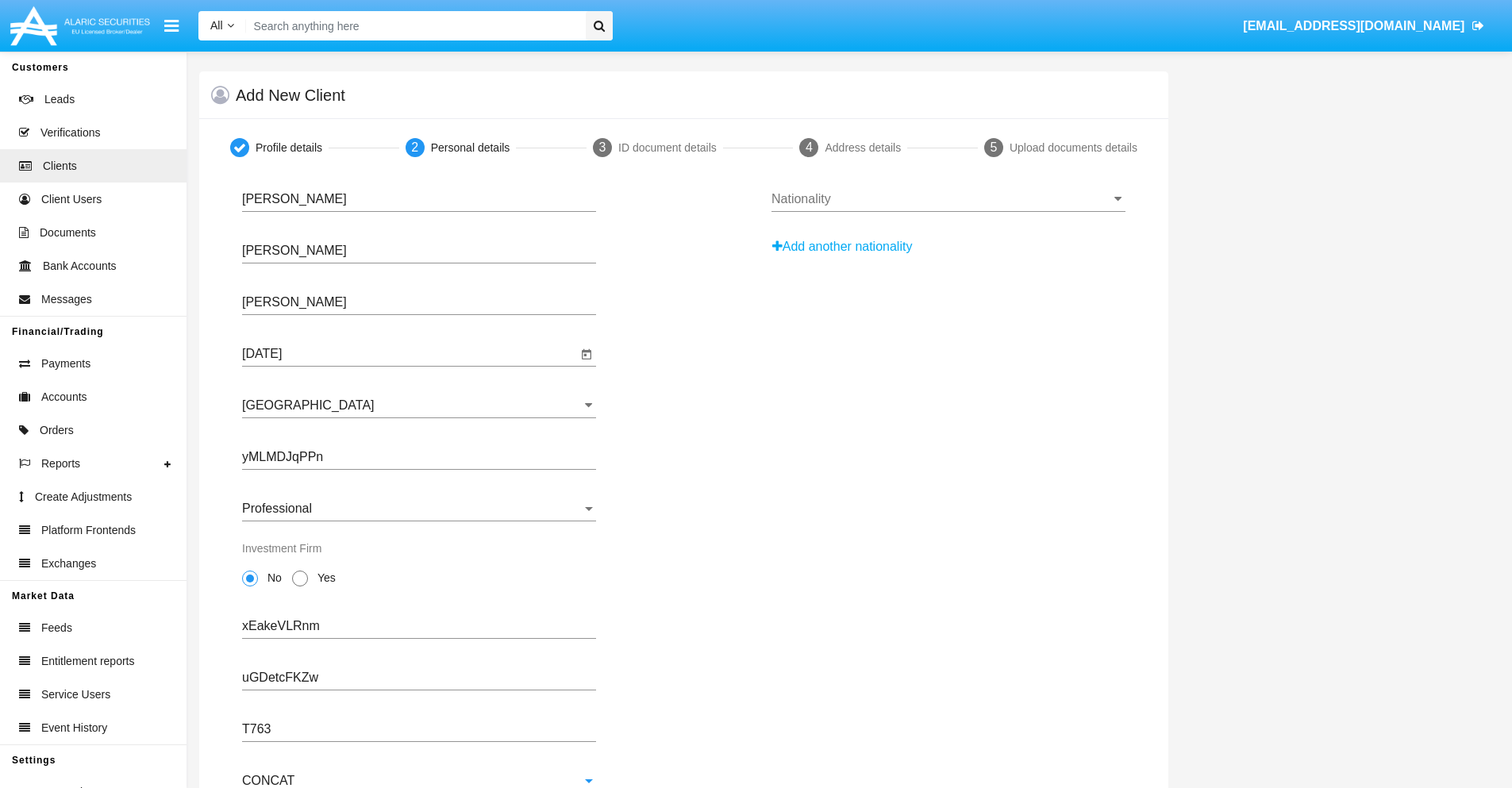
scroll to position [57, 0]
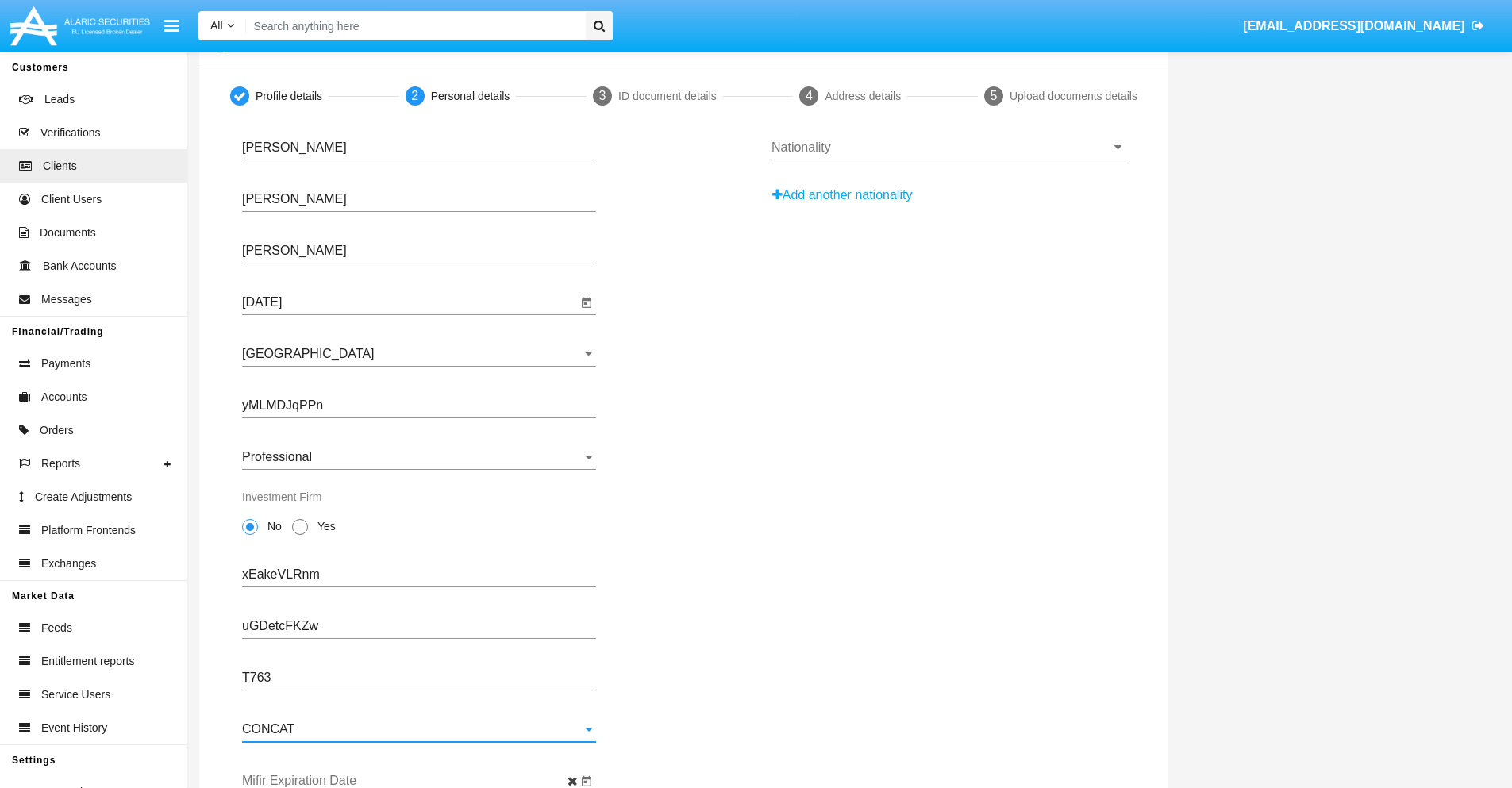
click at [409, 781] on input "Mifir Expiration Date" at bounding box center [409, 781] width 335 height 15
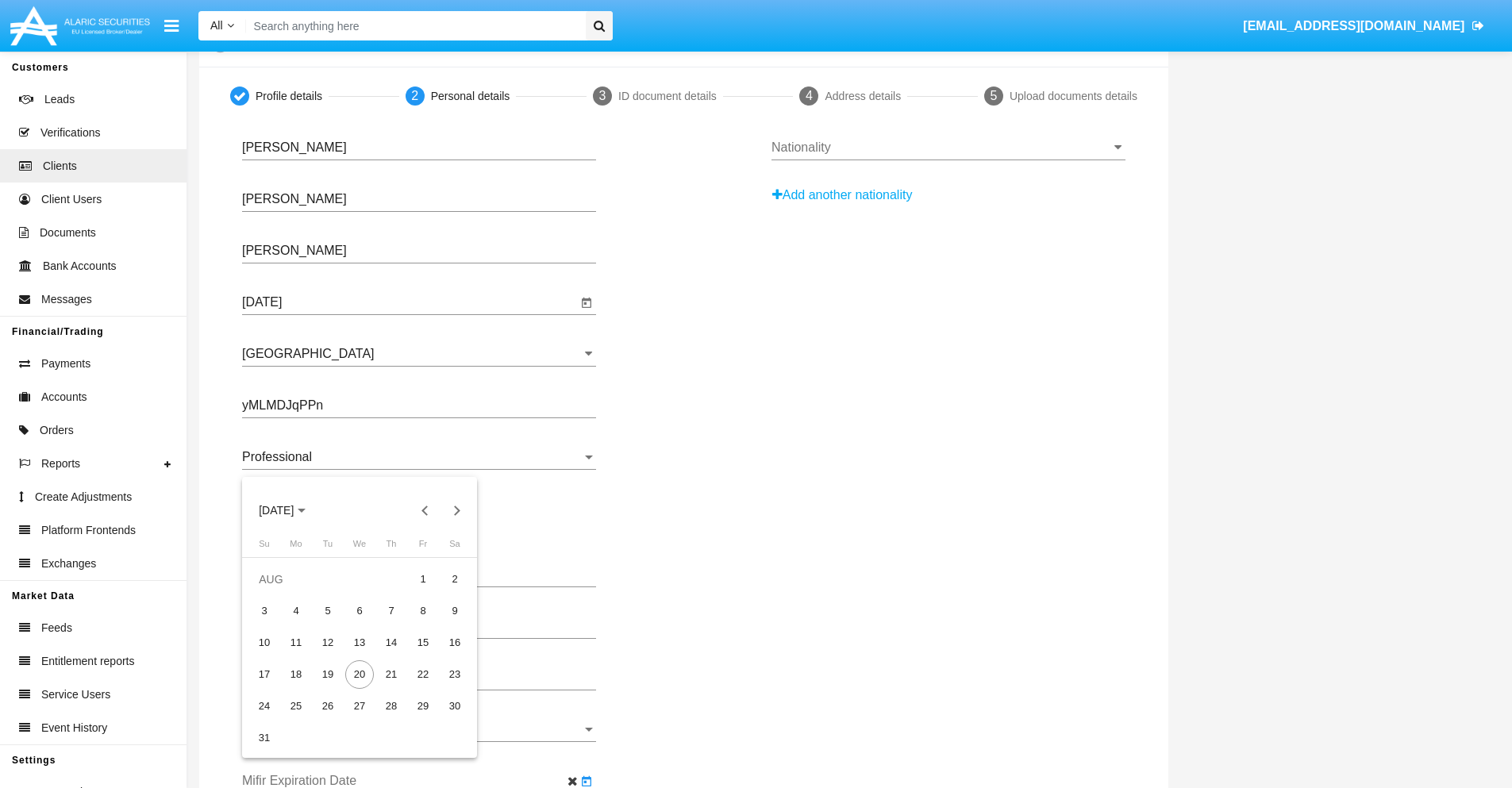
click at [291, 510] on span "[DATE]" at bounding box center [275, 511] width 35 height 13
click at [387, 655] on div "2030" at bounding box center [387, 654] width 50 height 28
click at [276, 591] on div "JAN" at bounding box center [277, 591] width 50 height 28
click at [328, 610] on div "1" at bounding box center [327, 610] width 28 height 28
type input "[DATE]"
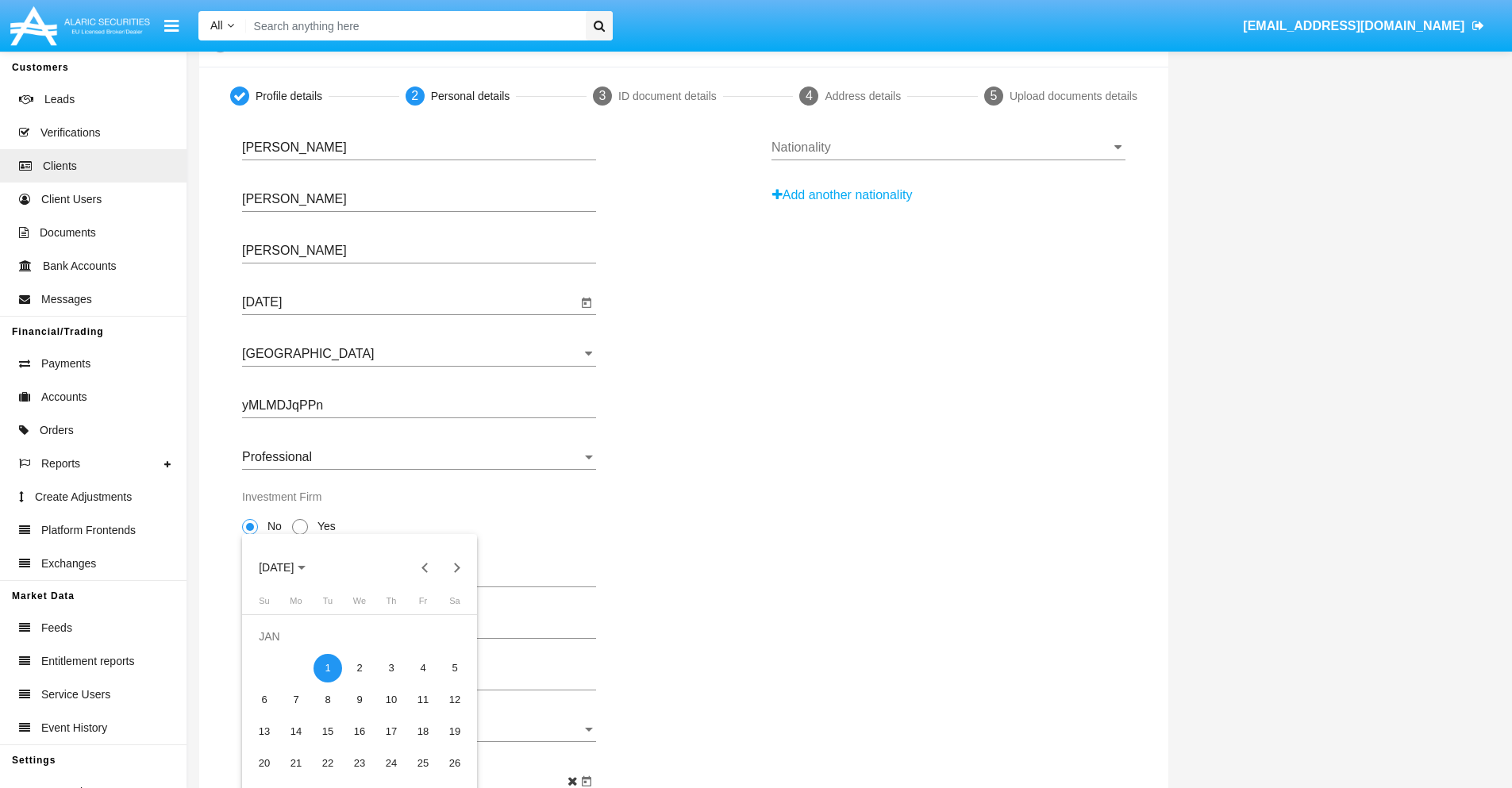
scroll to position [0, 0]
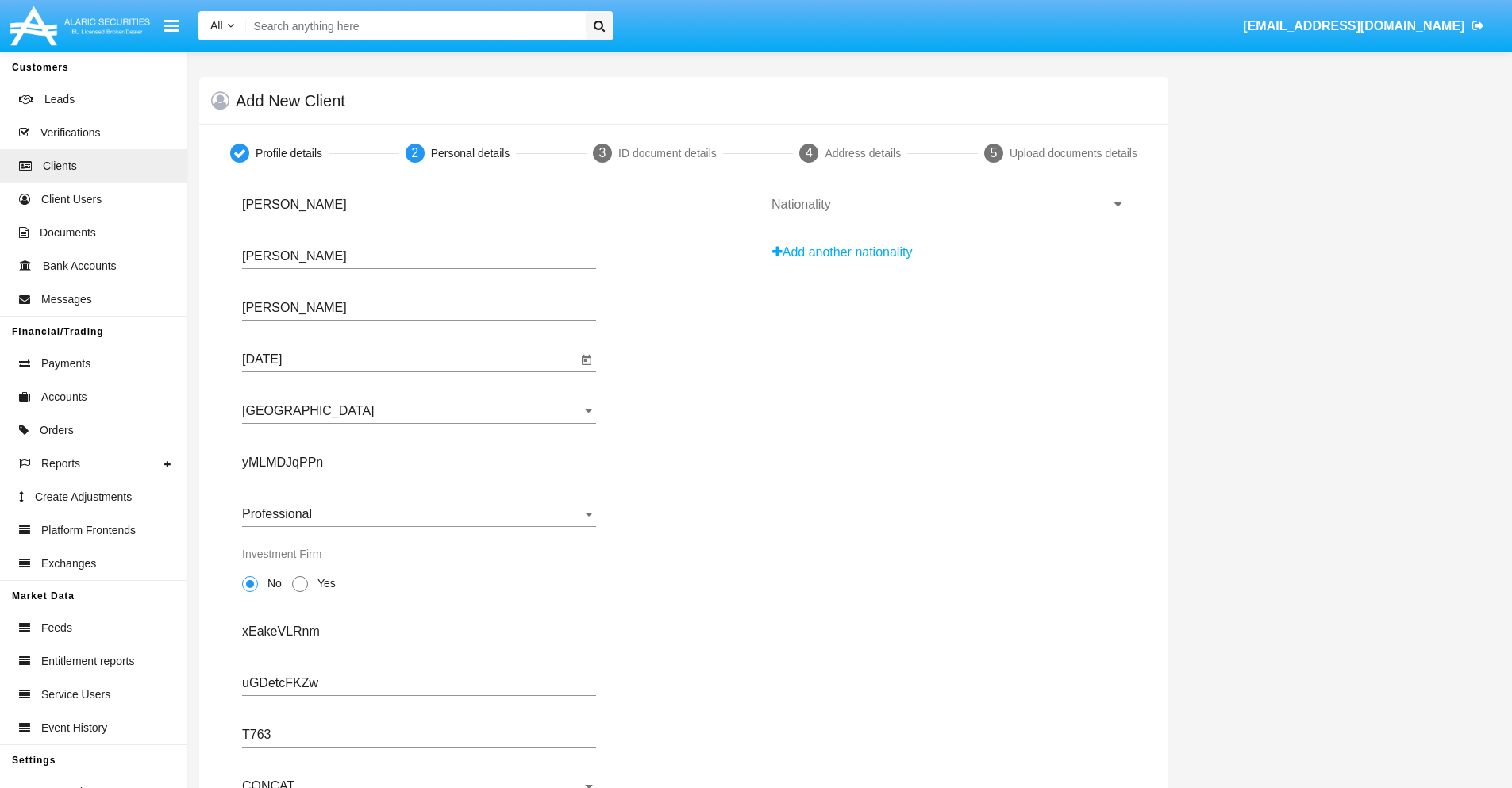
click at [948, 205] on input "Nationality" at bounding box center [948, 205] width 354 height 15
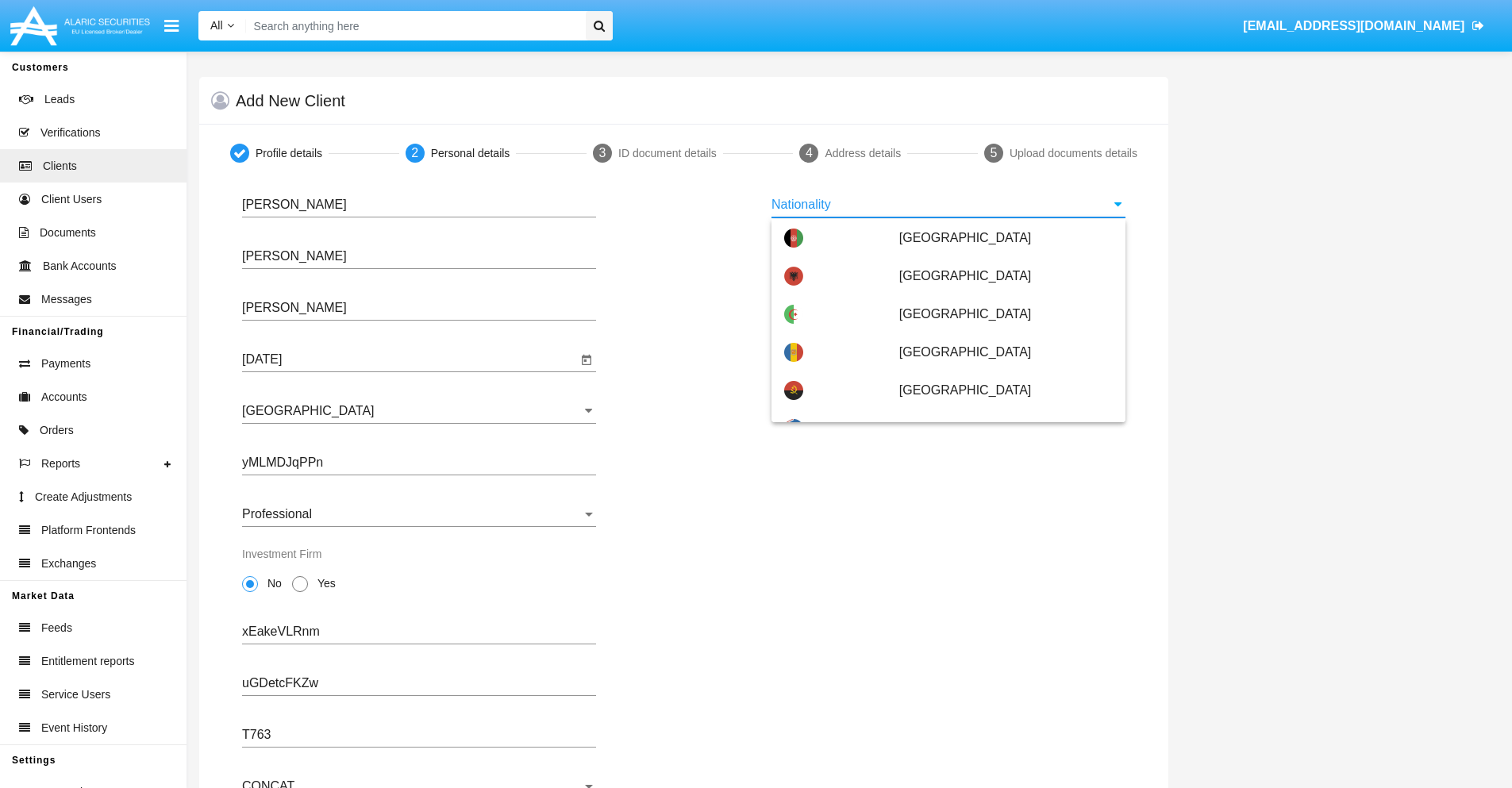
scroll to position [940, 0]
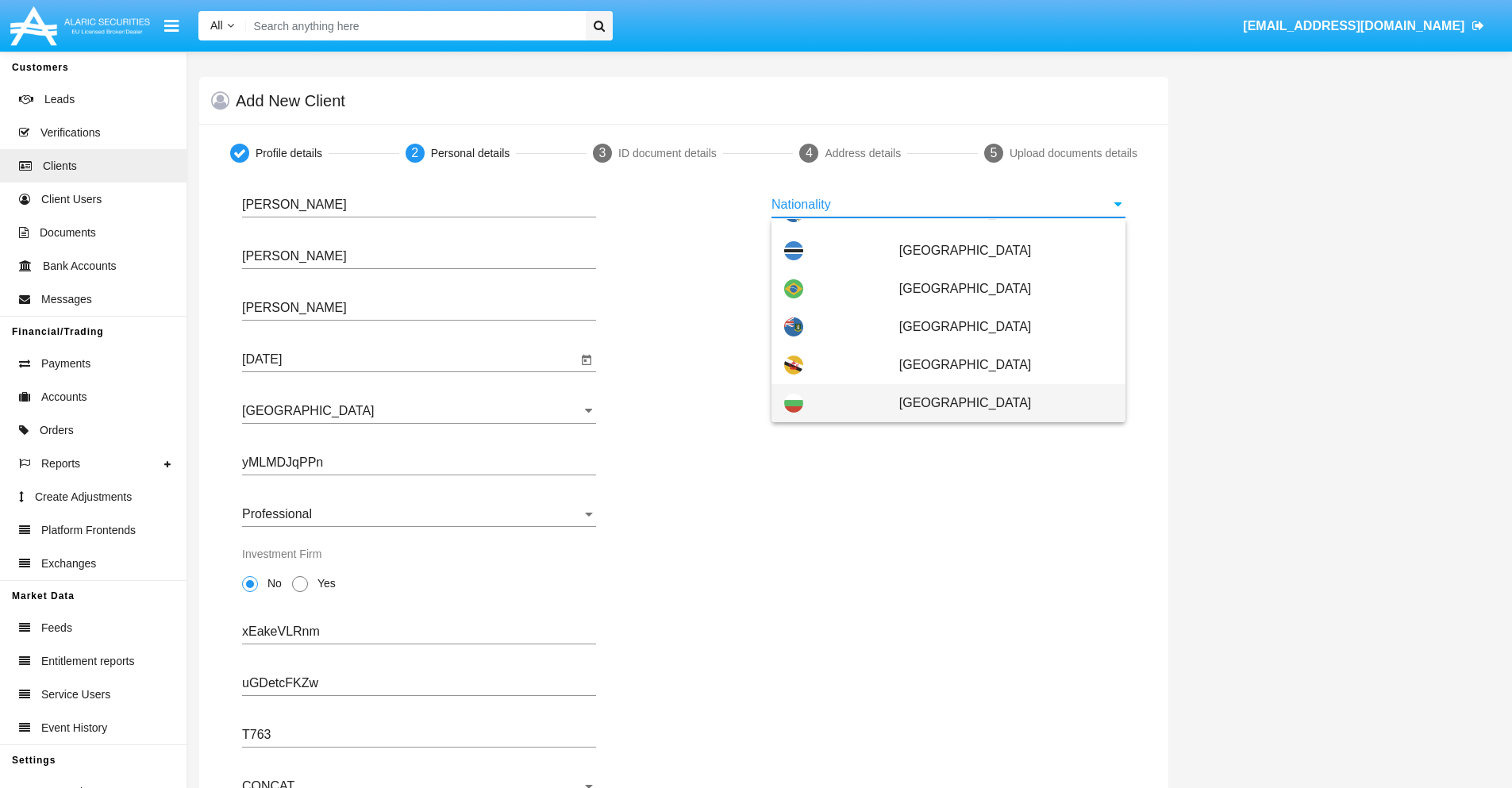
click at [998, 403] on span "[GEOGRAPHIC_DATA]" at bounding box center [1006, 403] width 213 height 38
type input "[GEOGRAPHIC_DATA]"
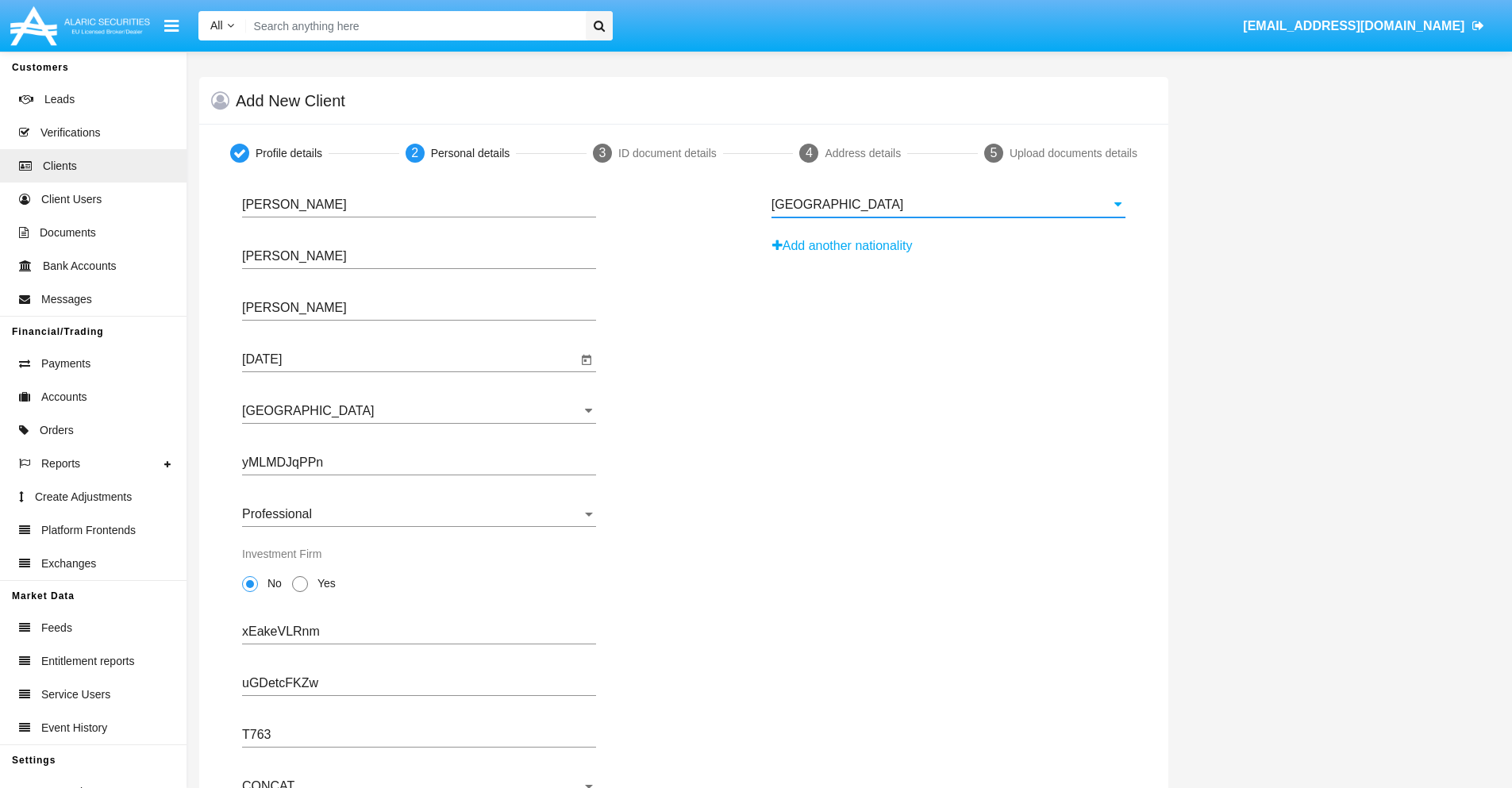
click at [848, 246] on button "Add another nationality" at bounding box center [846, 245] width 151 height 25
click at [948, 257] on input "Nationality #1" at bounding box center [948, 257] width 354 height 15
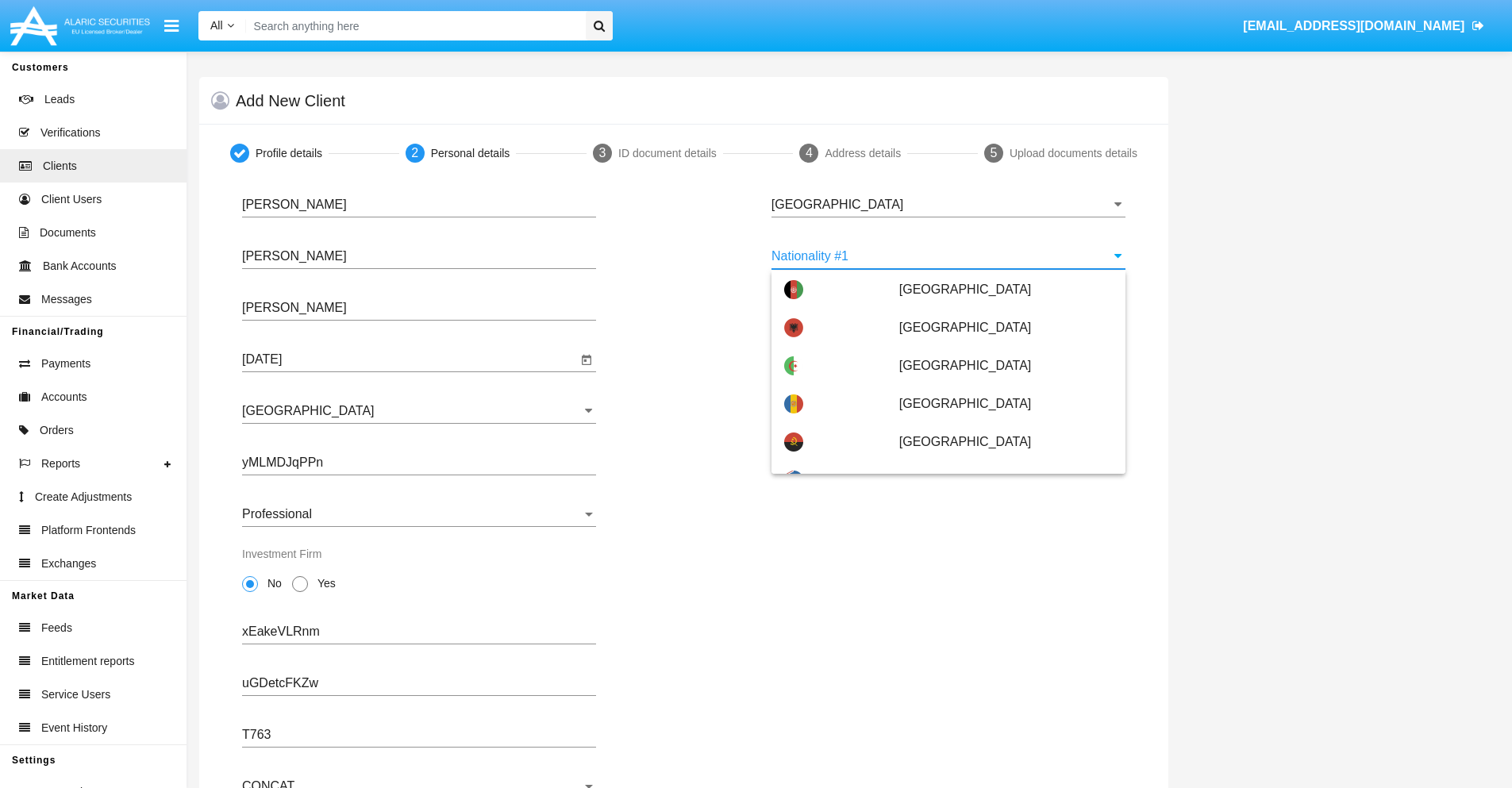
type input "[GEOGRAPHIC_DATA]"
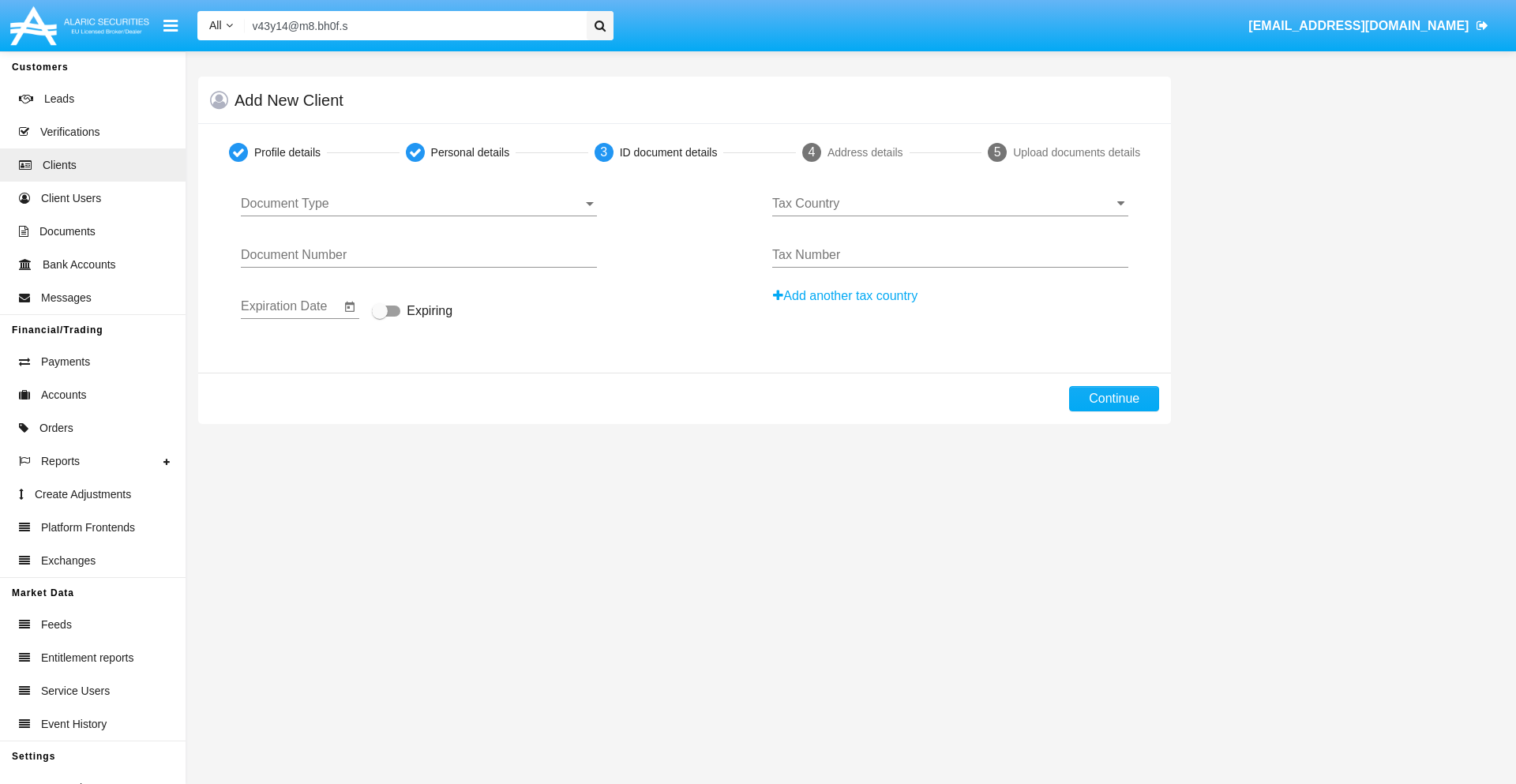
type input "[EMAIL_ADDRESS][DOMAIN_NAME]"
